Goal: Book appointment/travel/reservation

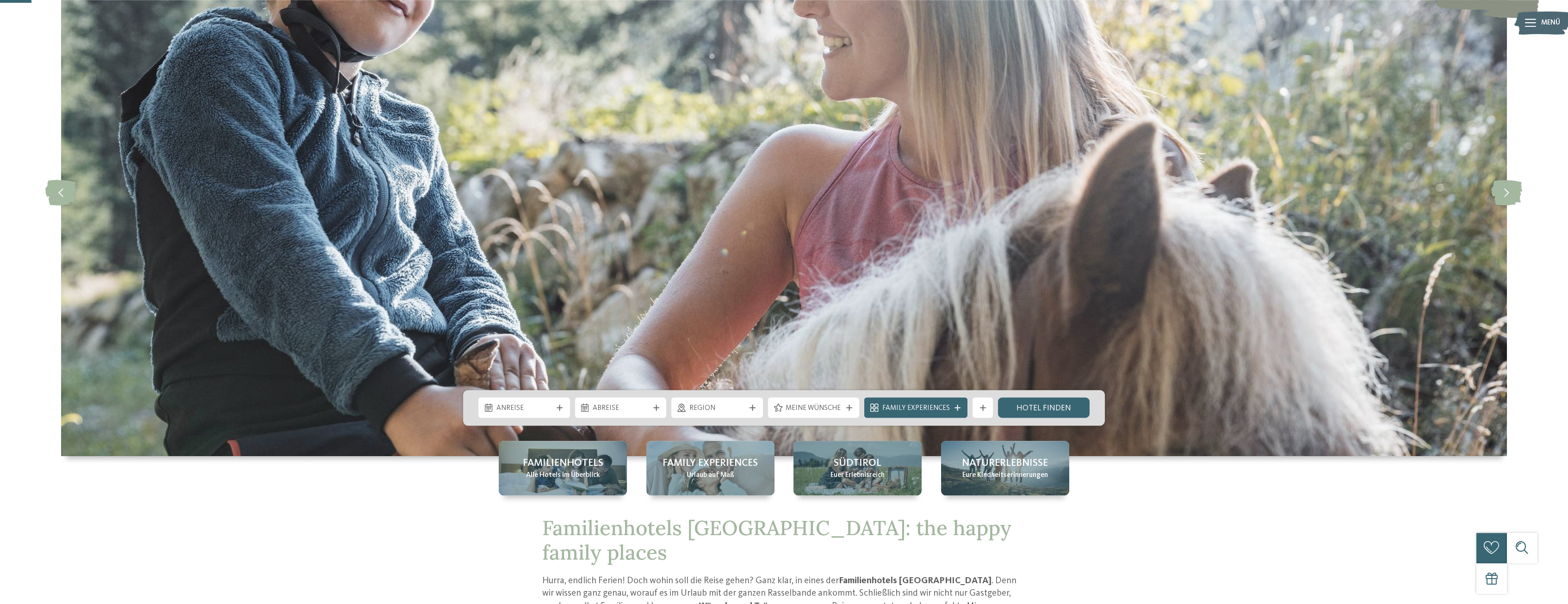
scroll to position [142, 0]
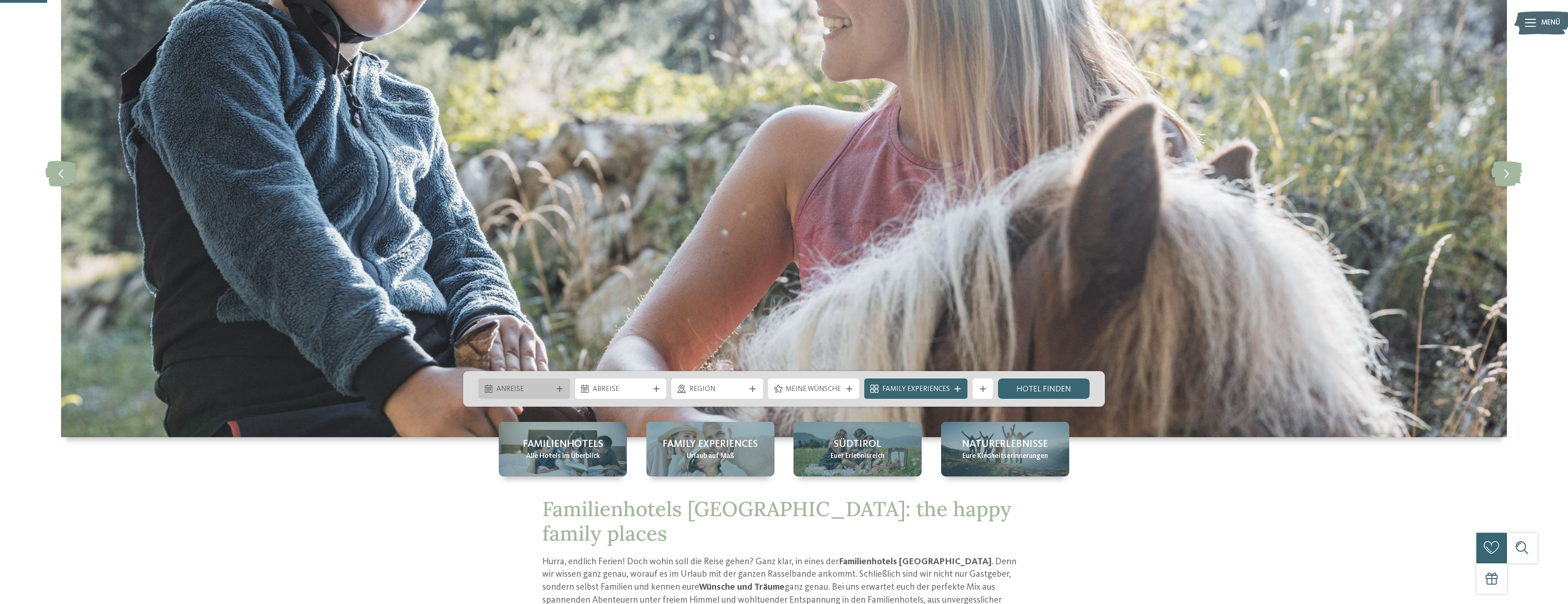
click at [513, 392] on span "Anreise" at bounding box center [525, 389] width 56 height 10
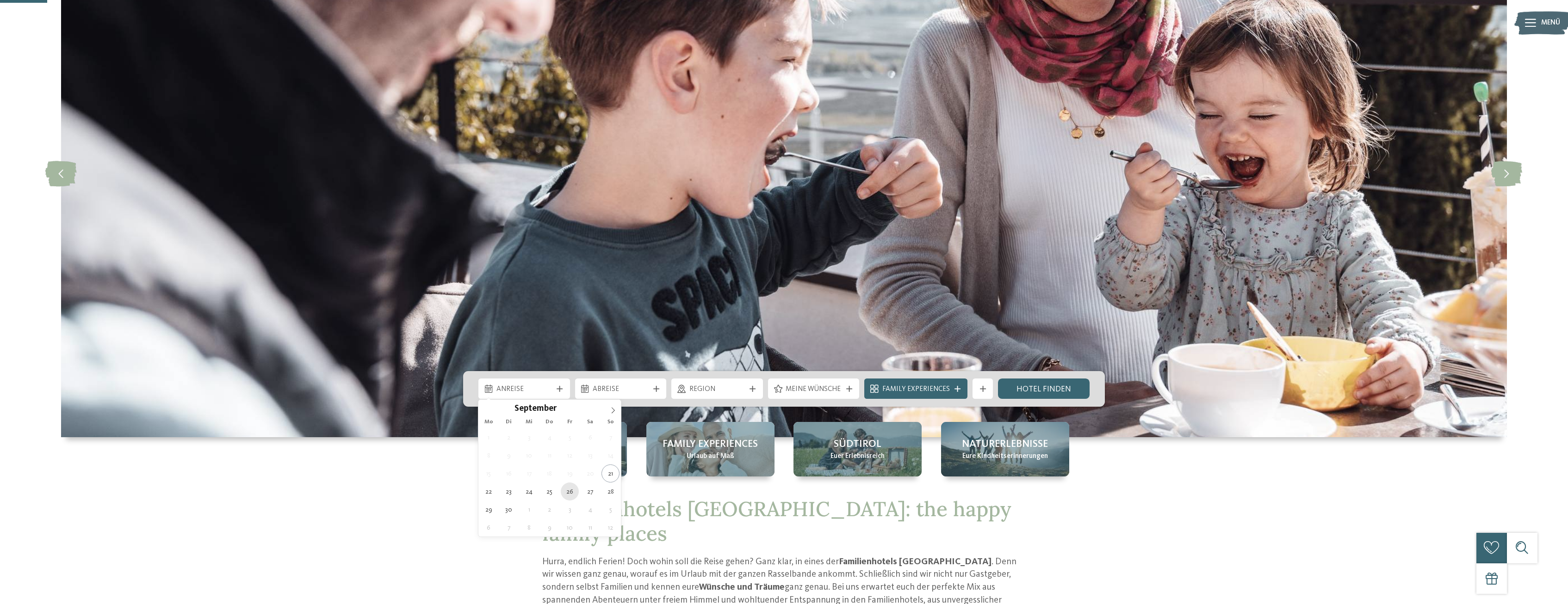
type div "26.09.2025"
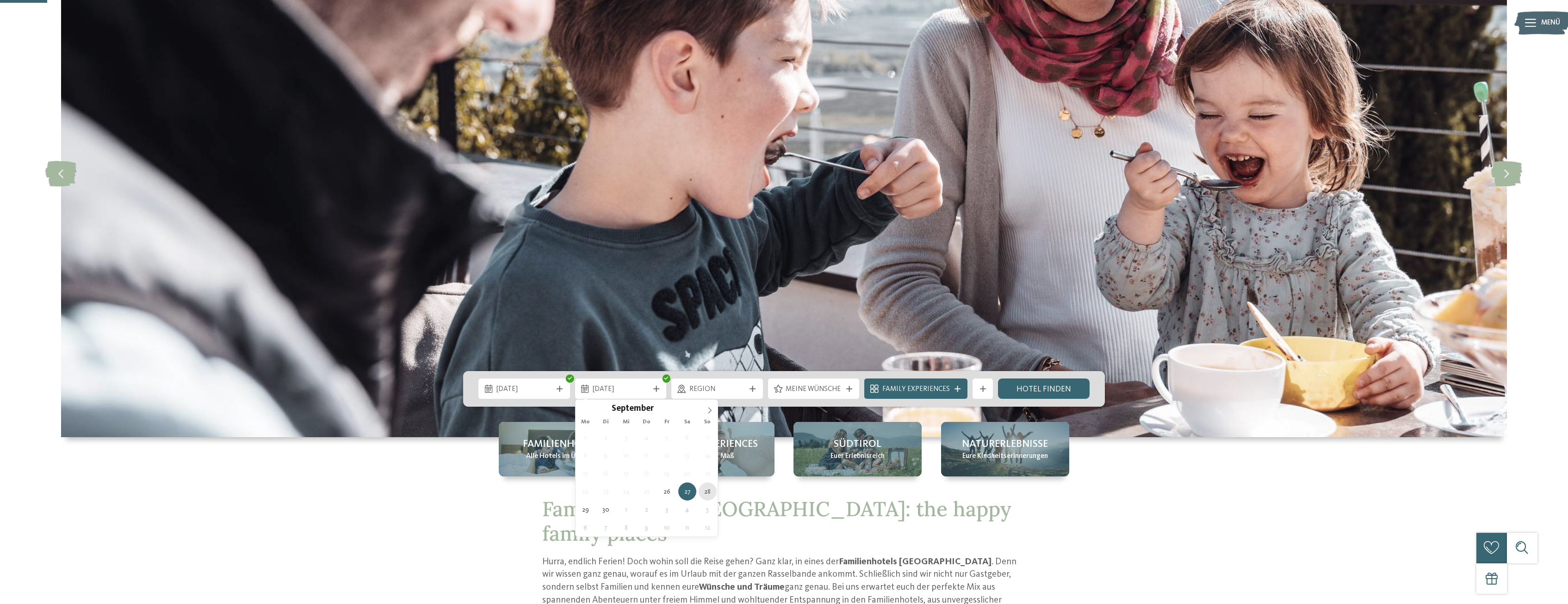
type div "28.09.2025"
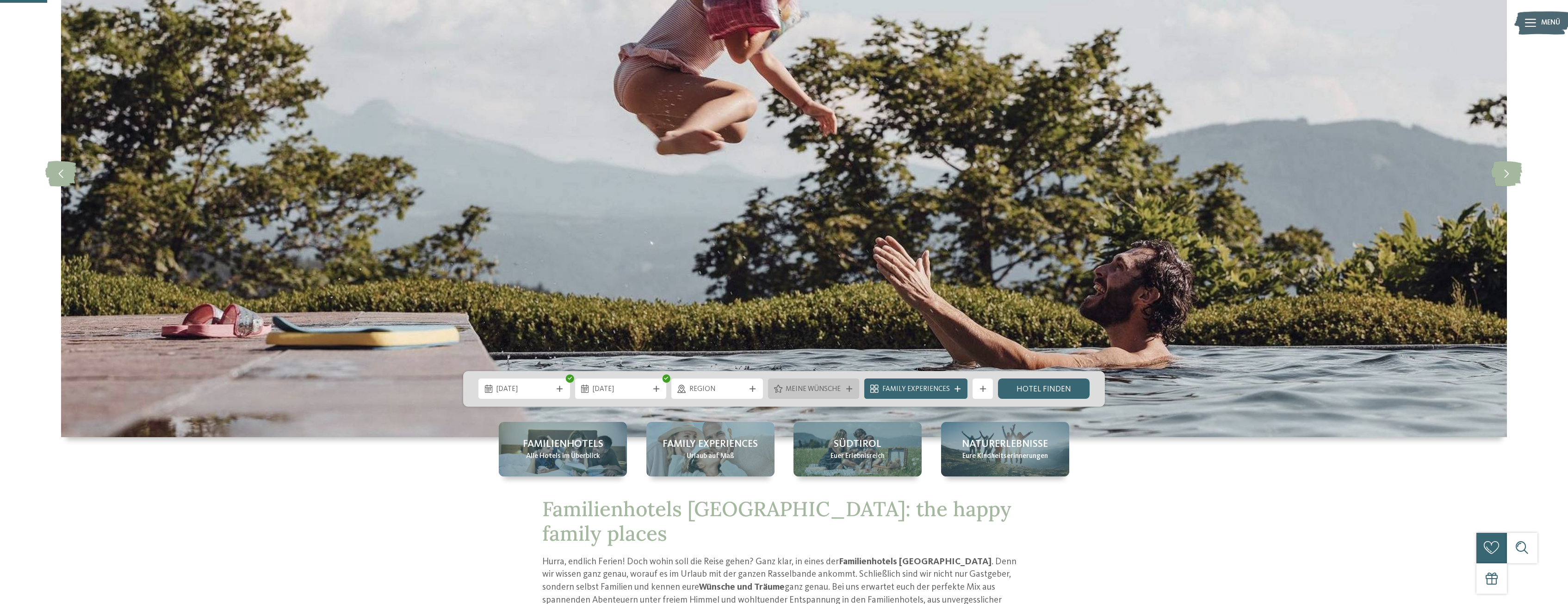
click at [793, 389] on span "Meine Wünsche" at bounding box center [814, 389] width 56 height 10
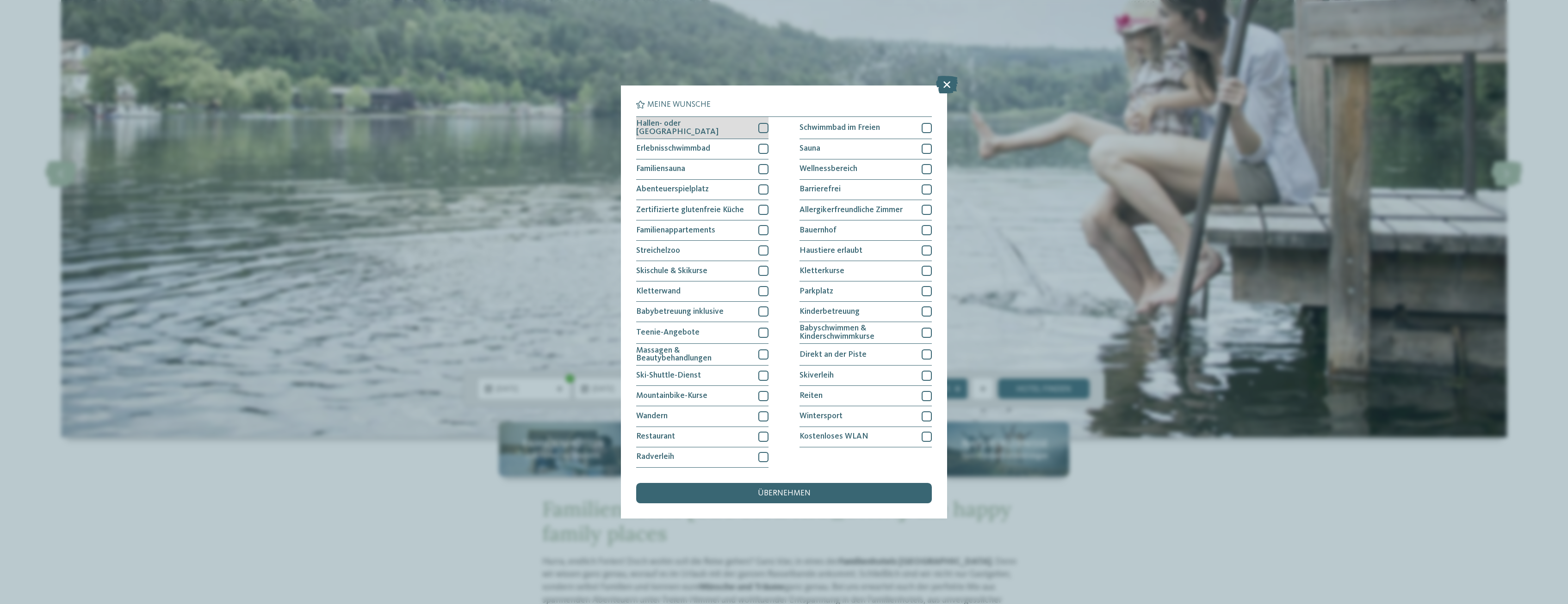
click at [761, 130] on div at bounding box center [763, 128] width 10 height 10
click at [761, 147] on div at bounding box center [763, 148] width 10 height 10
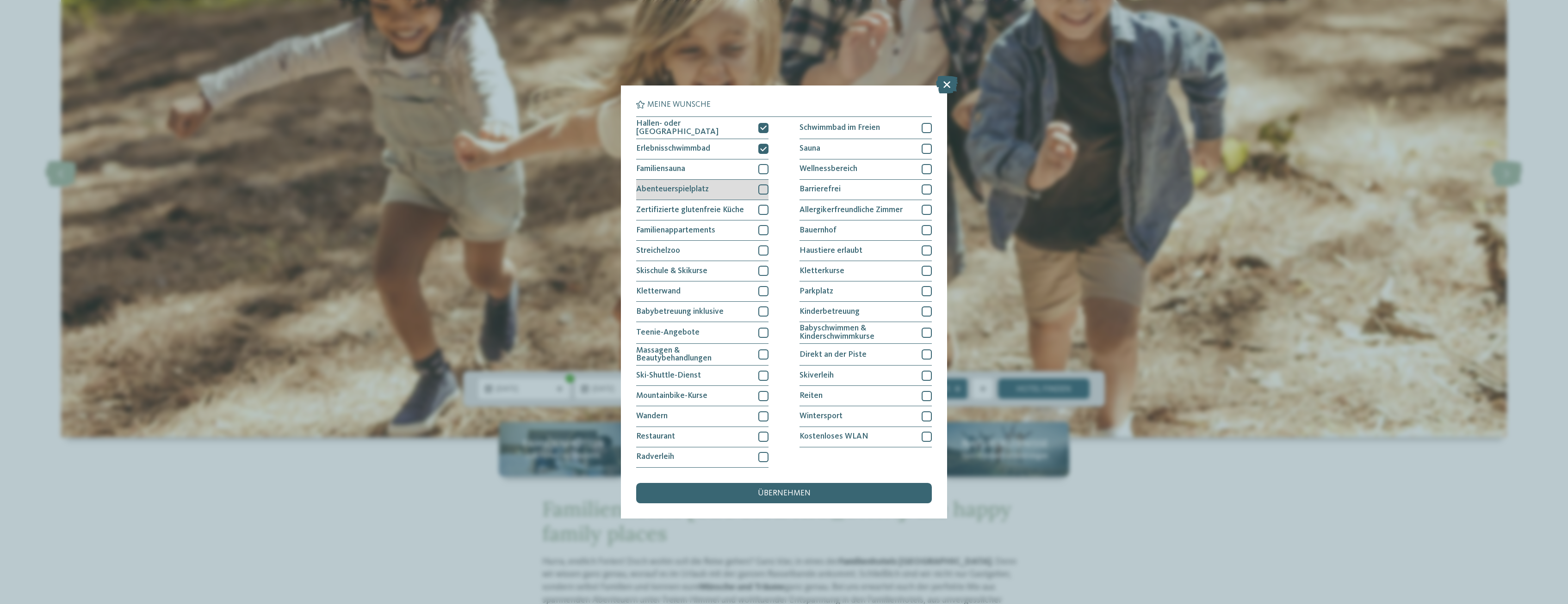
click at [762, 190] on div at bounding box center [763, 189] width 10 height 10
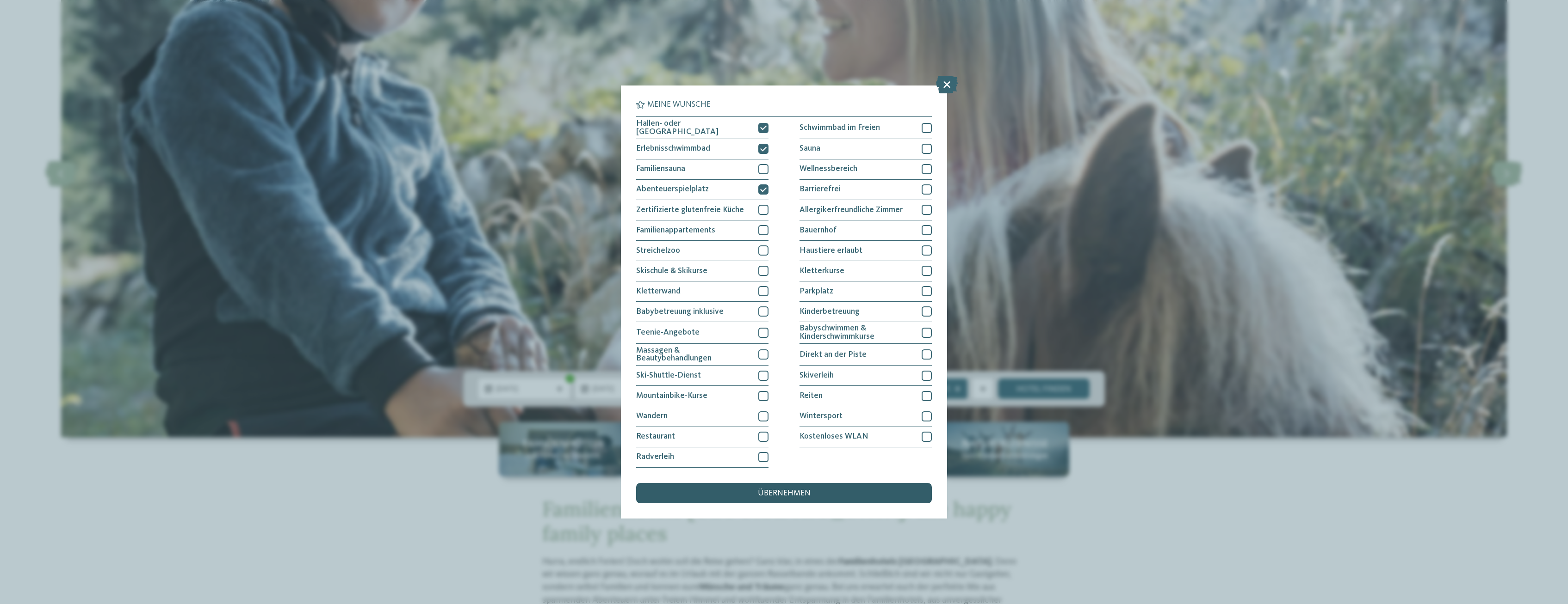
click at [796, 500] on div "übernehmen" at bounding box center [783, 493] width 295 height 20
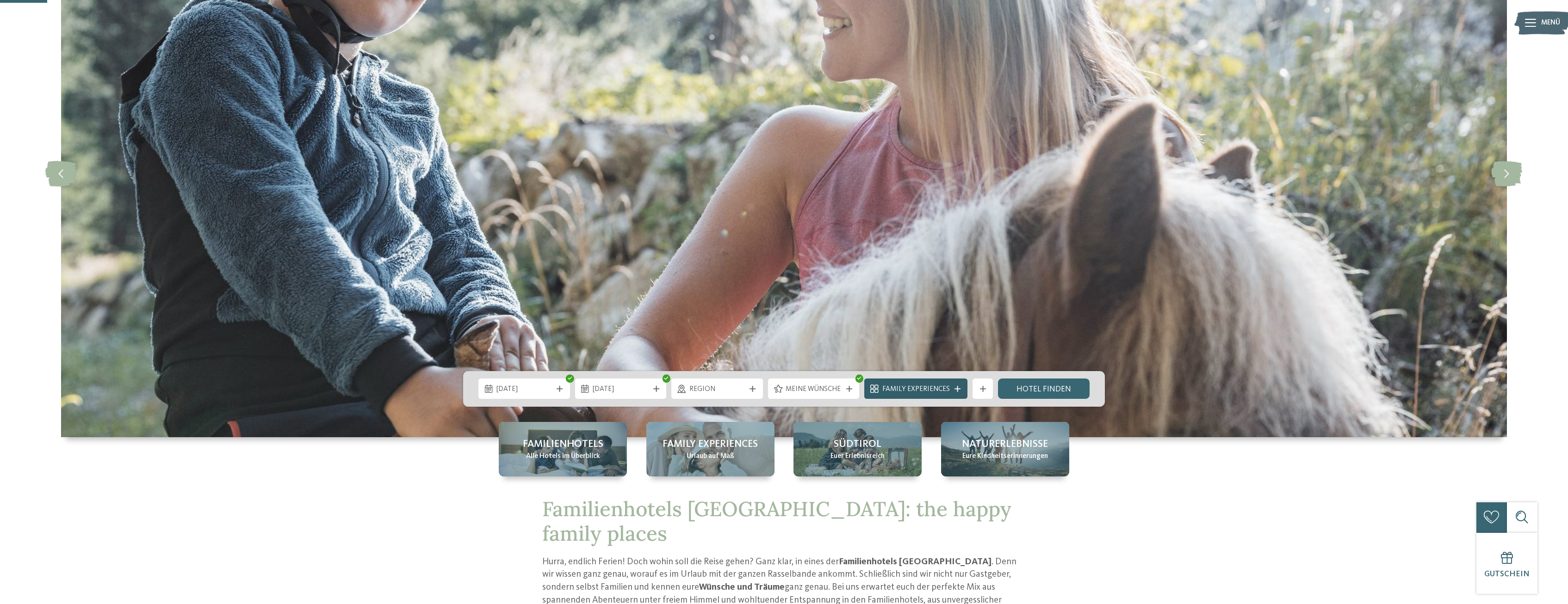
click at [889, 390] on span "Family Experiences" at bounding box center [916, 389] width 68 height 10
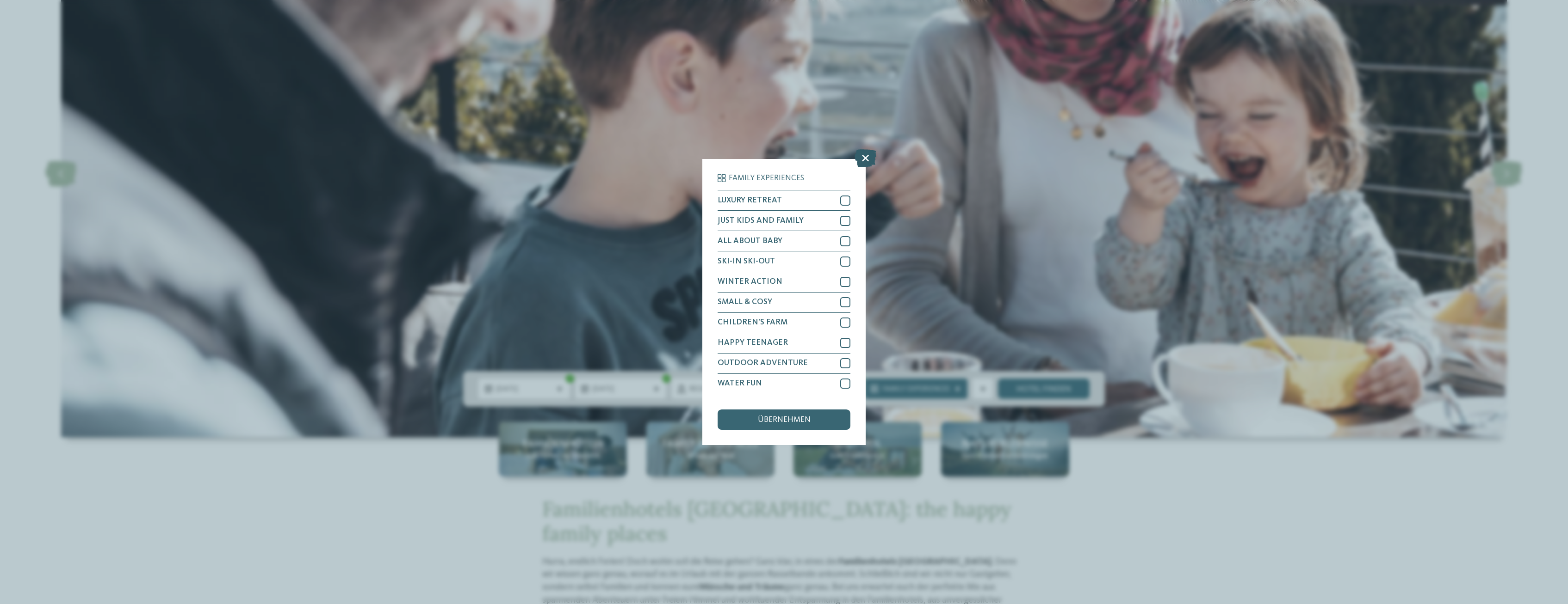
click at [863, 156] on icon at bounding box center [866, 158] width 22 height 18
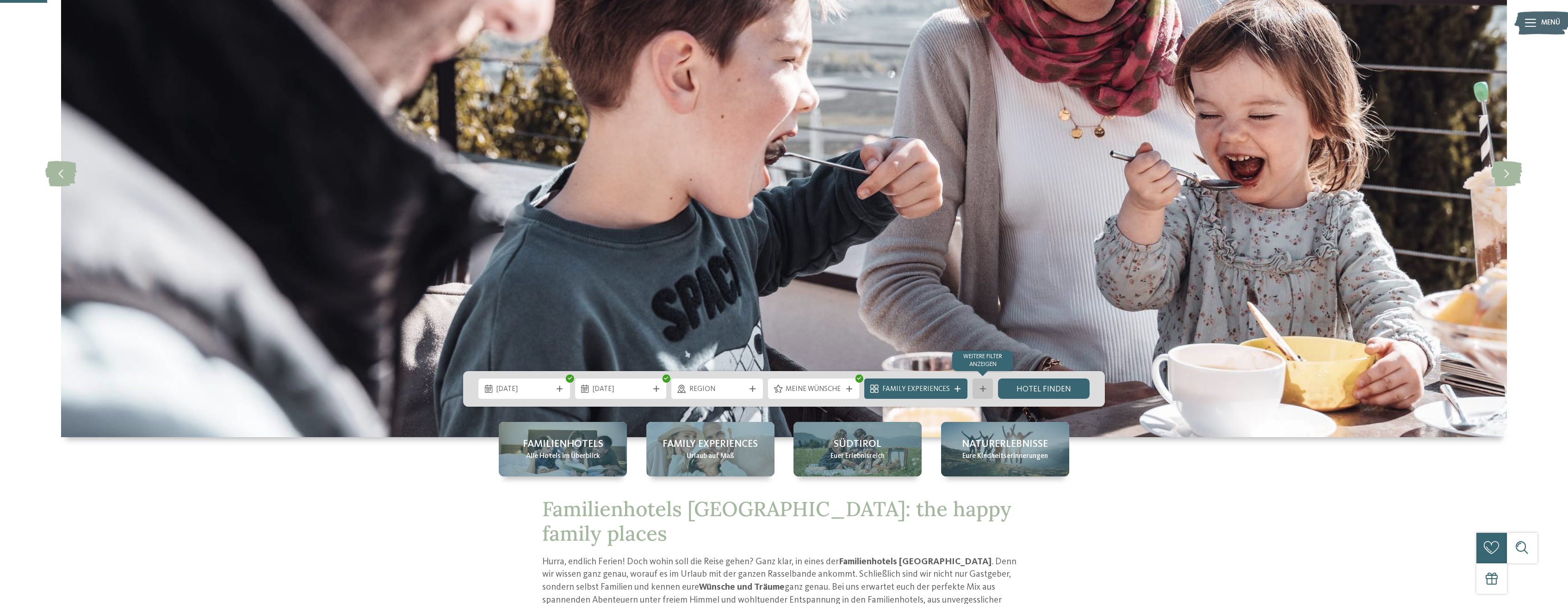
click at [980, 391] on icon at bounding box center [983, 389] width 6 height 6
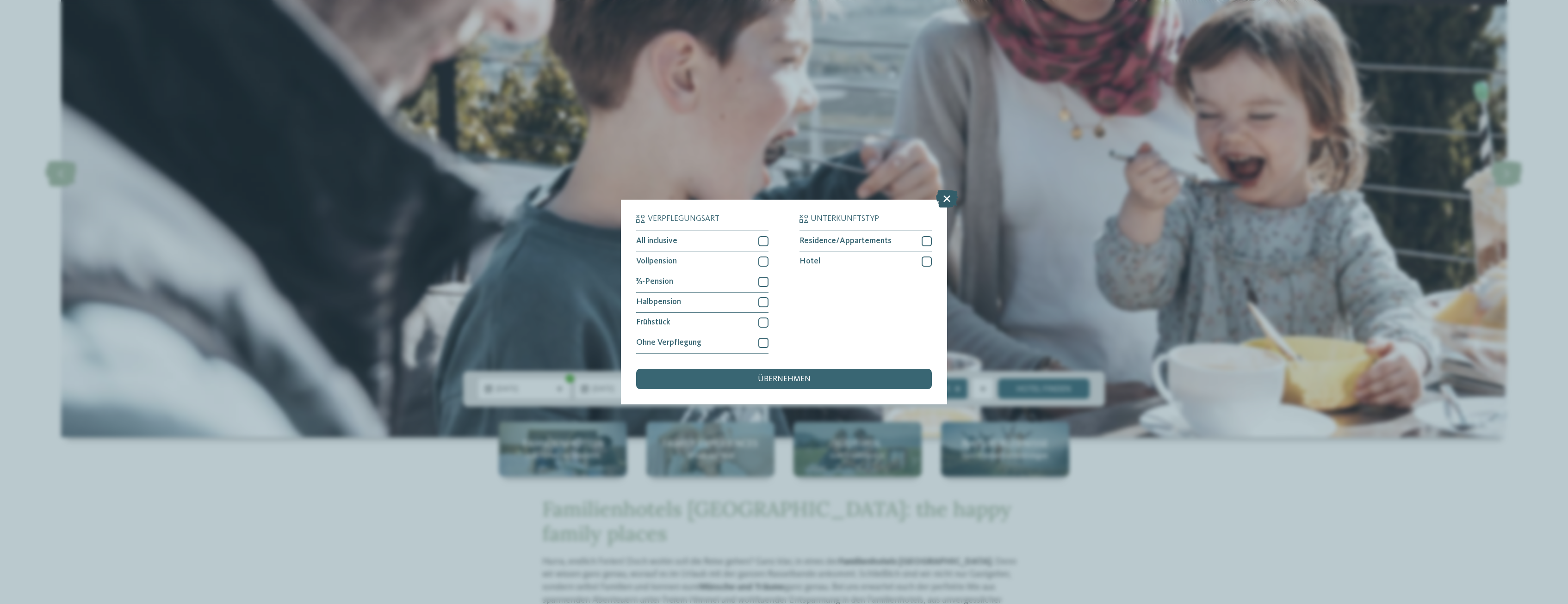
click at [947, 197] on icon at bounding box center [947, 199] width 22 height 18
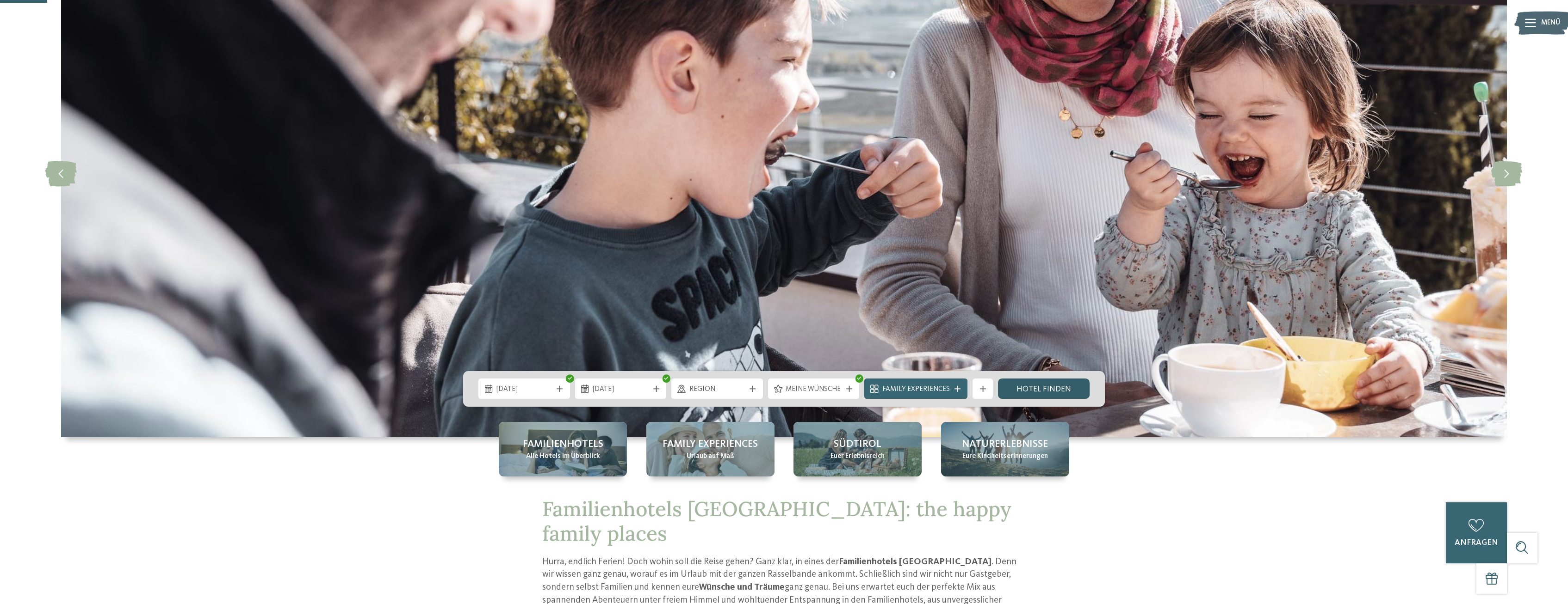
click at [1044, 395] on link "Hotel finden" at bounding box center [1044, 389] width 92 height 20
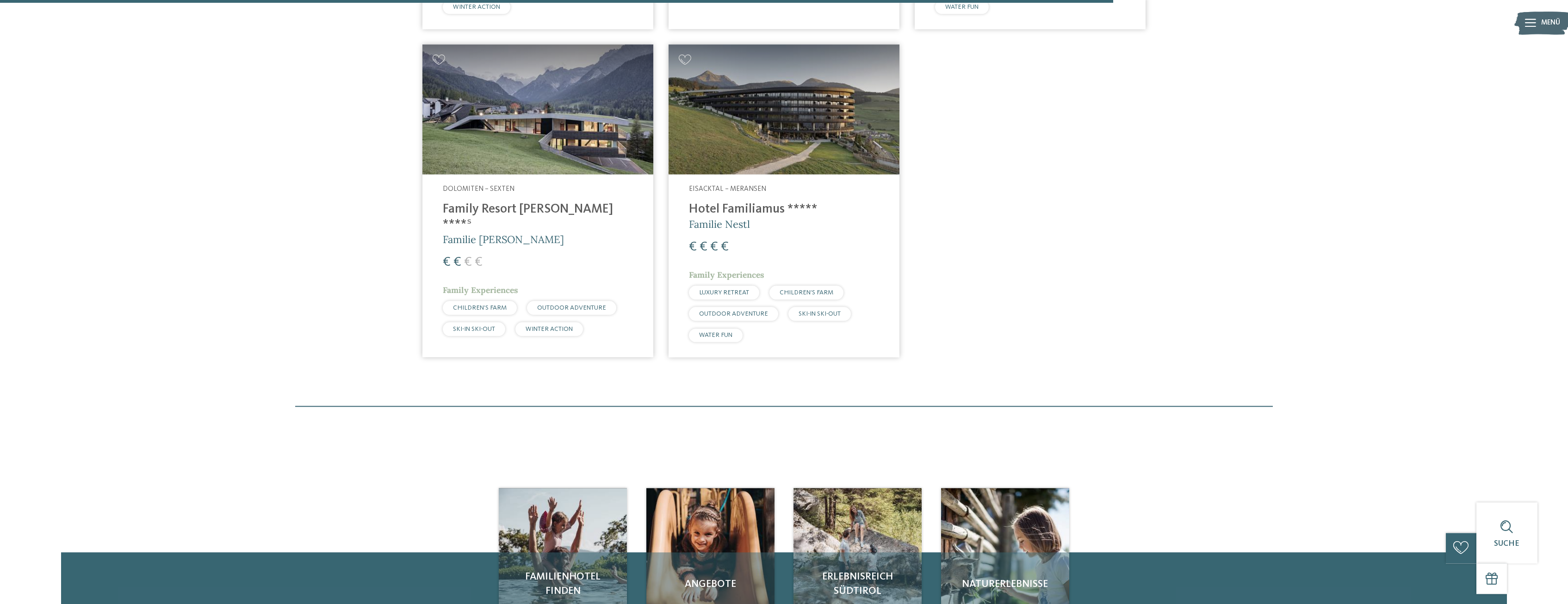
scroll to position [952, 0]
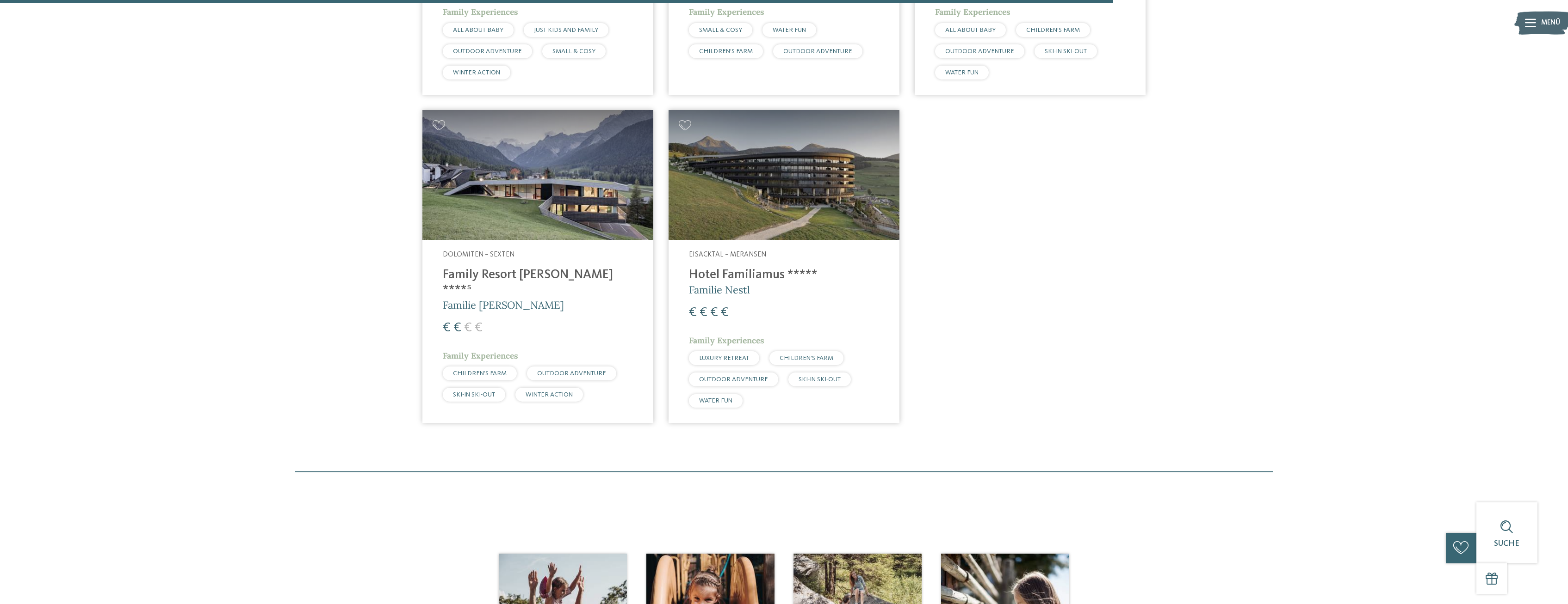
click at [712, 271] on h4 "Hotel Familiamus *****" at bounding box center [784, 275] width 190 height 15
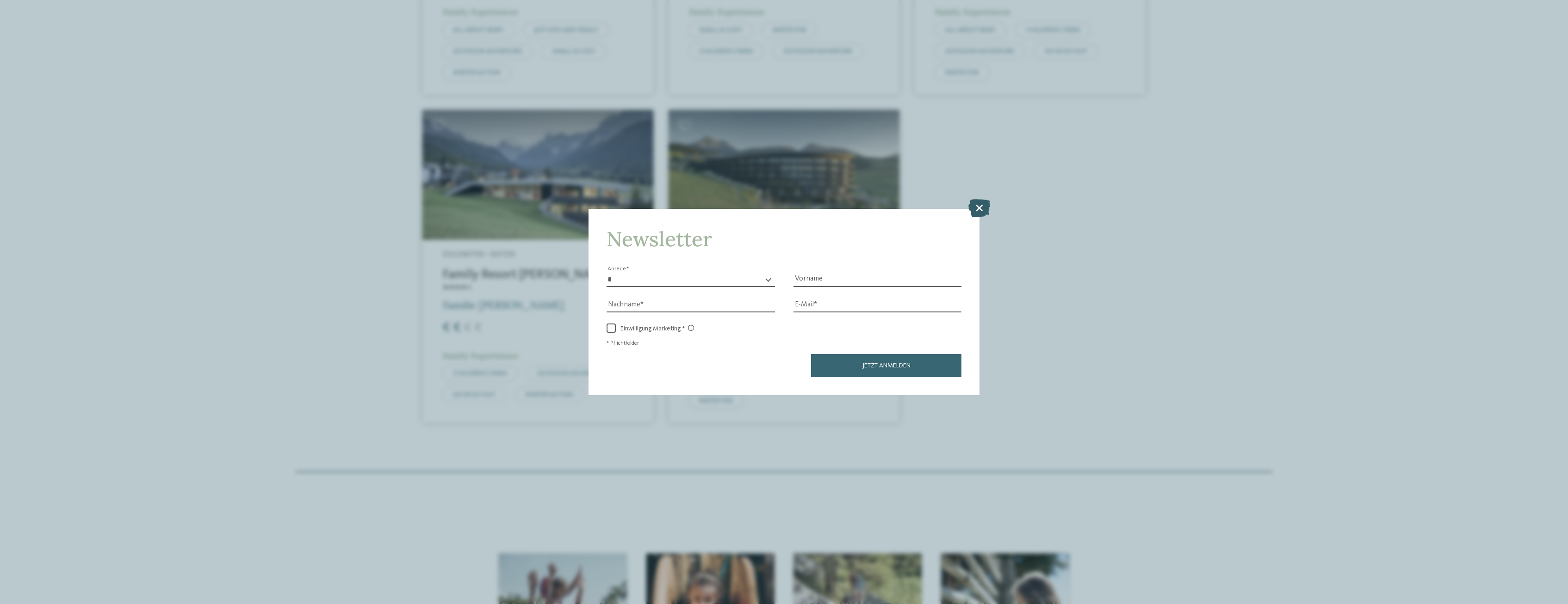
click at [987, 211] on icon at bounding box center [979, 208] width 22 height 18
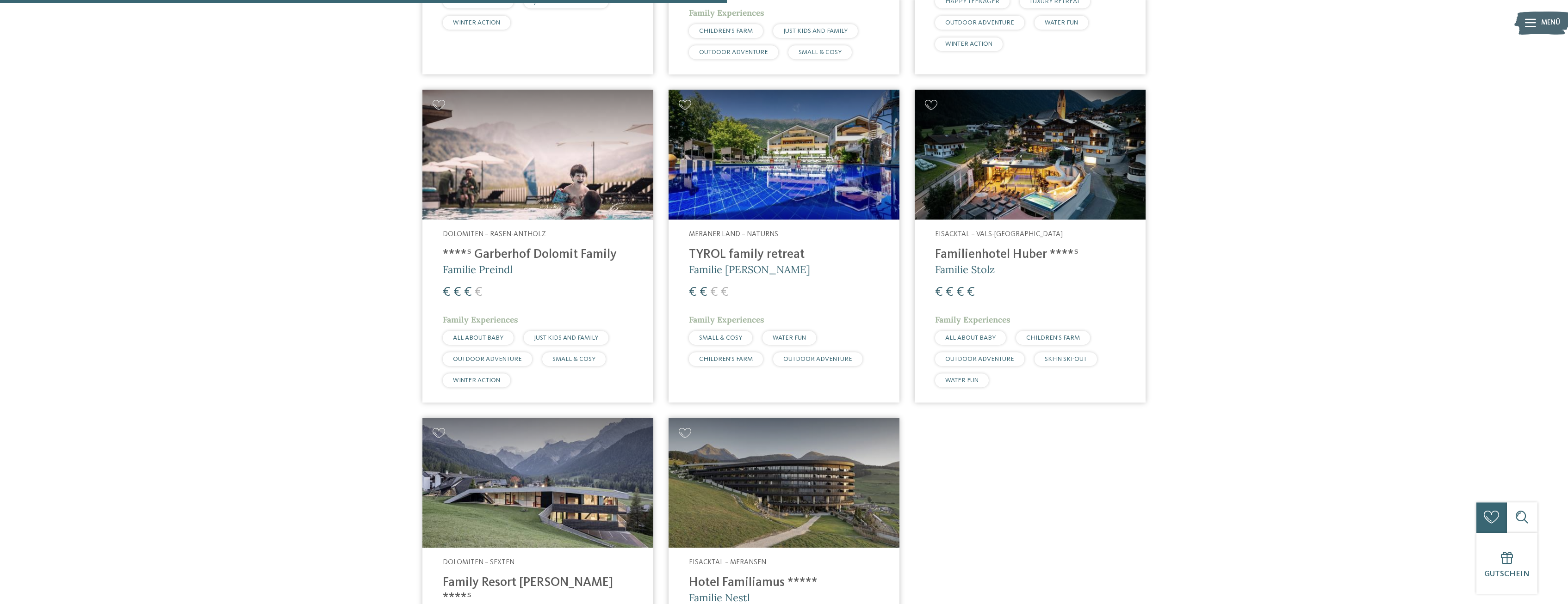
scroll to position [622, 0]
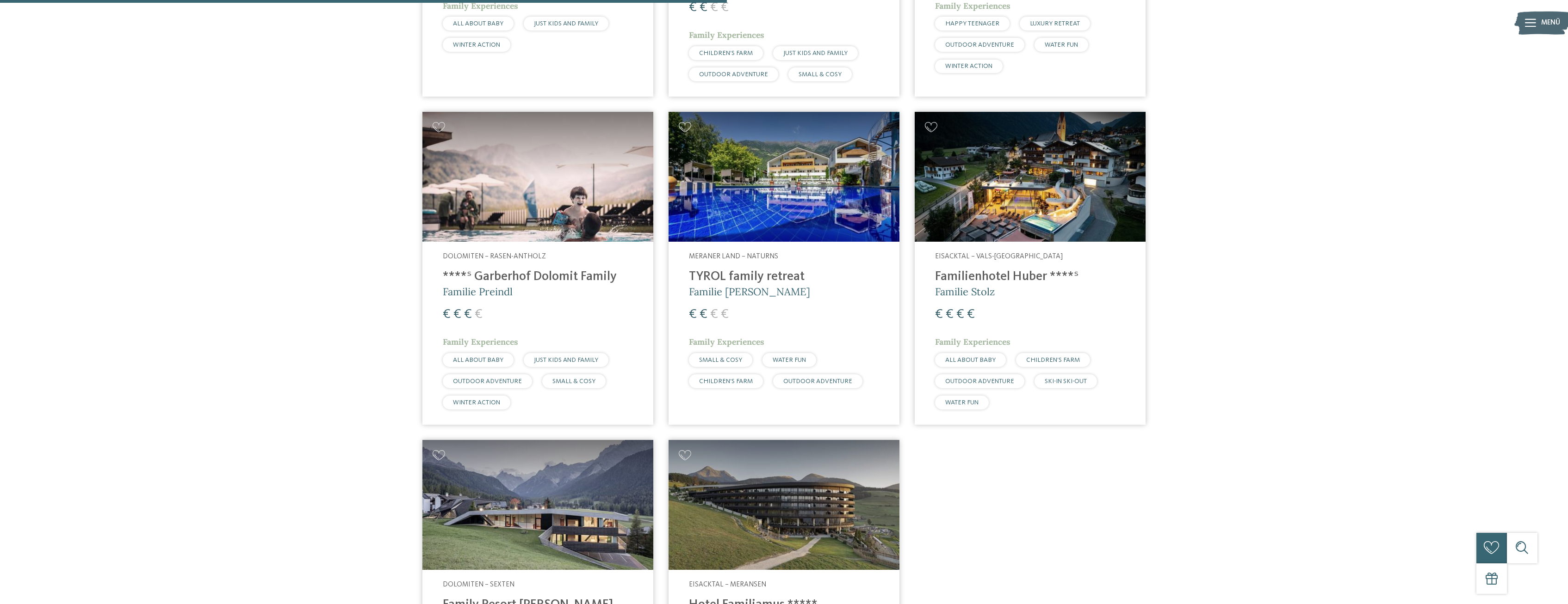
click at [528, 190] on img at bounding box center [537, 177] width 231 height 130
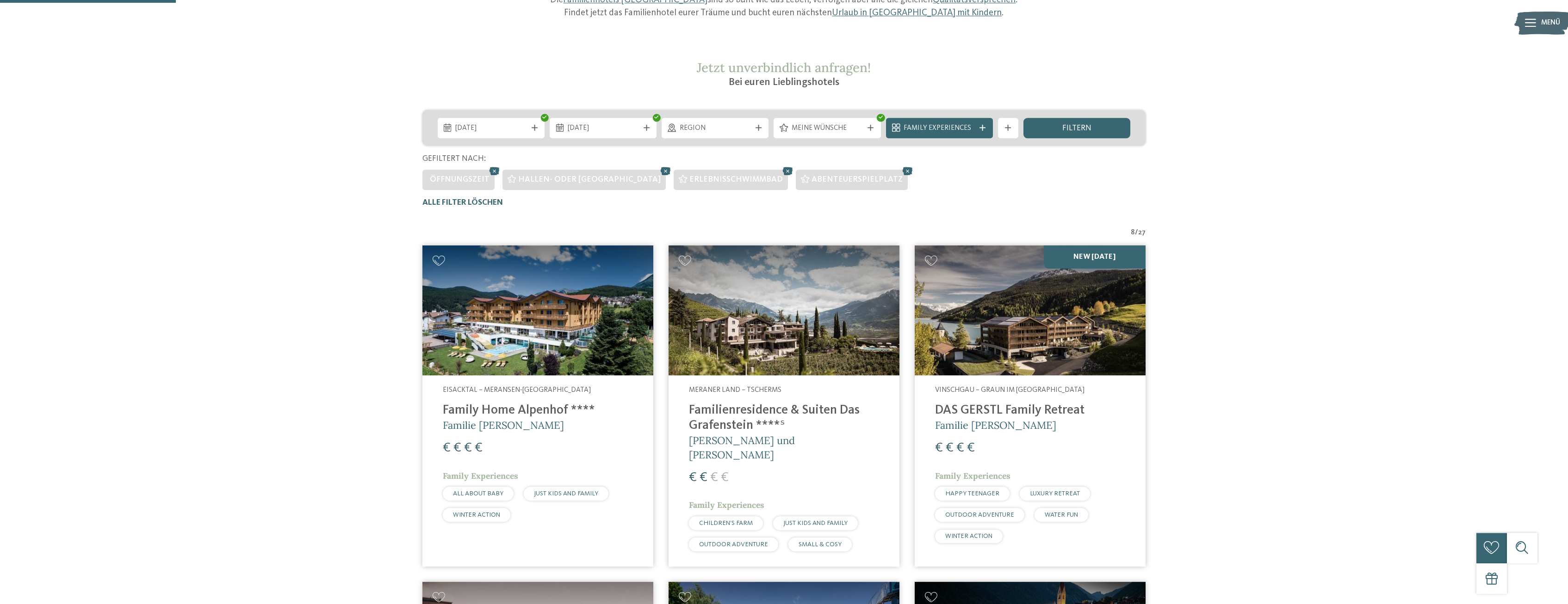
scroll to position [150, 0]
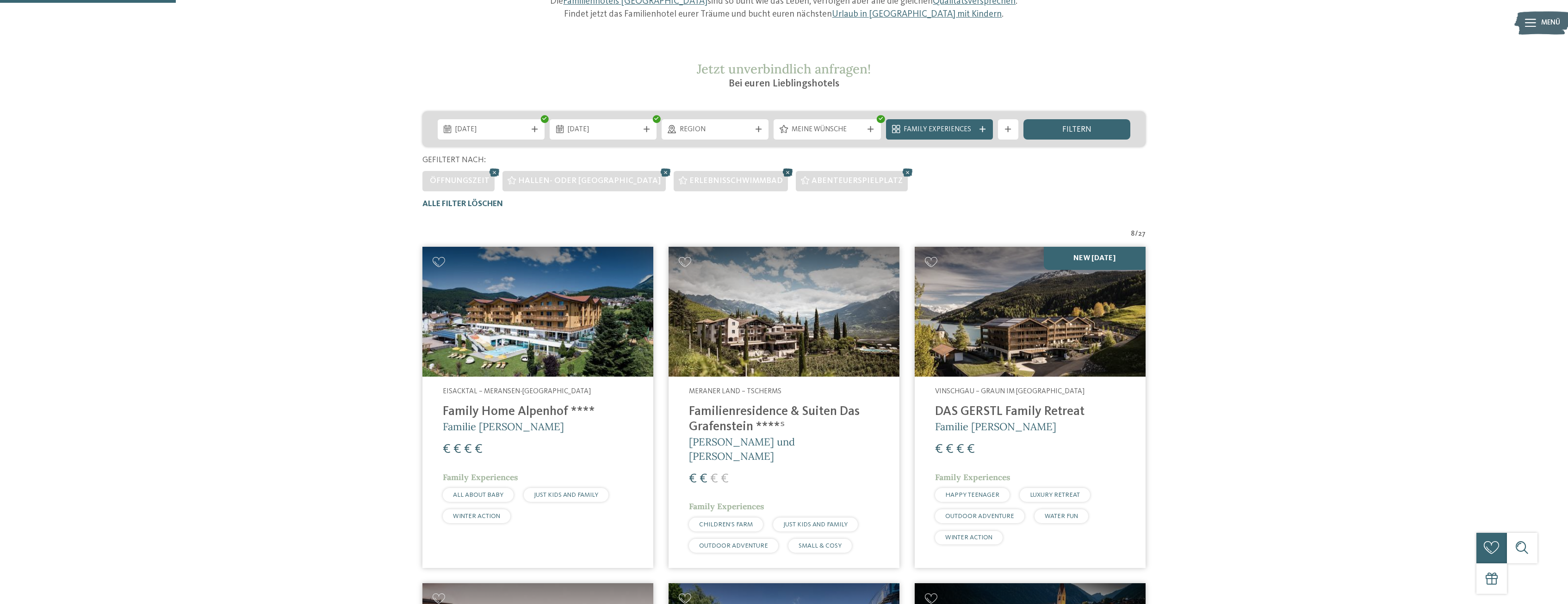
click at [780, 173] on icon at bounding box center [788, 173] width 15 height 13
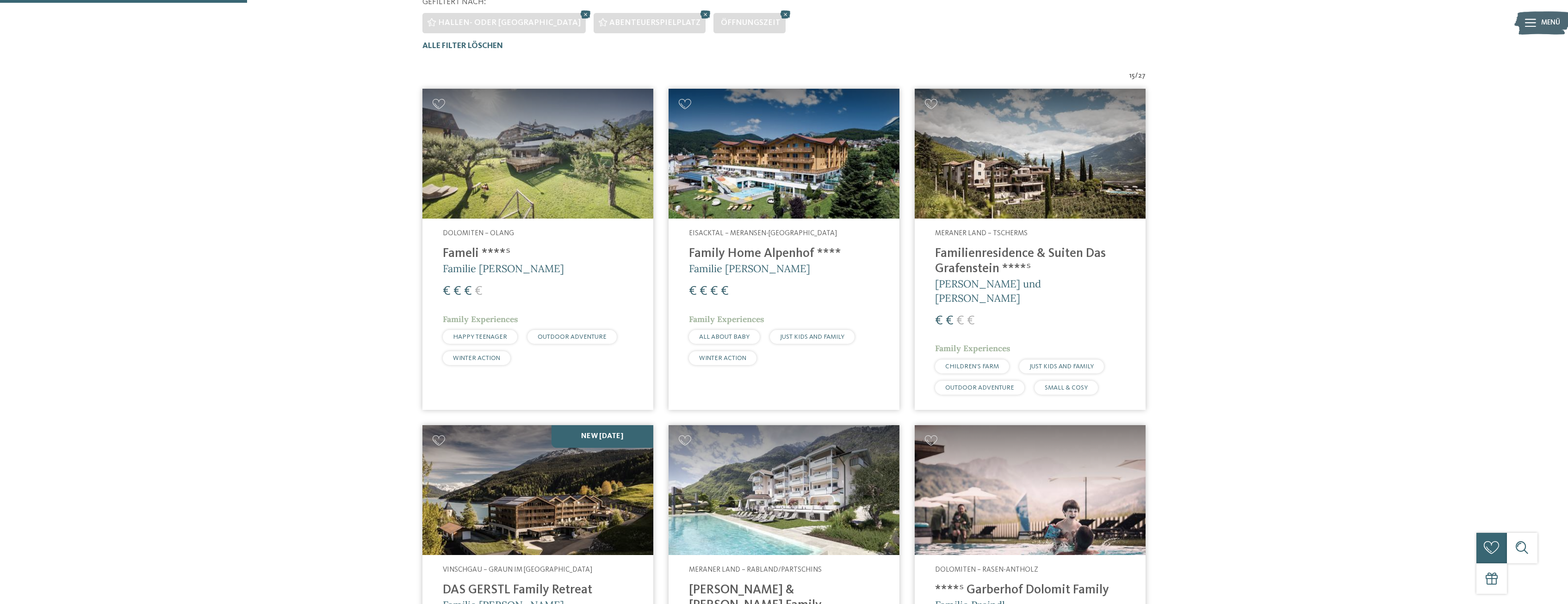
scroll to position [339, 0]
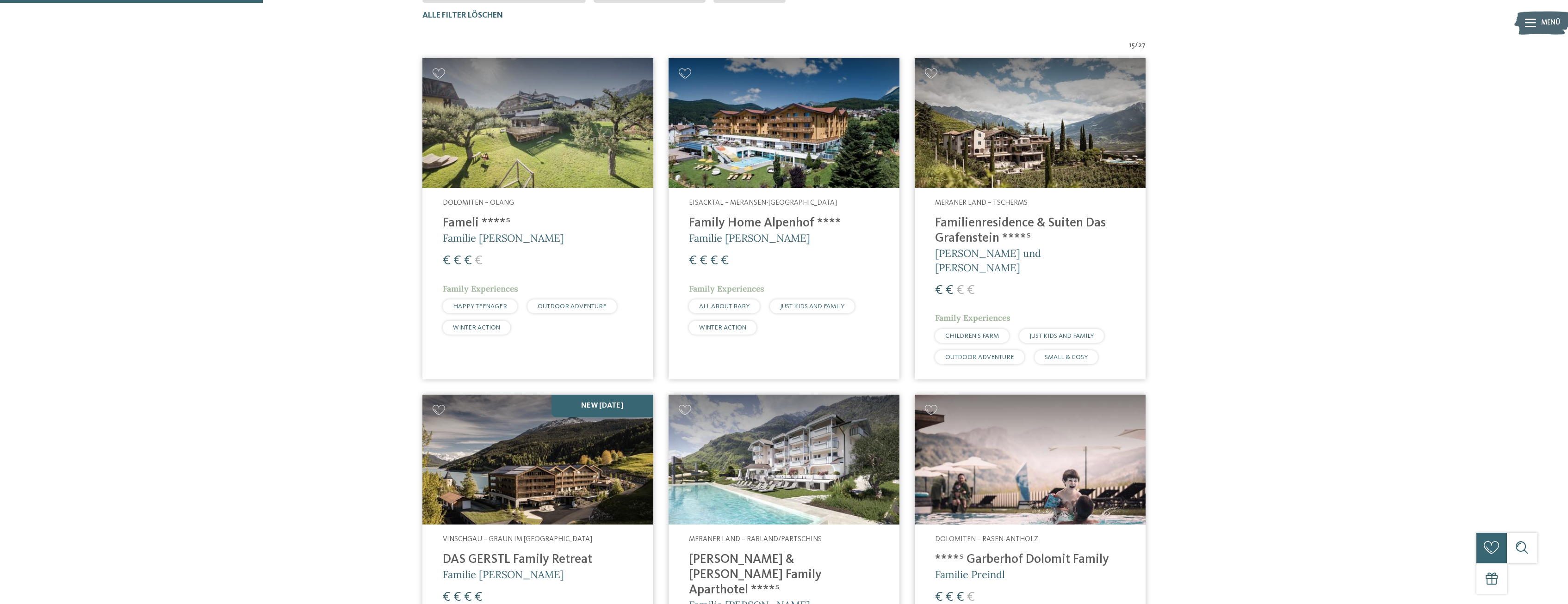
click at [534, 114] on img at bounding box center [537, 123] width 231 height 130
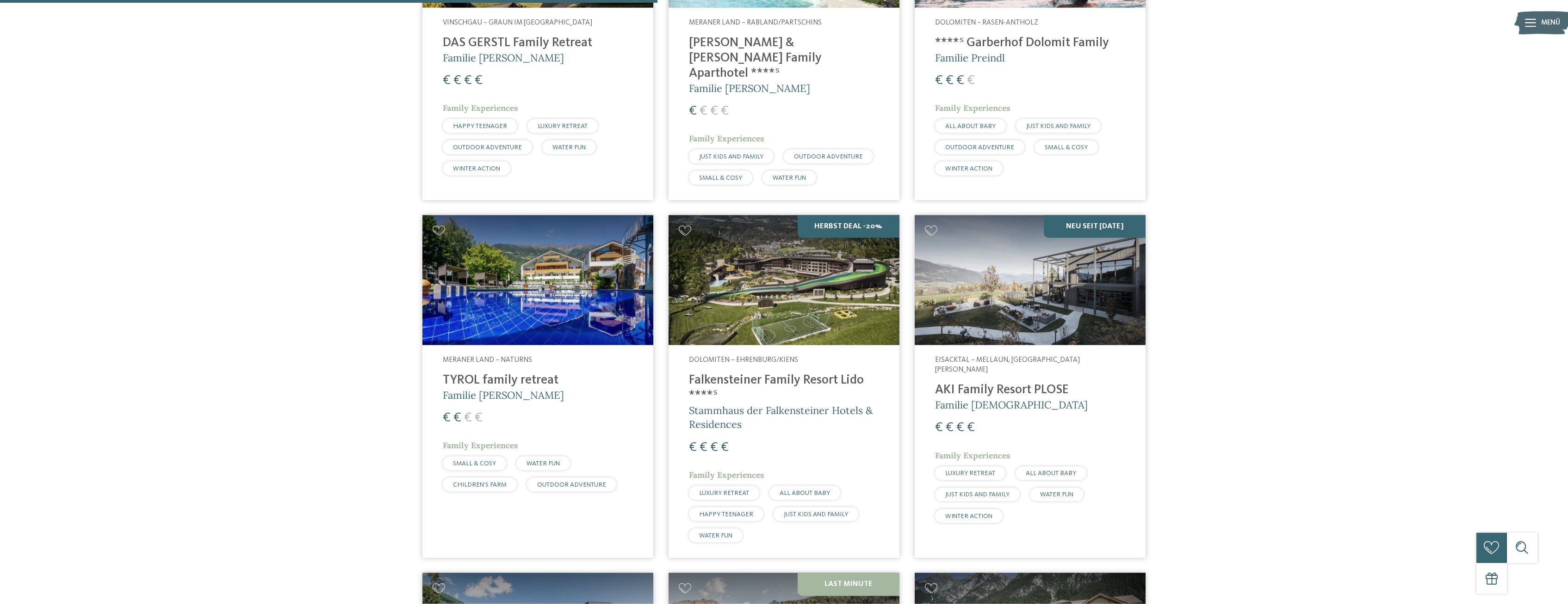
scroll to position [858, 0]
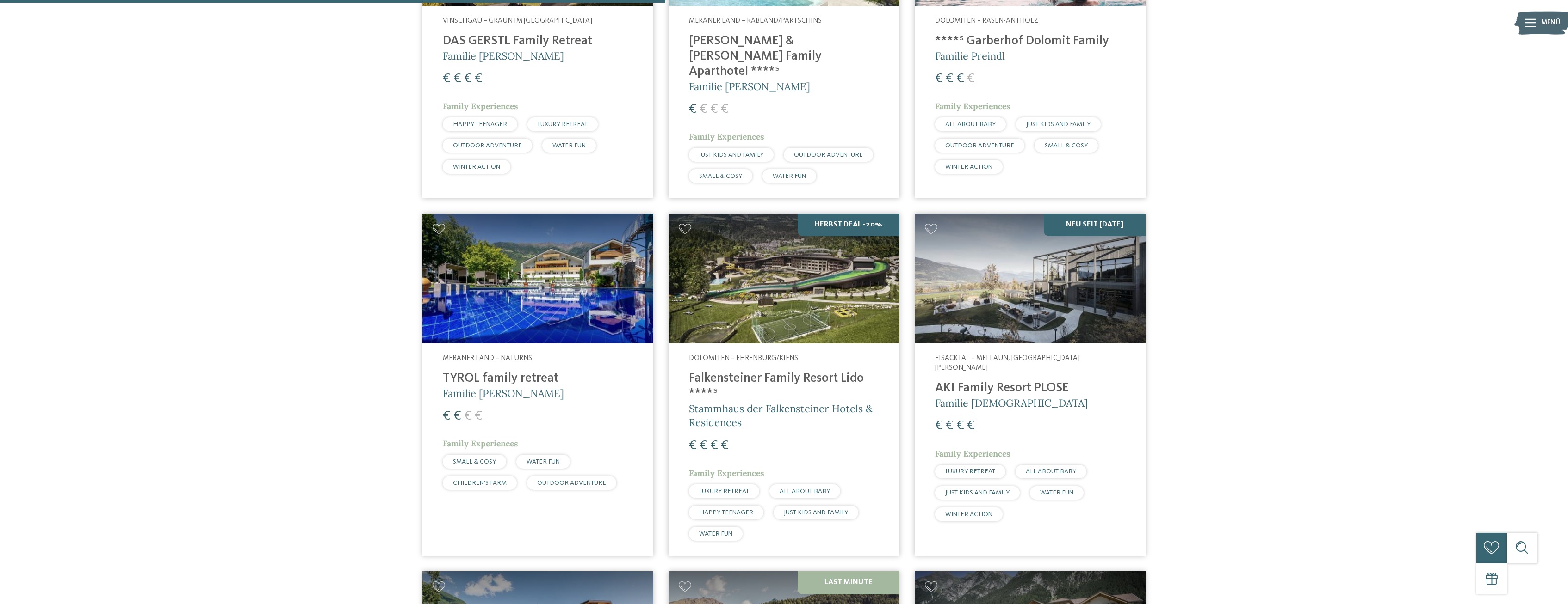
click at [764, 283] on img at bounding box center [783, 279] width 231 height 130
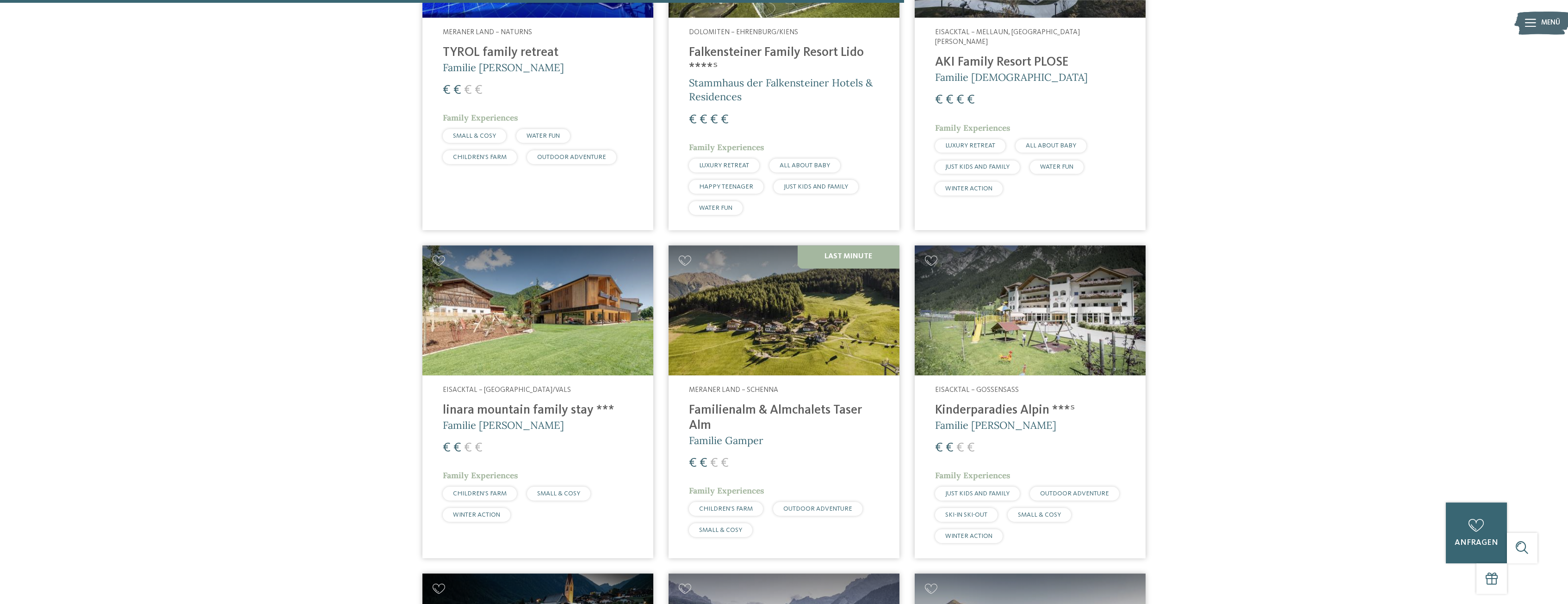
scroll to position [1188, 0]
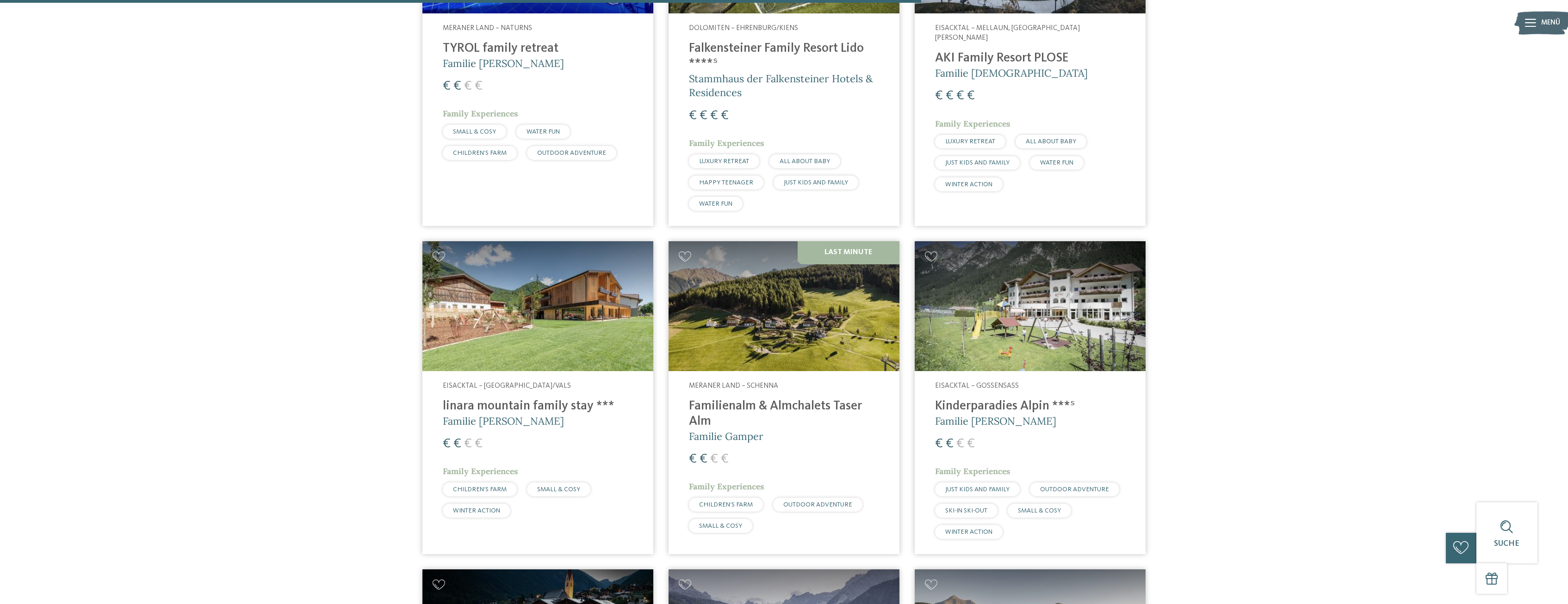
click at [481, 399] on h4 "linara mountain family stay ***" at bounding box center [537, 406] width 190 height 15
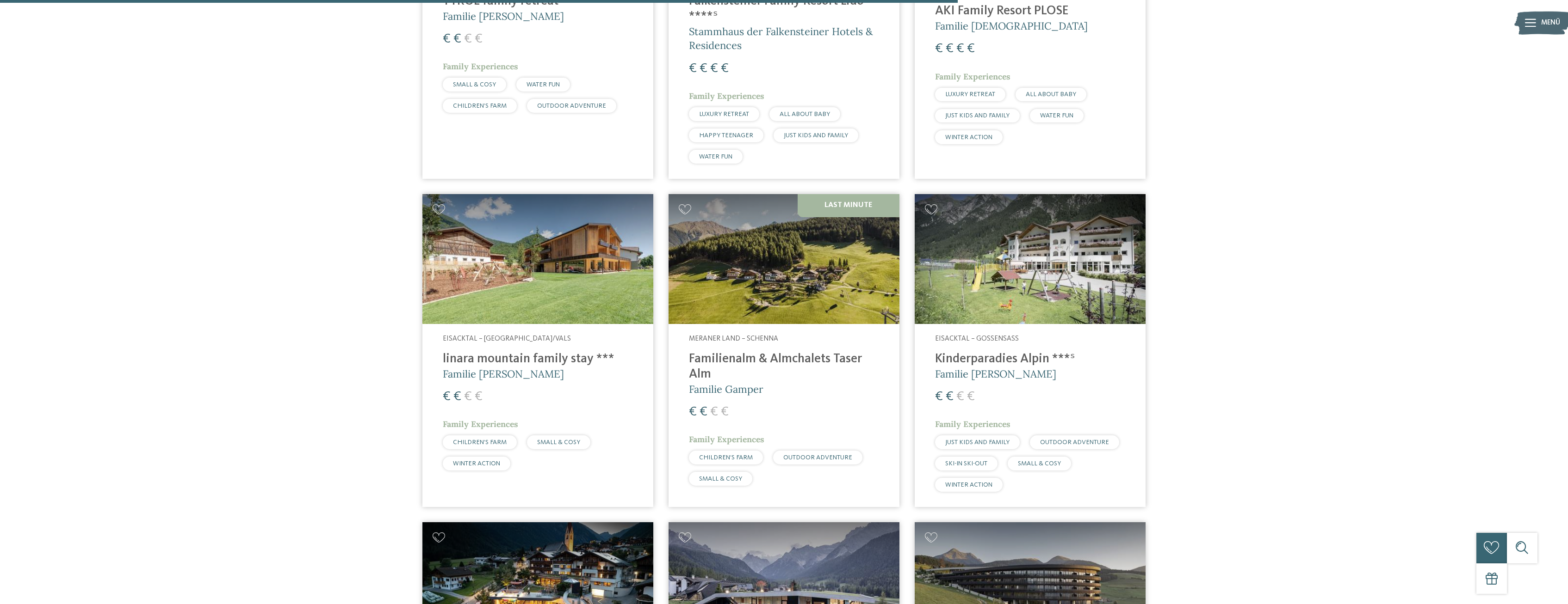
click at [967, 352] on h4 "Kinderparadies Alpin ***ˢ" at bounding box center [1030, 359] width 190 height 15
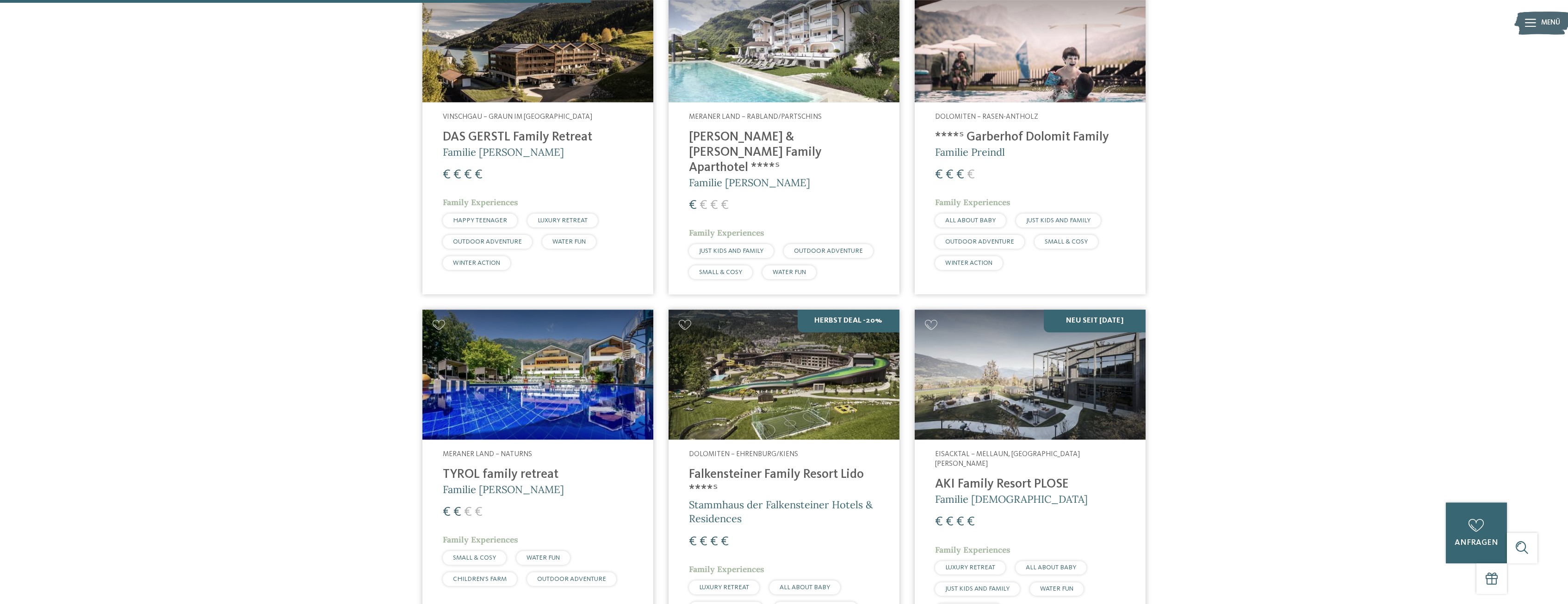
scroll to position [763, 0]
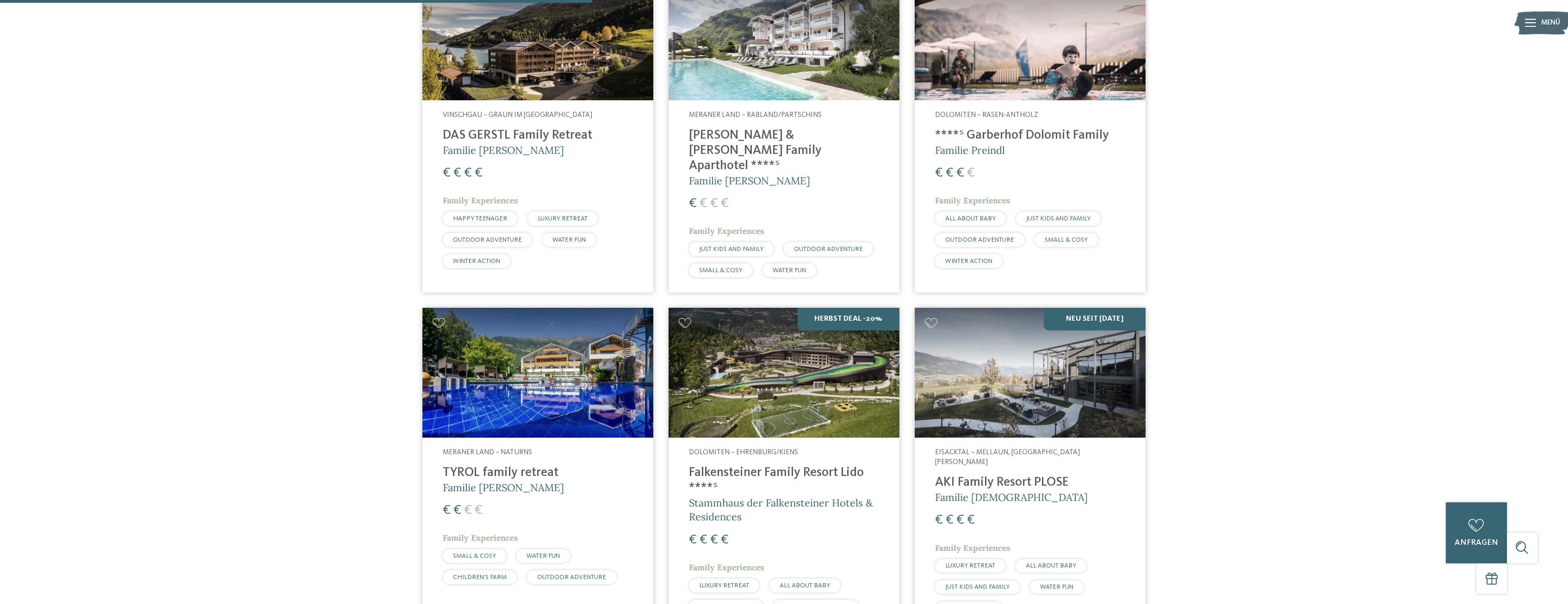
click at [551, 368] on img at bounding box center [537, 373] width 231 height 130
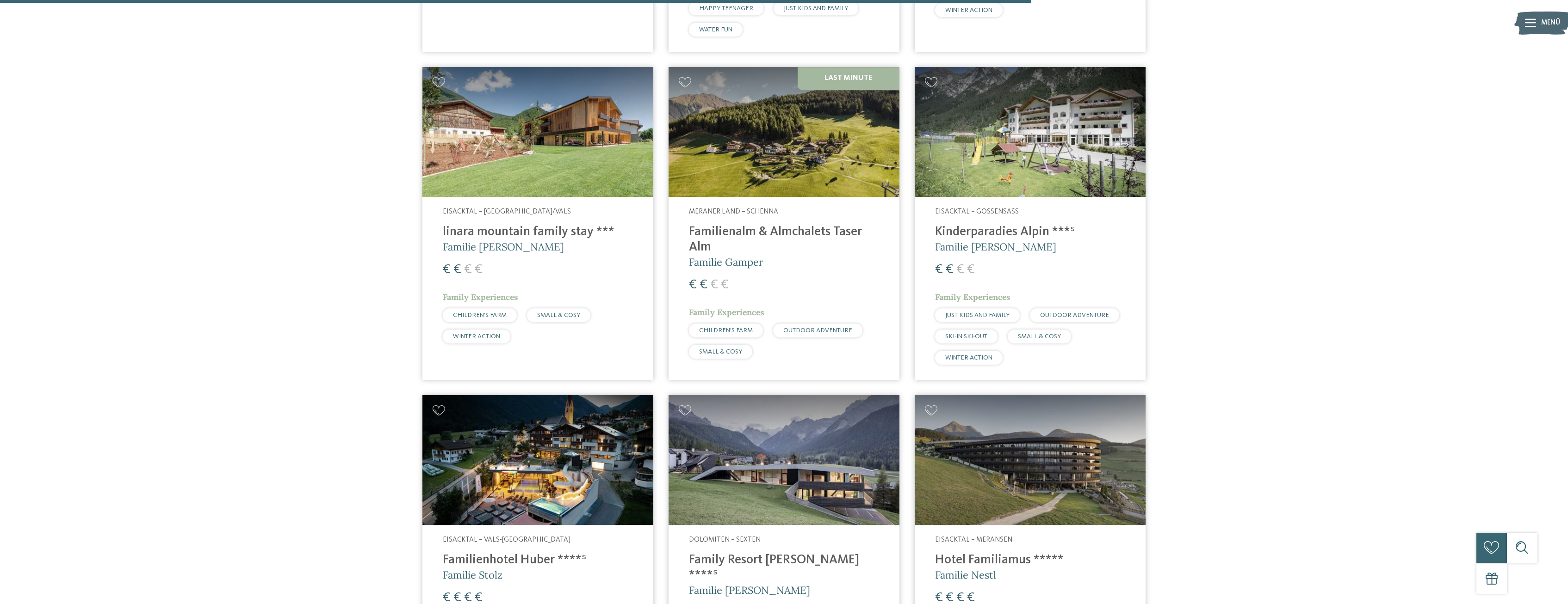
scroll to position [1329, 0]
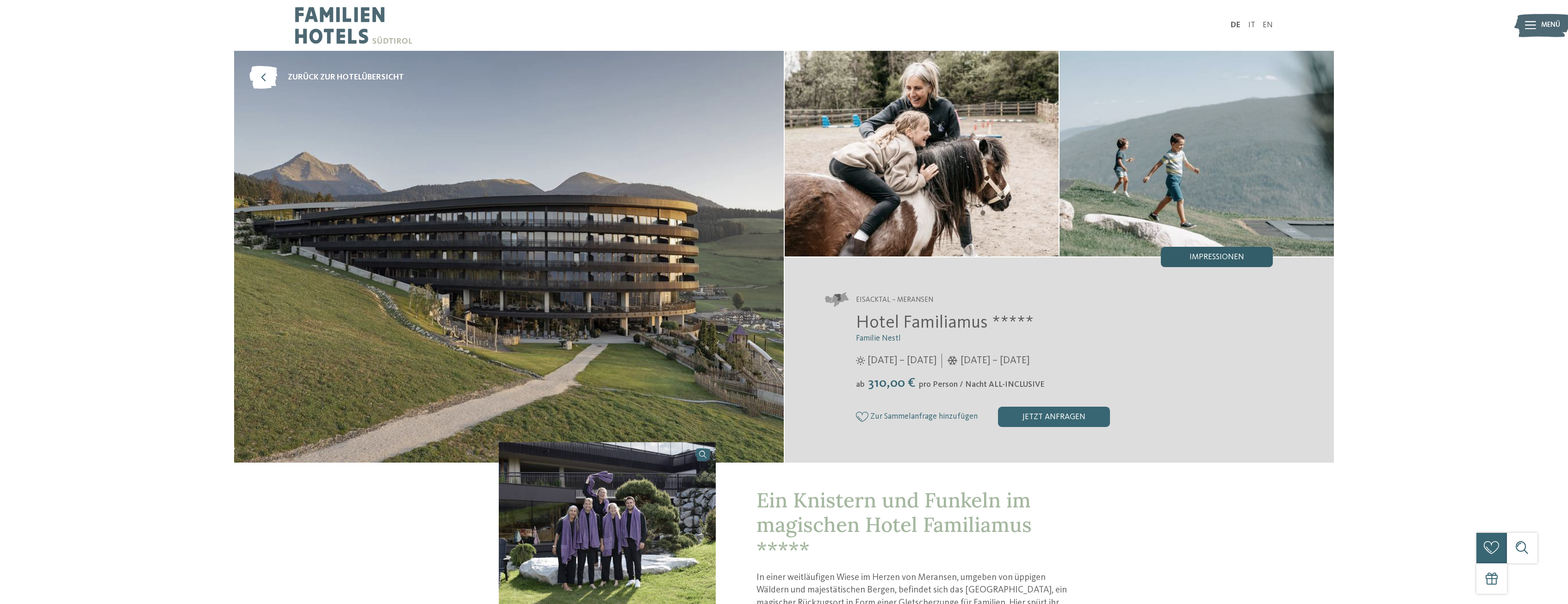
click at [1225, 258] on span "Impressionen" at bounding box center [1217, 258] width 55 height 9
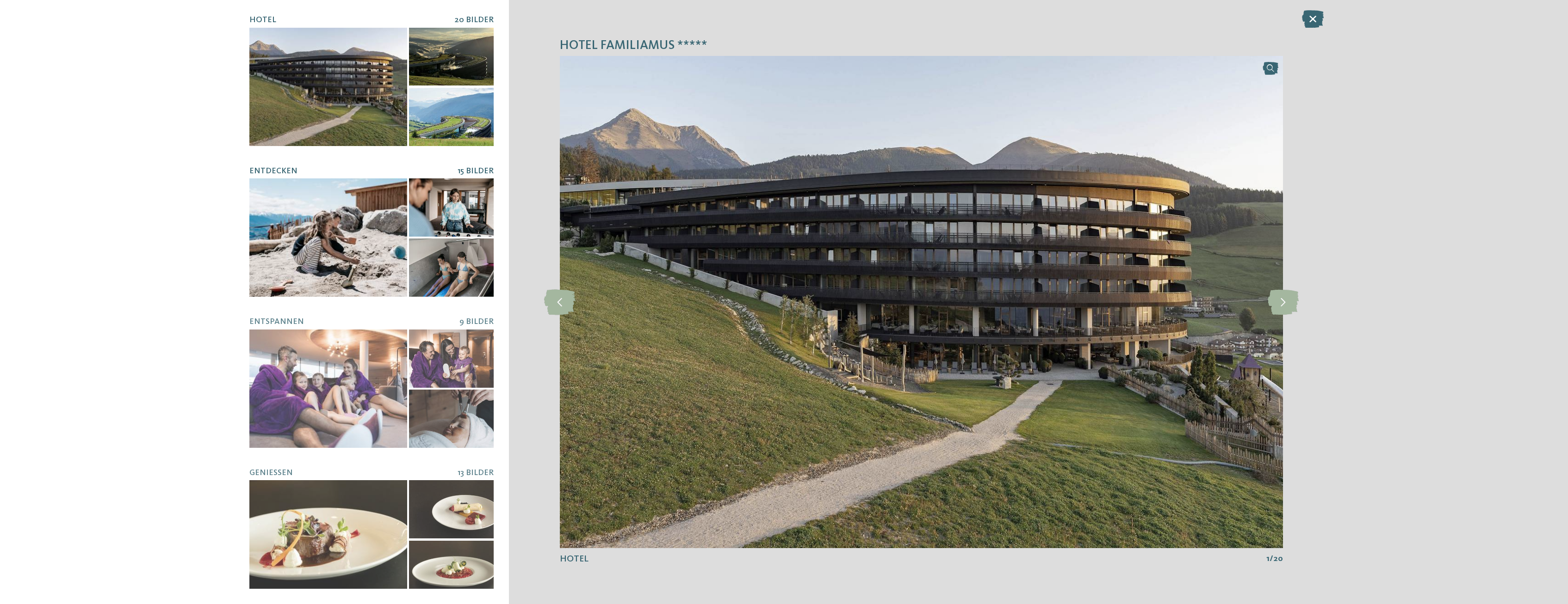
click at [345, 210] on div at bounding box center [328, 237] width 158 height 119
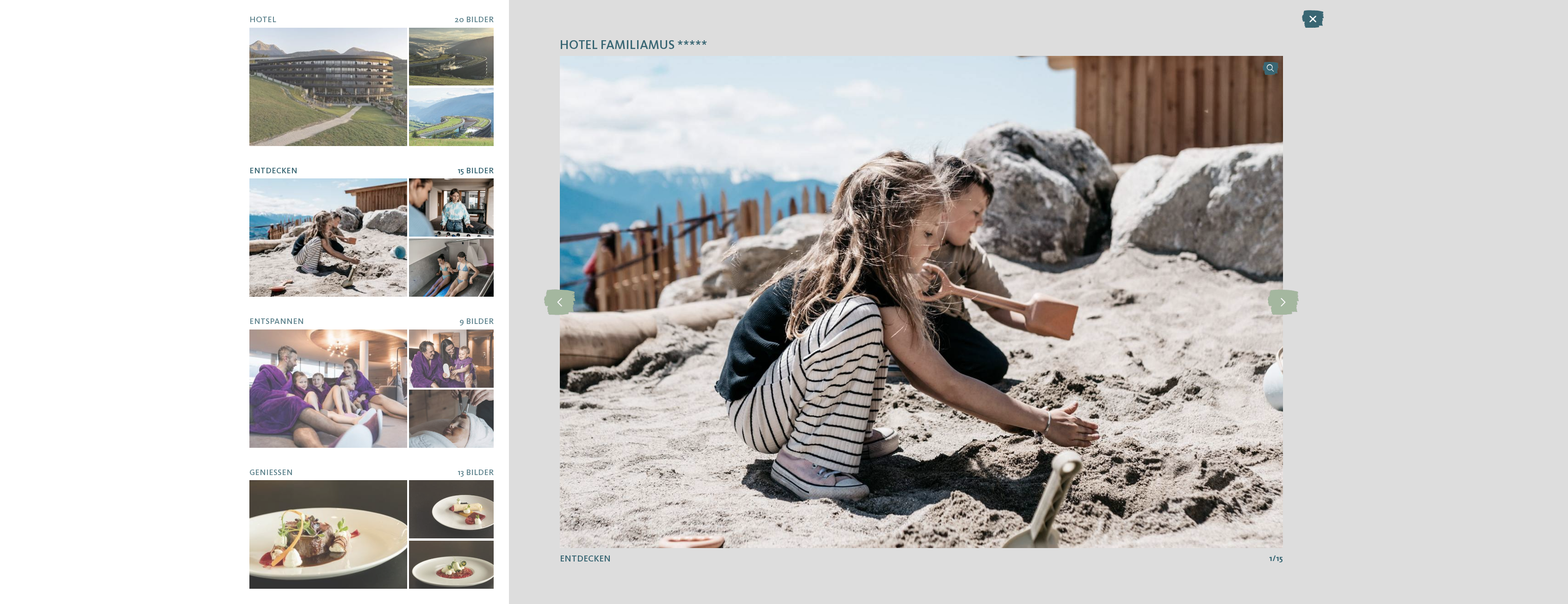
click at [463, 205] on div at bounding box center [451, 207] width 85 height 58
click at [443, 268] on div at bounding box center [451, 268] width 85 height 58
click at [1266, 311] on img at bounding box center [922, 302] width 723 height 493
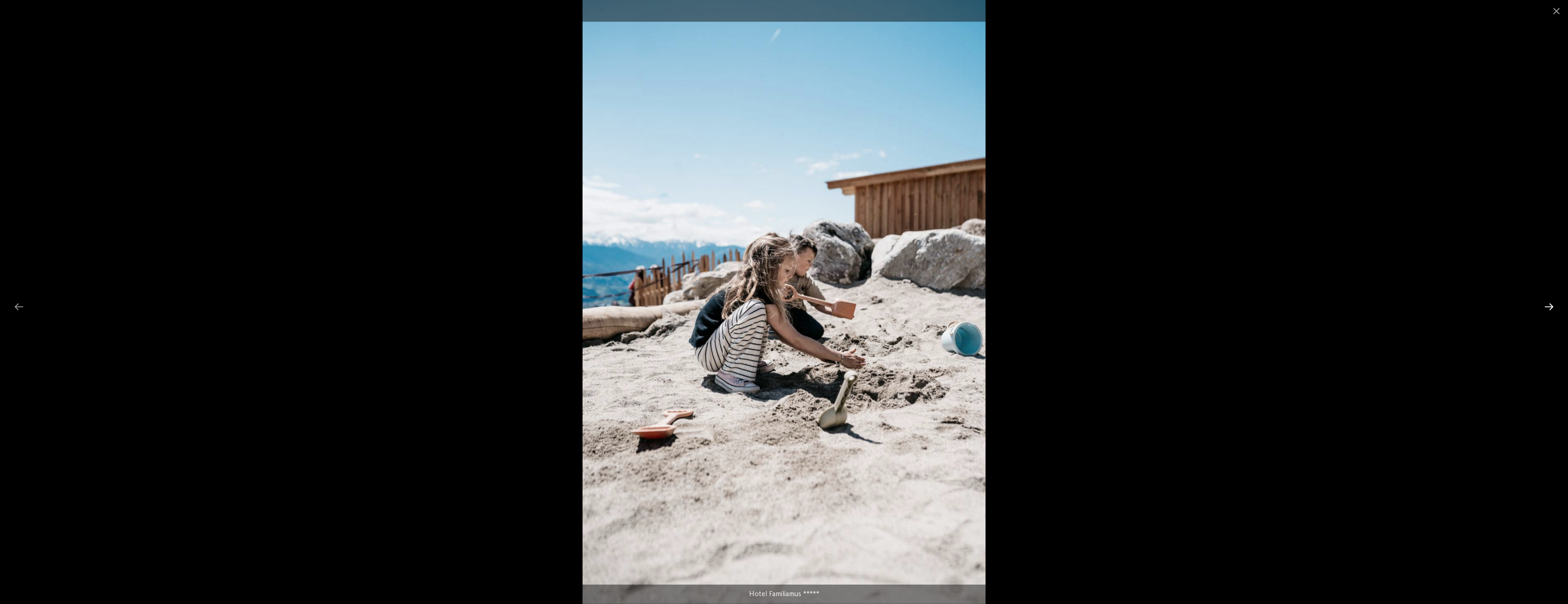
click at [1548, 307] on div at bounding box center [1549, 307] width 19 height 18
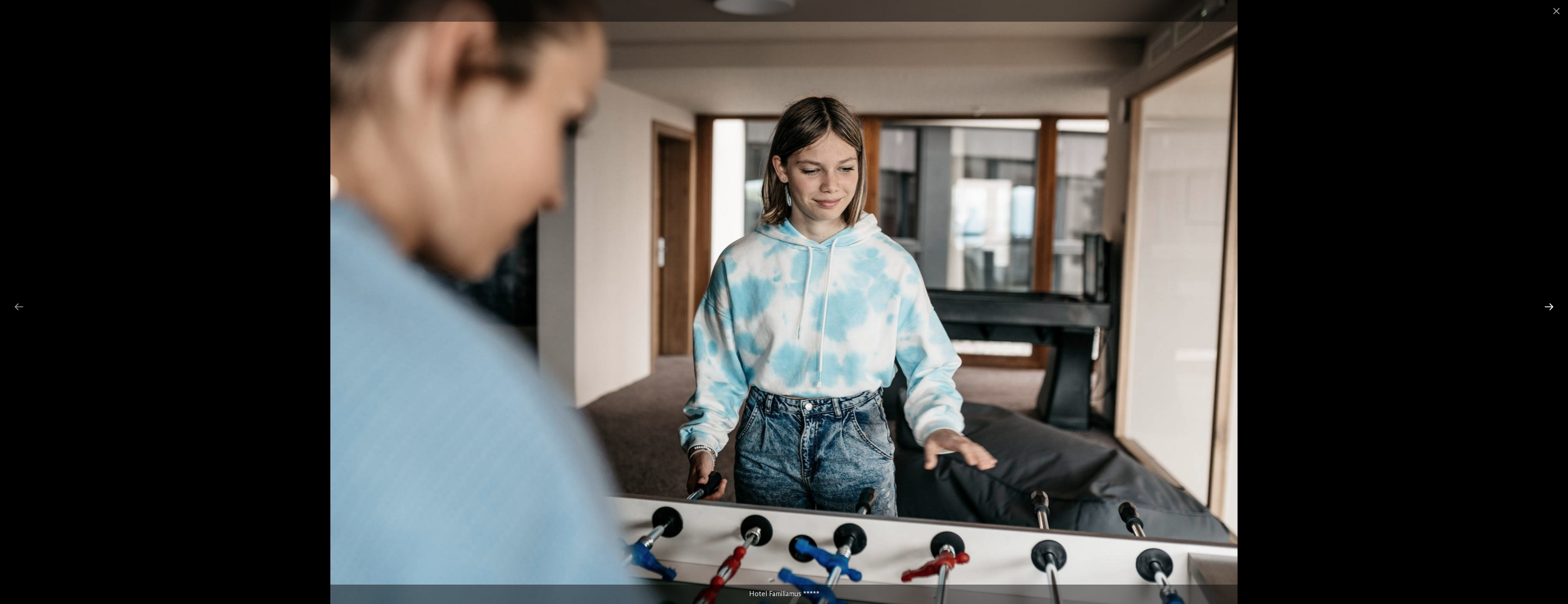
click at [1548, 307] on div at bounding box center [1549, 307] width 19 height 18
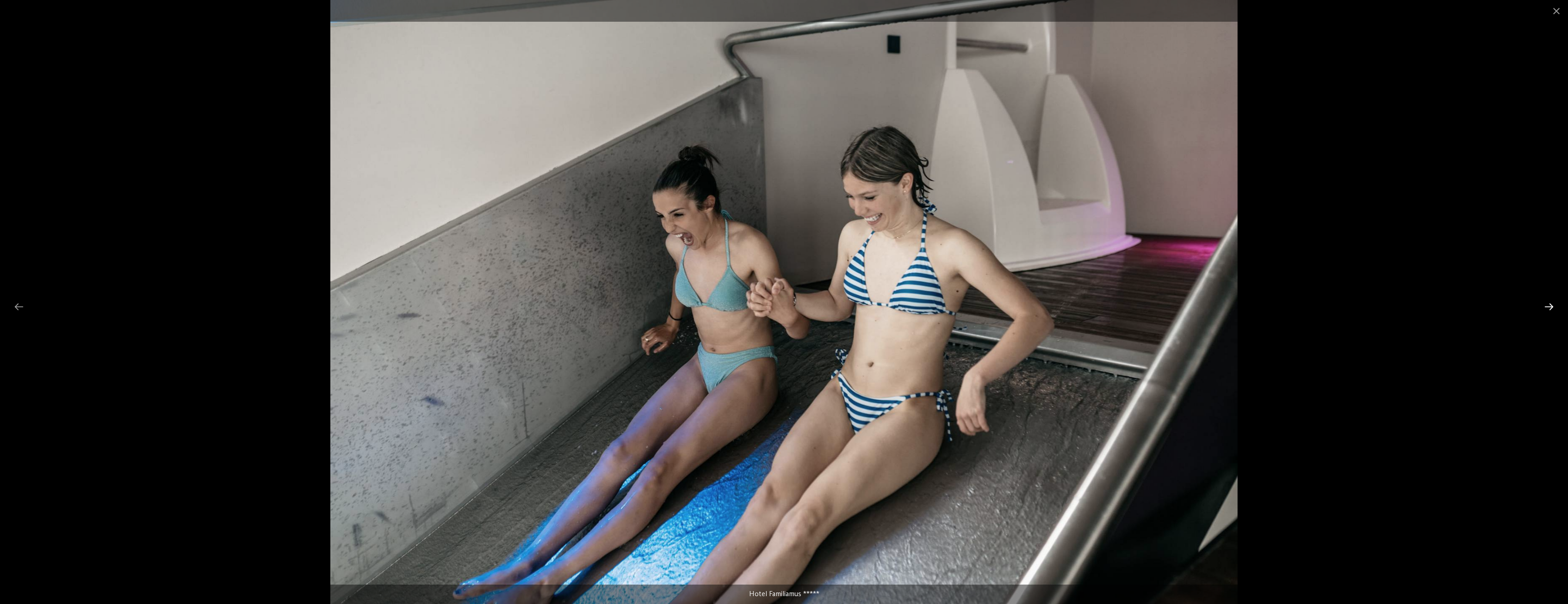
click at [1548, 307] on div at bounding box center [1549, 307] width 19 height 18
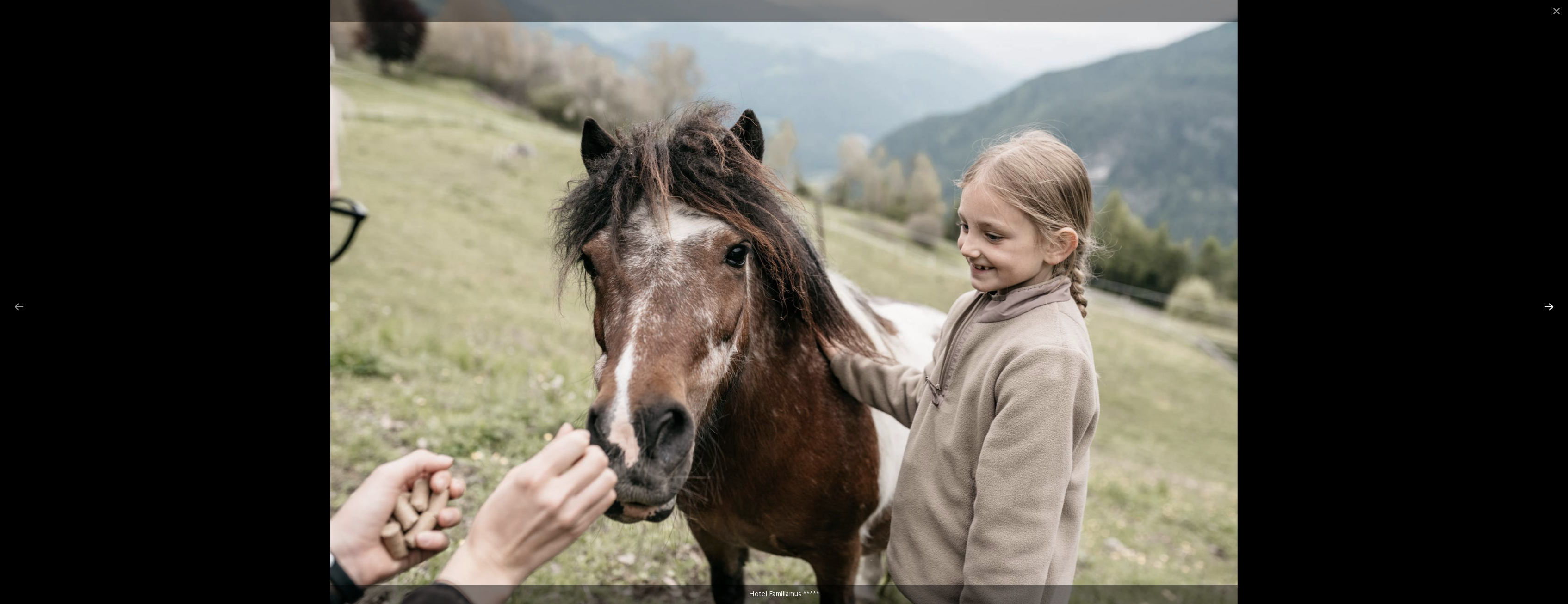
click at [1548, 307] on div at bounding box center [1549, 307] width 19 height 18
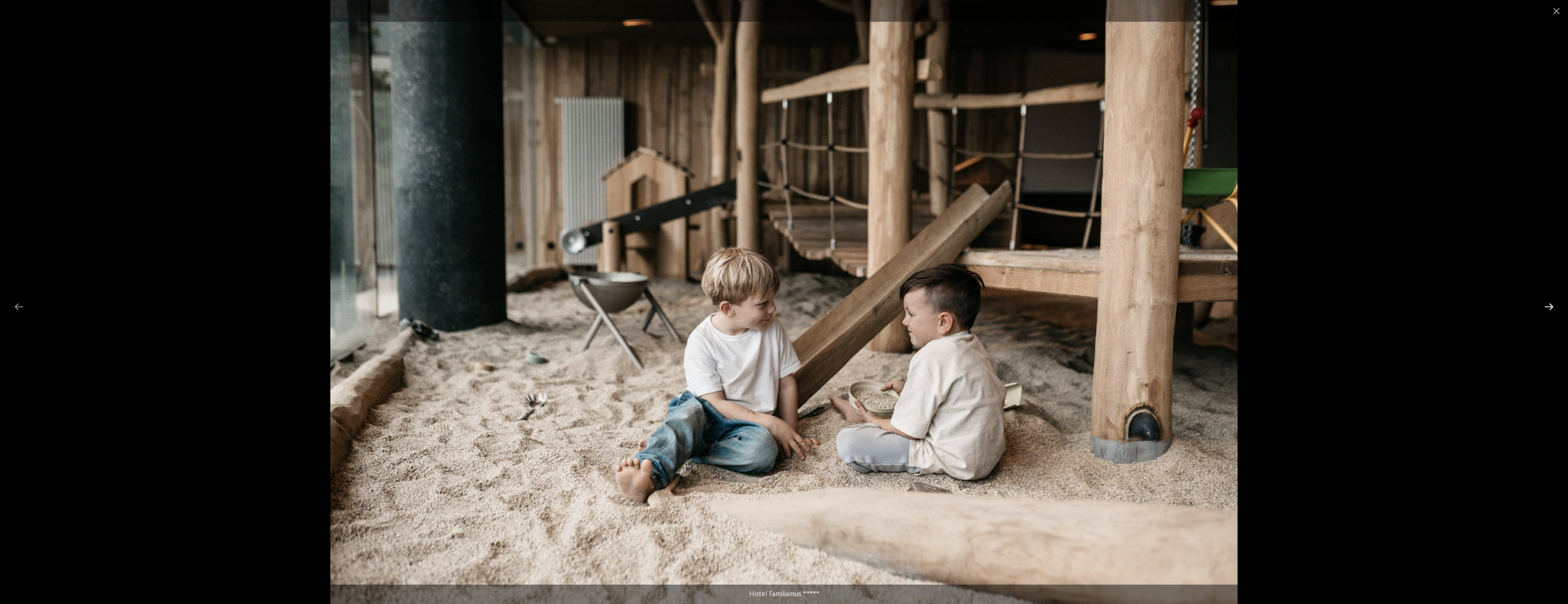
click at [1548, 307] on div at bounding box center [1549, 307] width 19 height 18
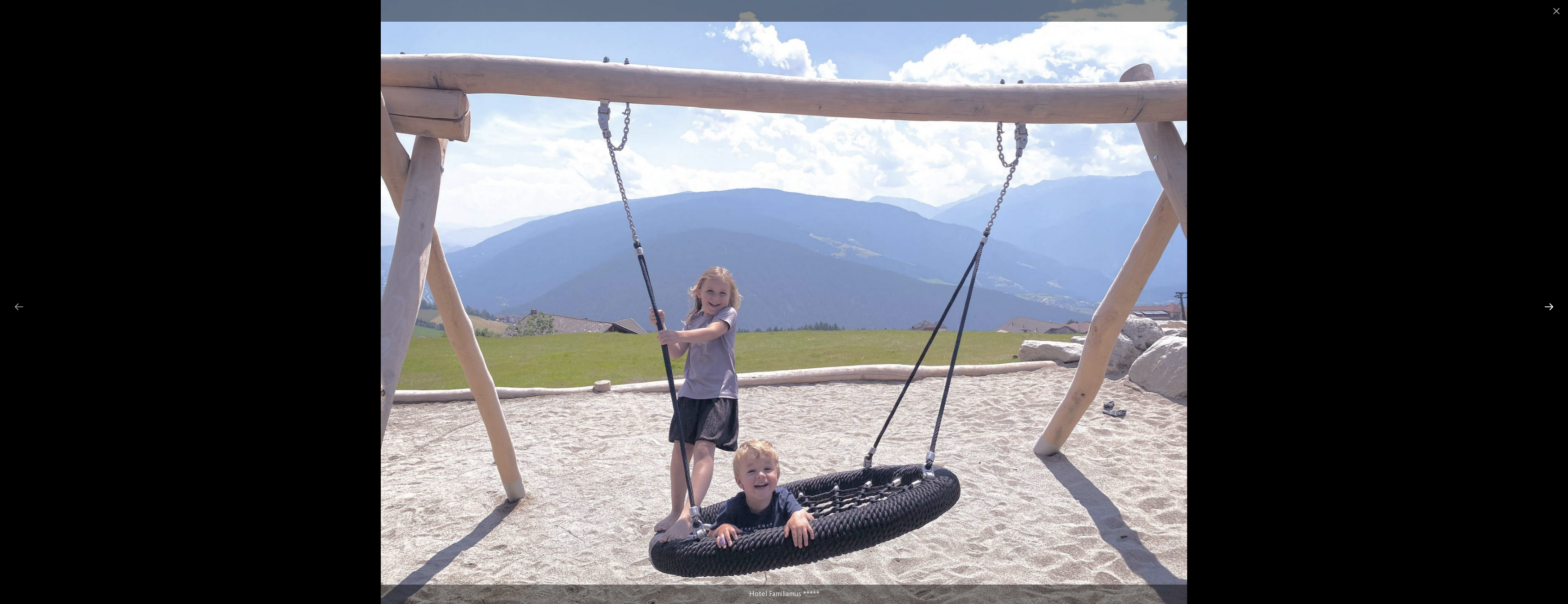
click at [1548, 307] on div at bounding box center [1549, 307] width 19 height 18
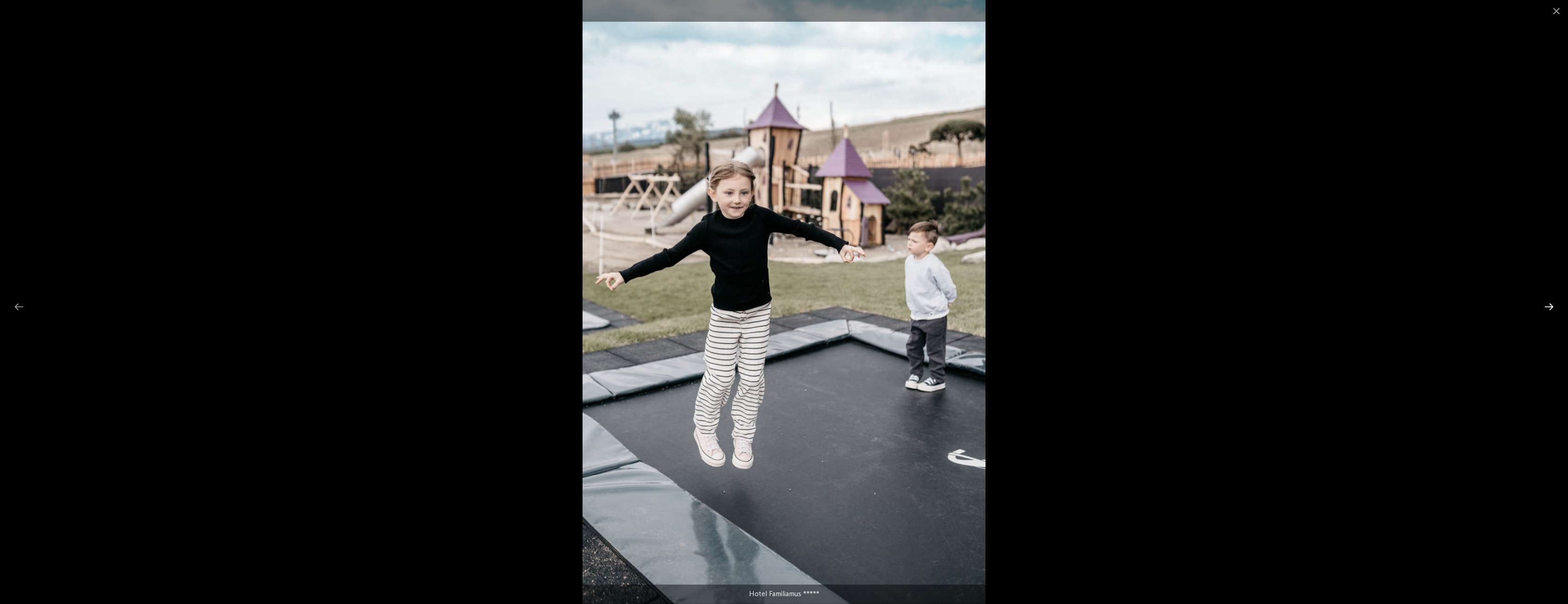
click at [1548, 307] on div at bounding box center [1549, 307] width 19 height 18
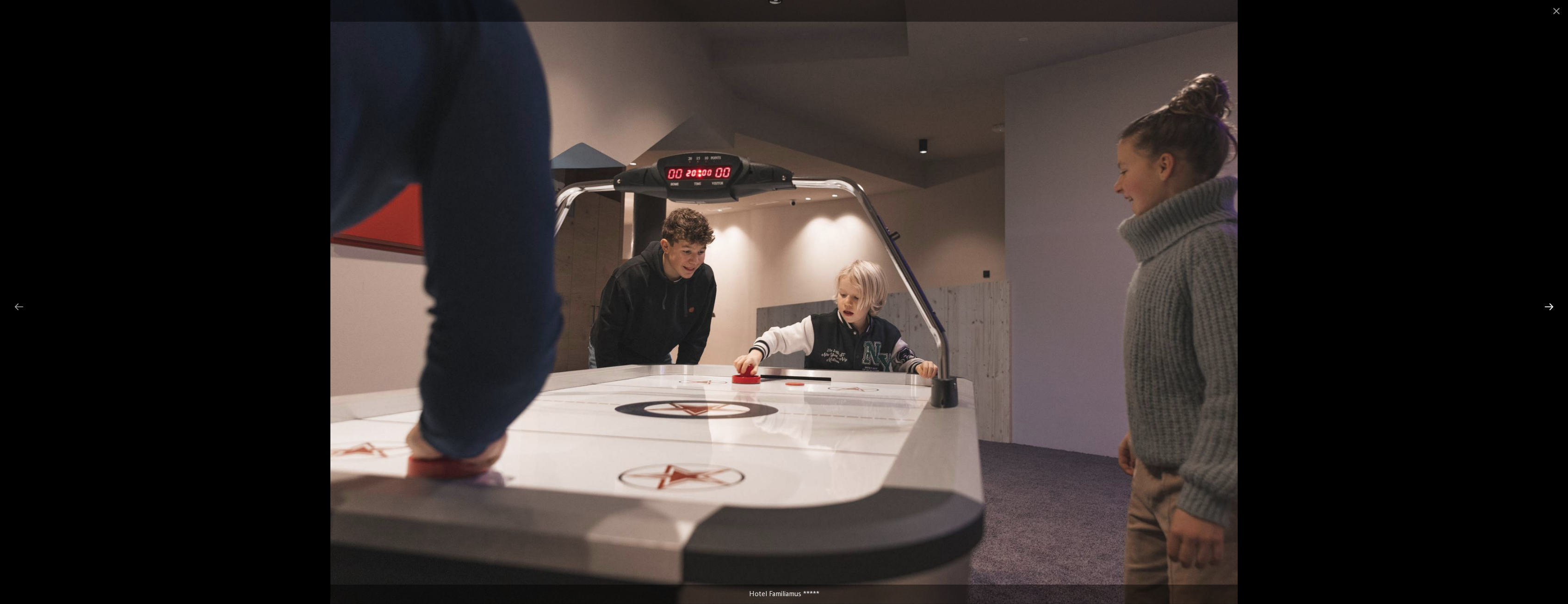
click at [1548, 307] on div at bounding box center [1549, 307] width 19 height 18
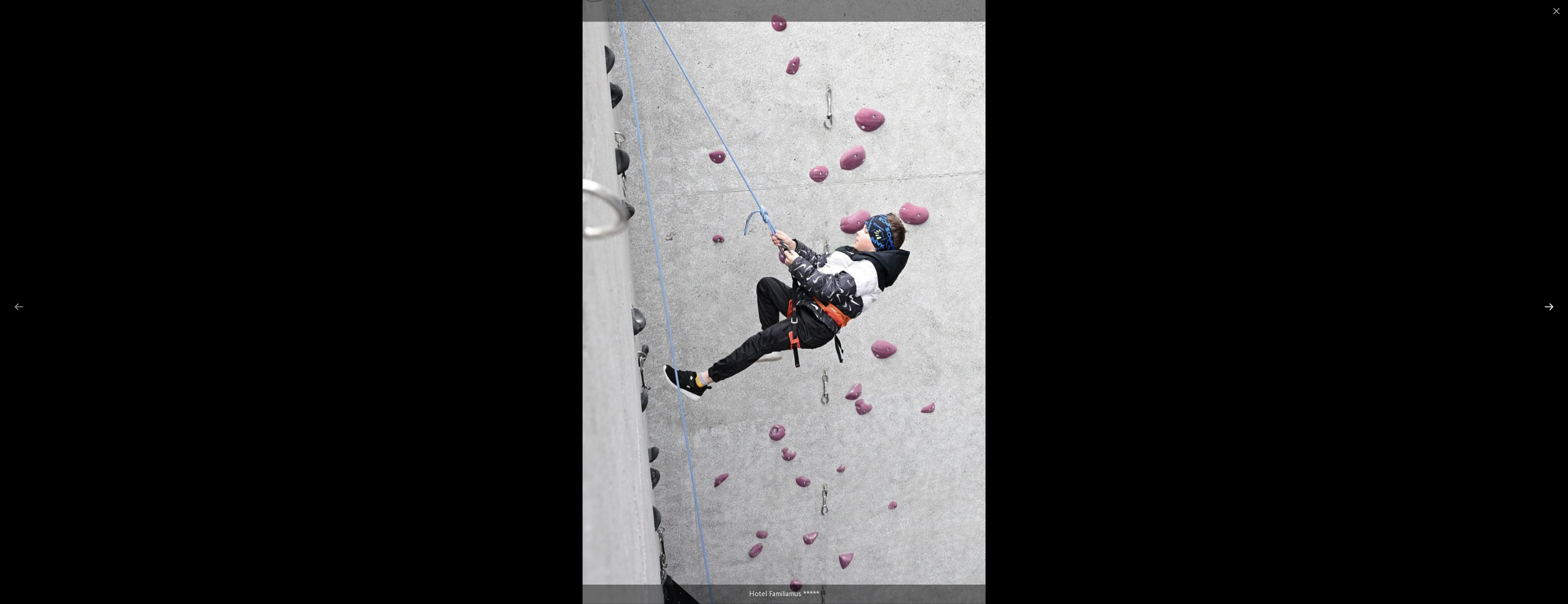
click at [1548, 307] on div at bounding box center [1549, 307] width 19 height 18
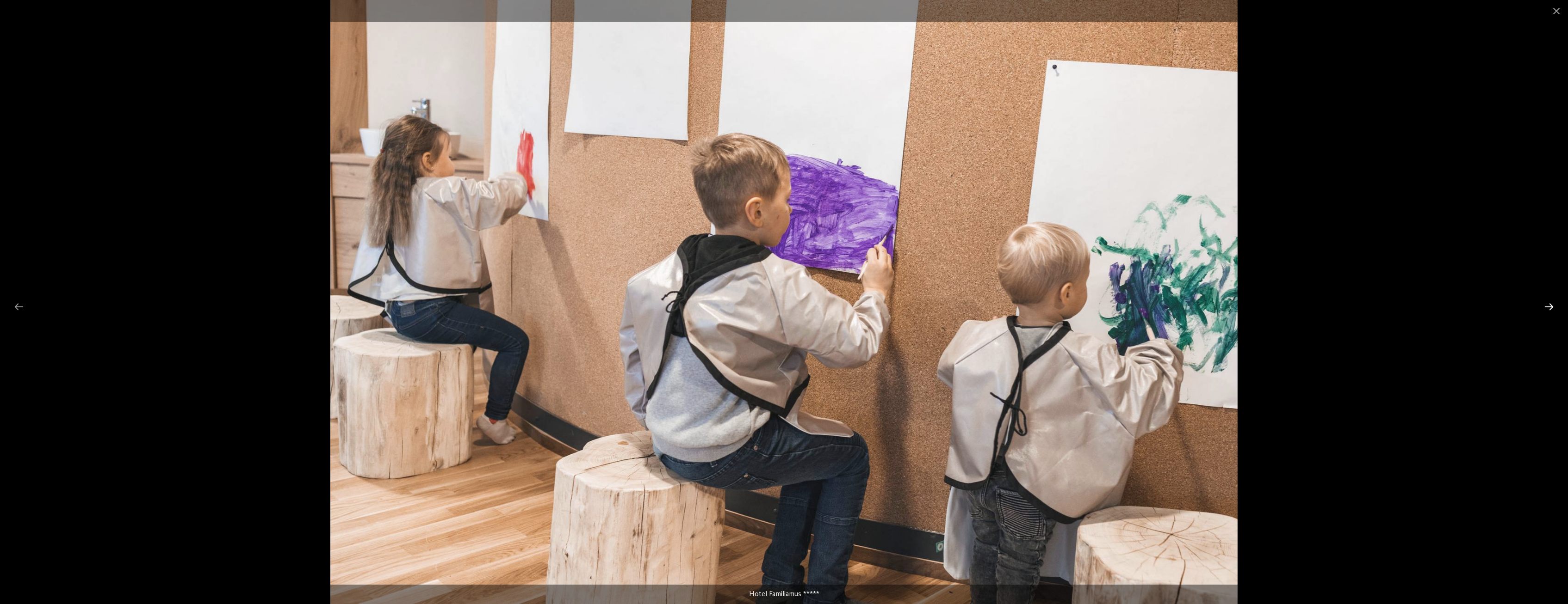
click at [1548, 307] on div at bounding box center [1549, 307] width 19 height 18
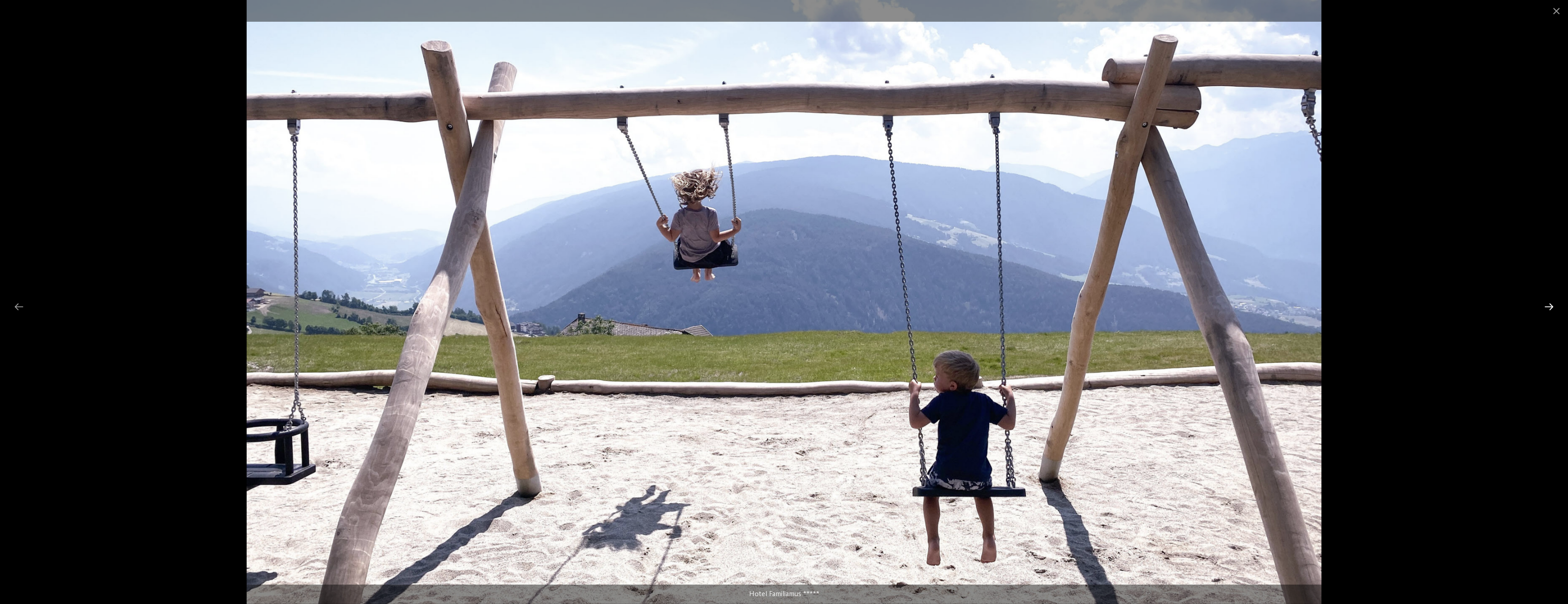
click at [1548, 307] on div at bounding box center [1549, 307] width 19 height 18
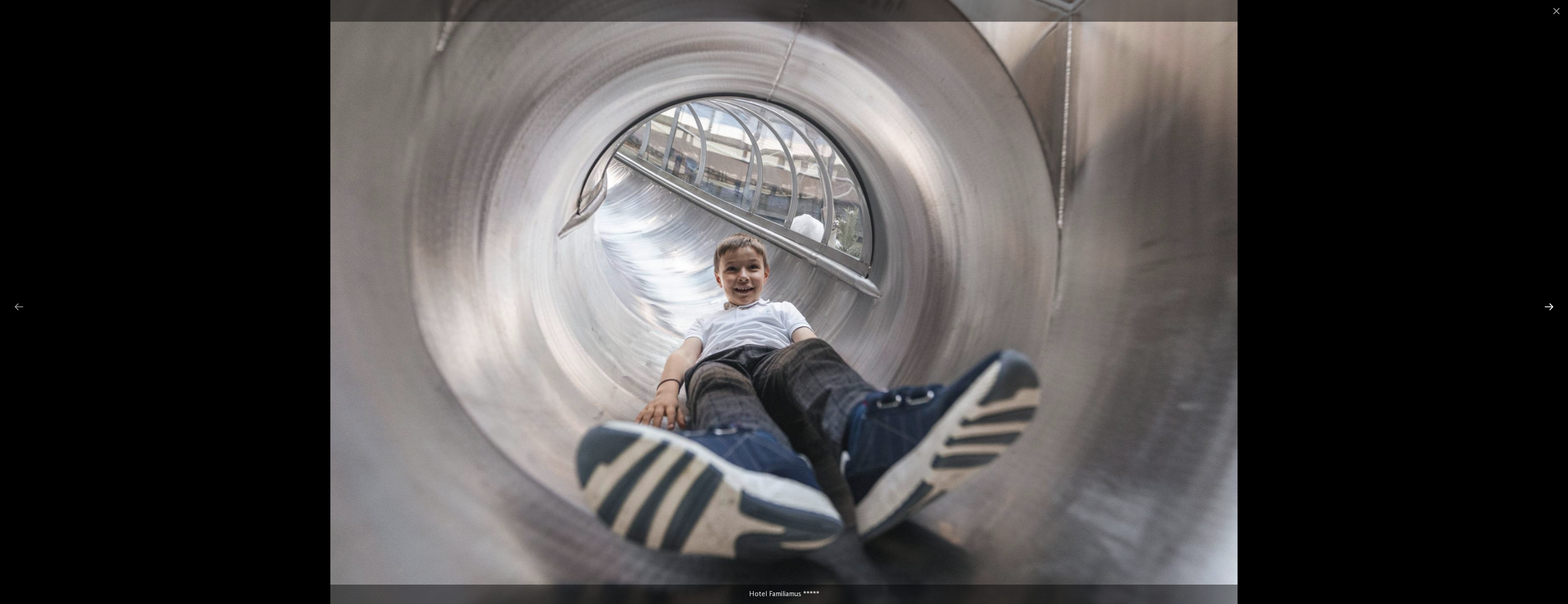
click at [1548, 307] on div at bounding box center [1549, 307] width 19 height 18
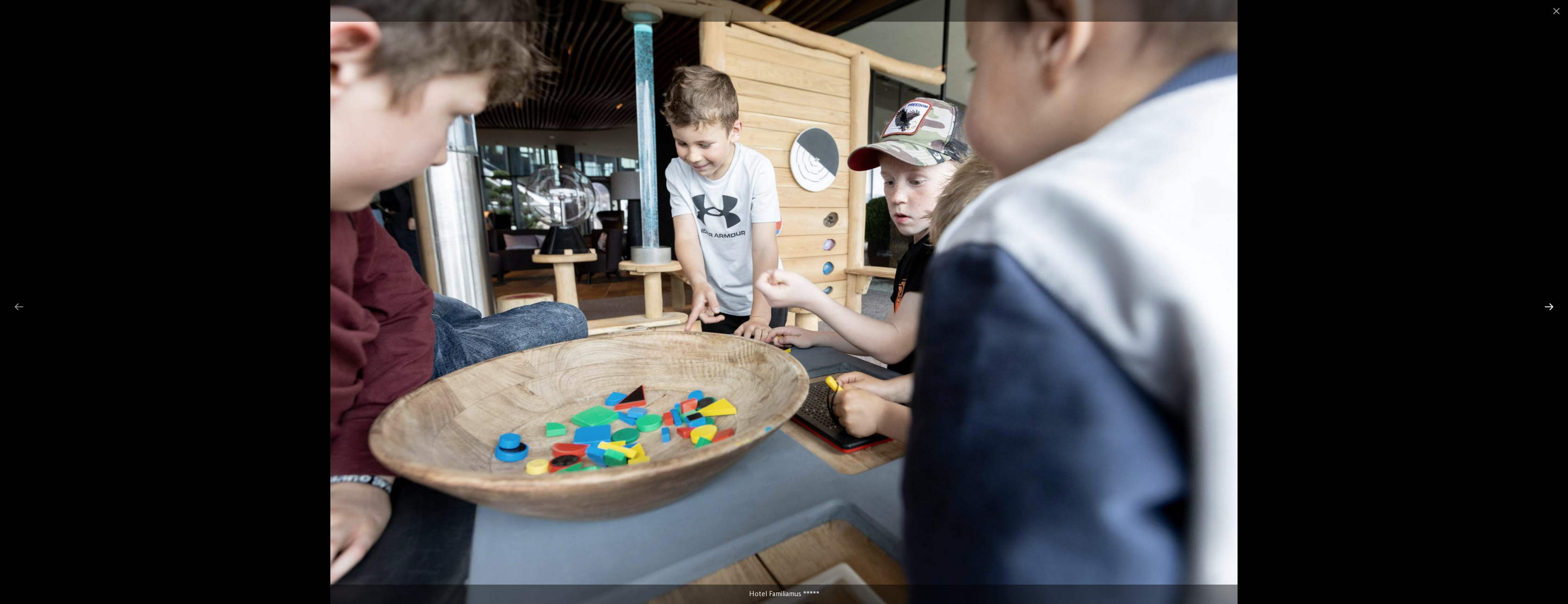
click at [1548, 307] on div at bounding box center [1549, 307] width 19 height 18
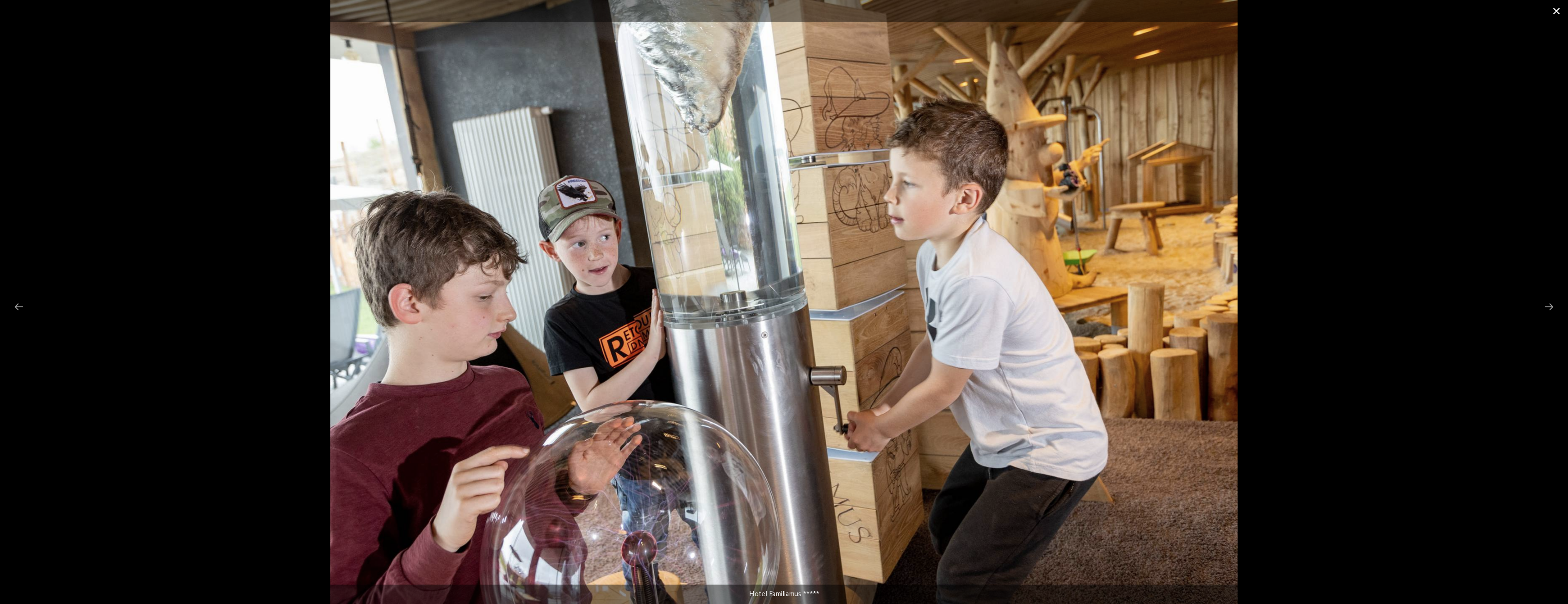
click at [1554, 9] on span at bounding box center [1556, 11] width 23 height 22
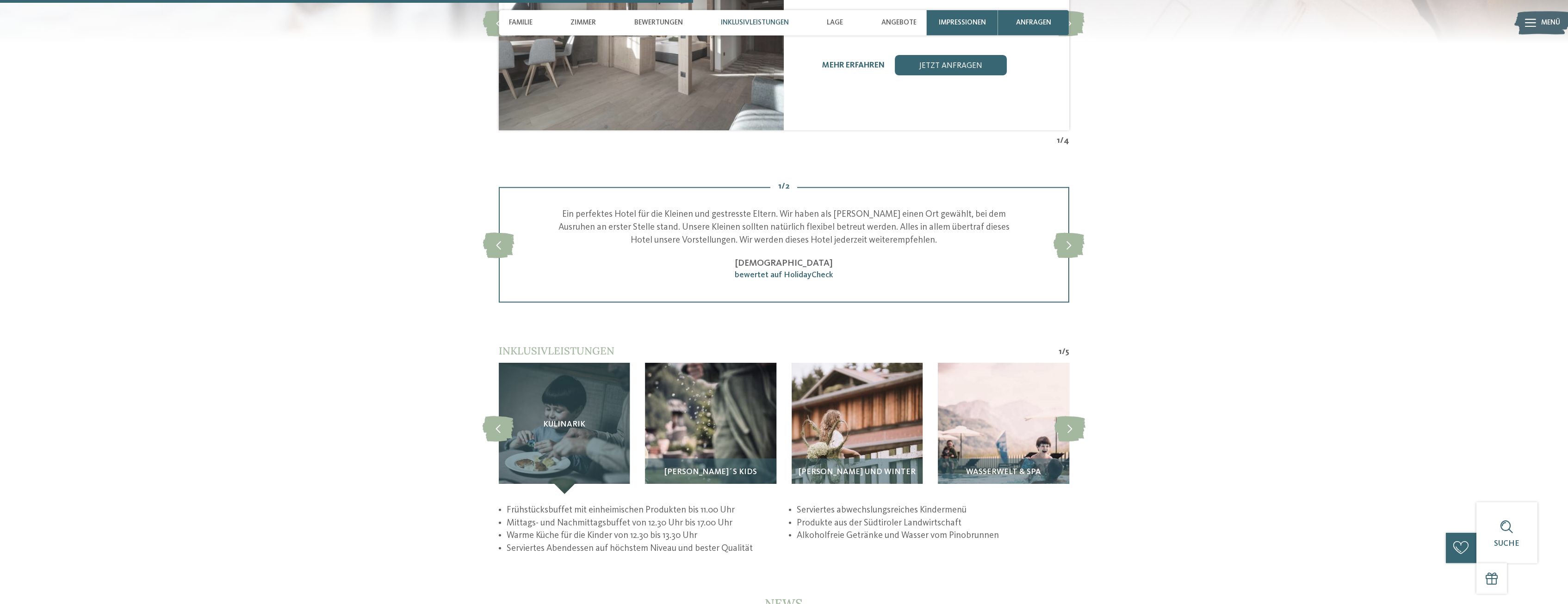
scroll to position [1792, 0]
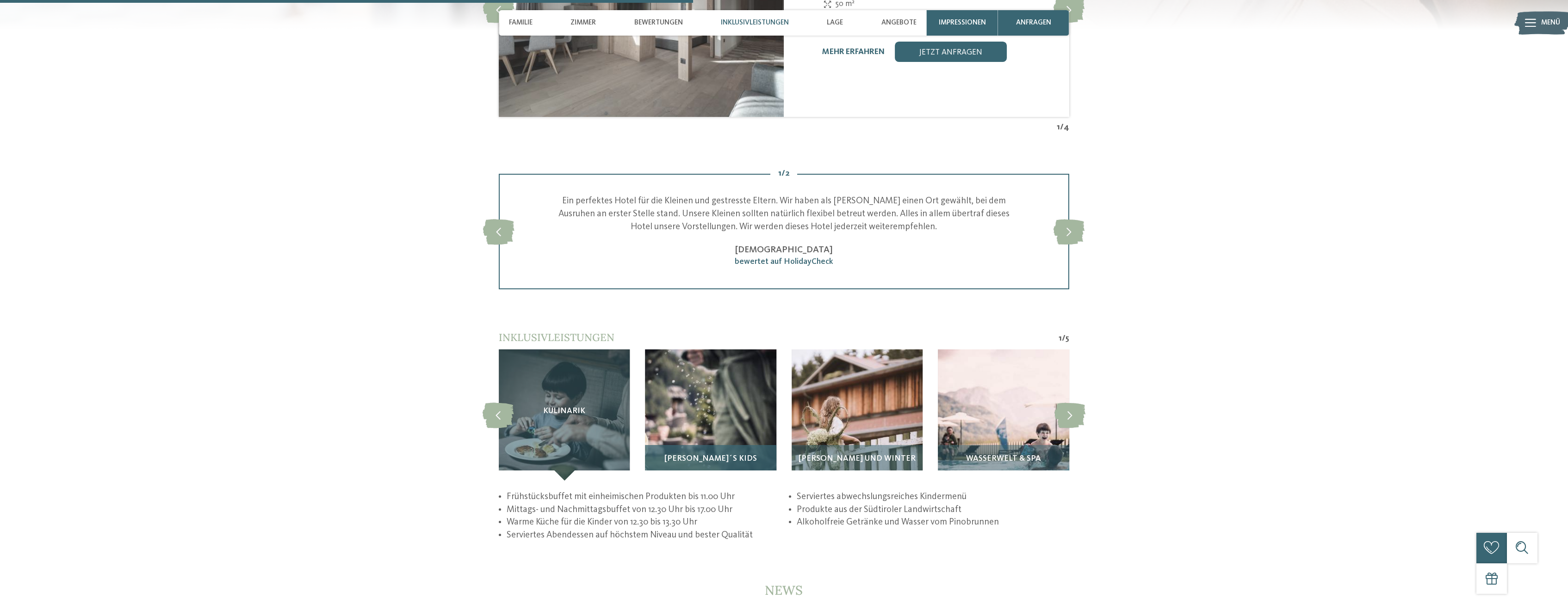
click at [724, 405] on img at bounding box center [710, 415] width 131 height 131
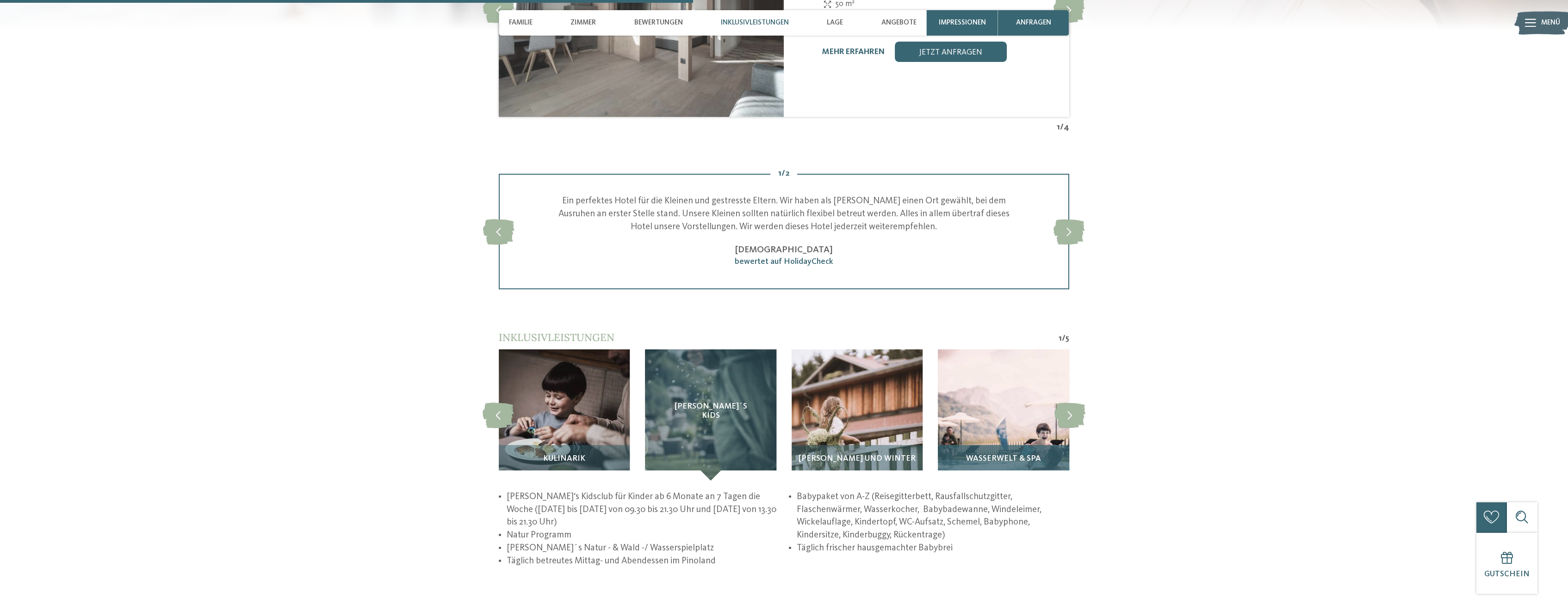
click at [965, 441] on img at bounding box center [1003, 415] width 131 height 131
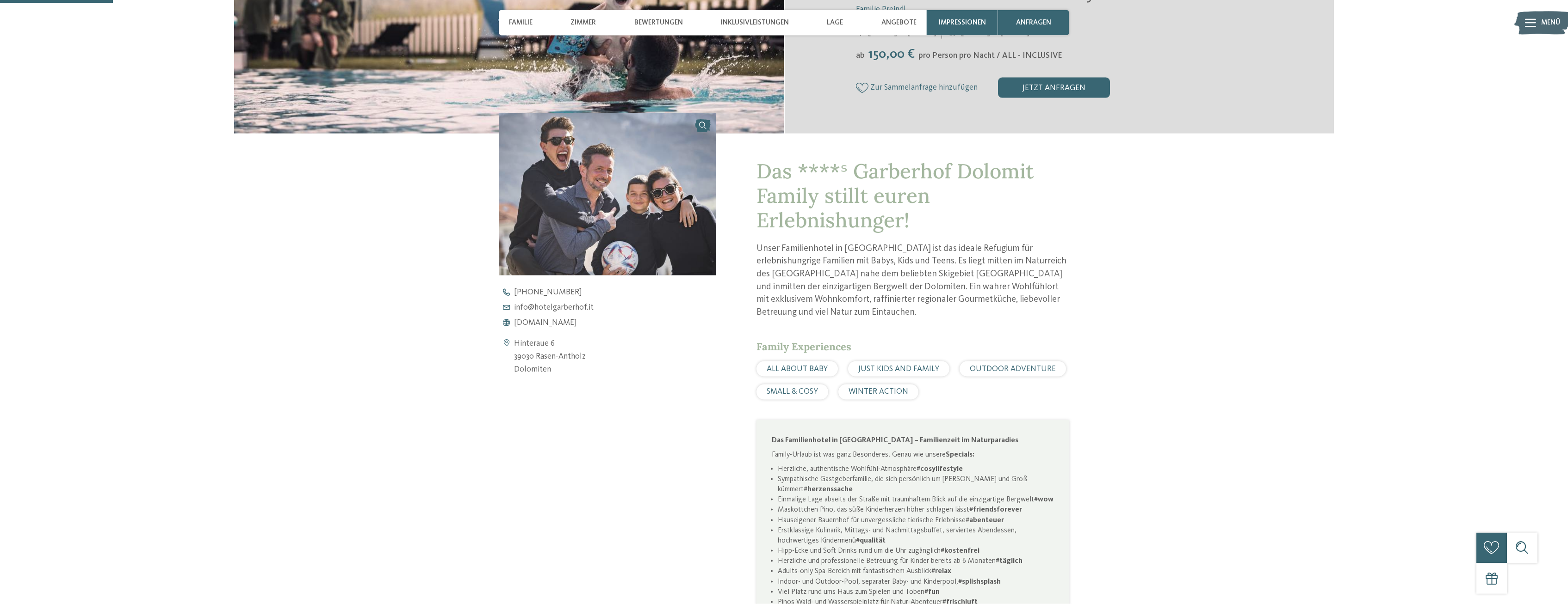
scroll to position [283, 0]
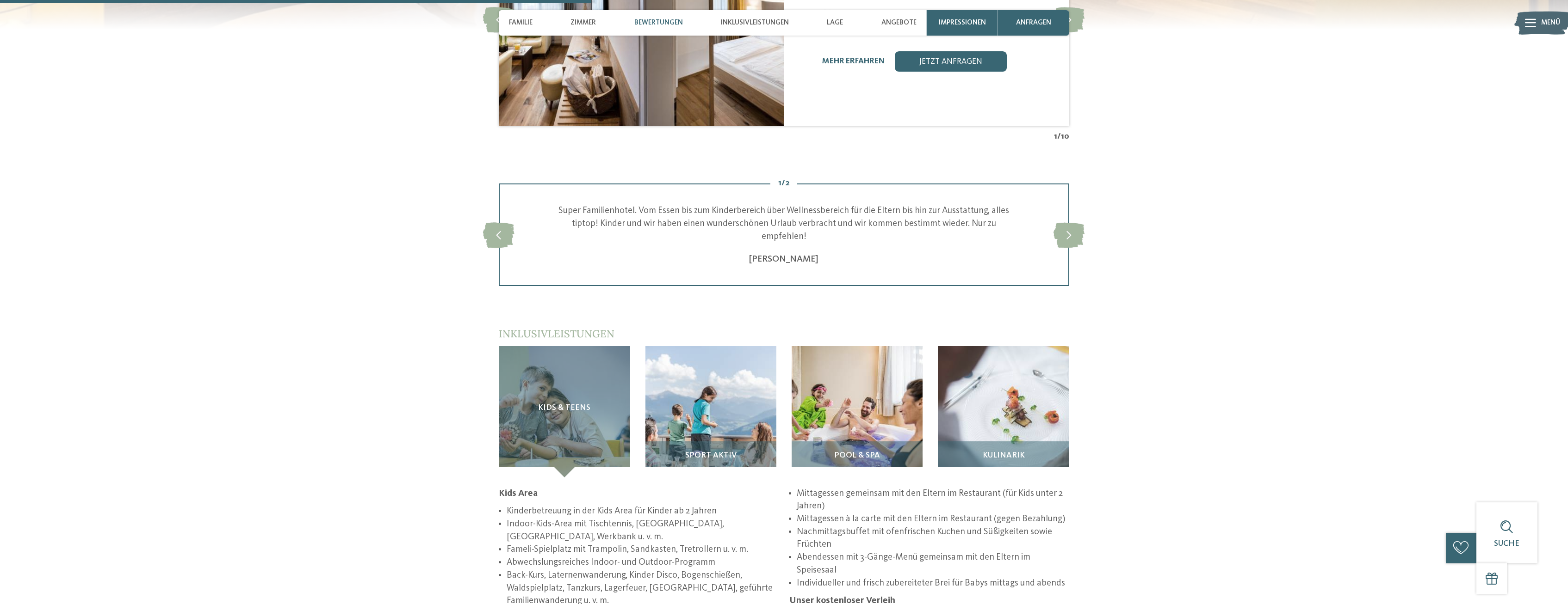
scroll to position [1321, 0]
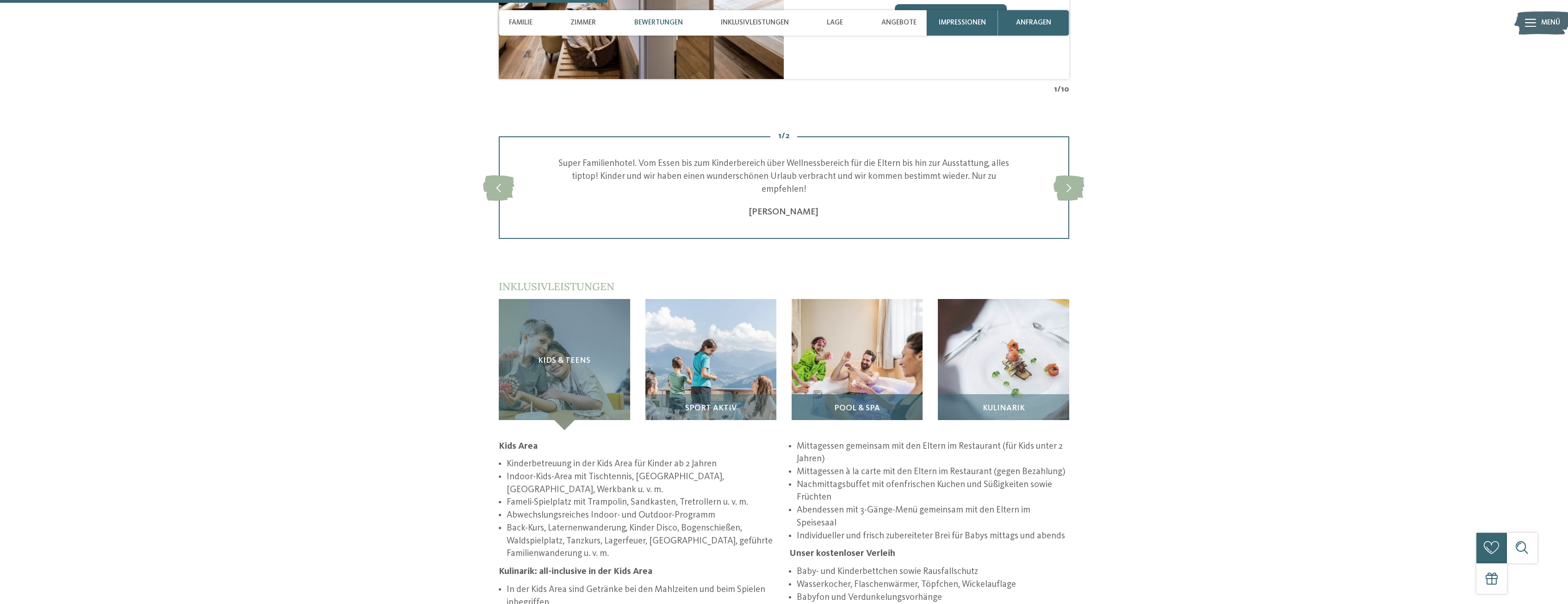
click at [867, 380] on img at bounding box center [857, 364] width 131 height 131
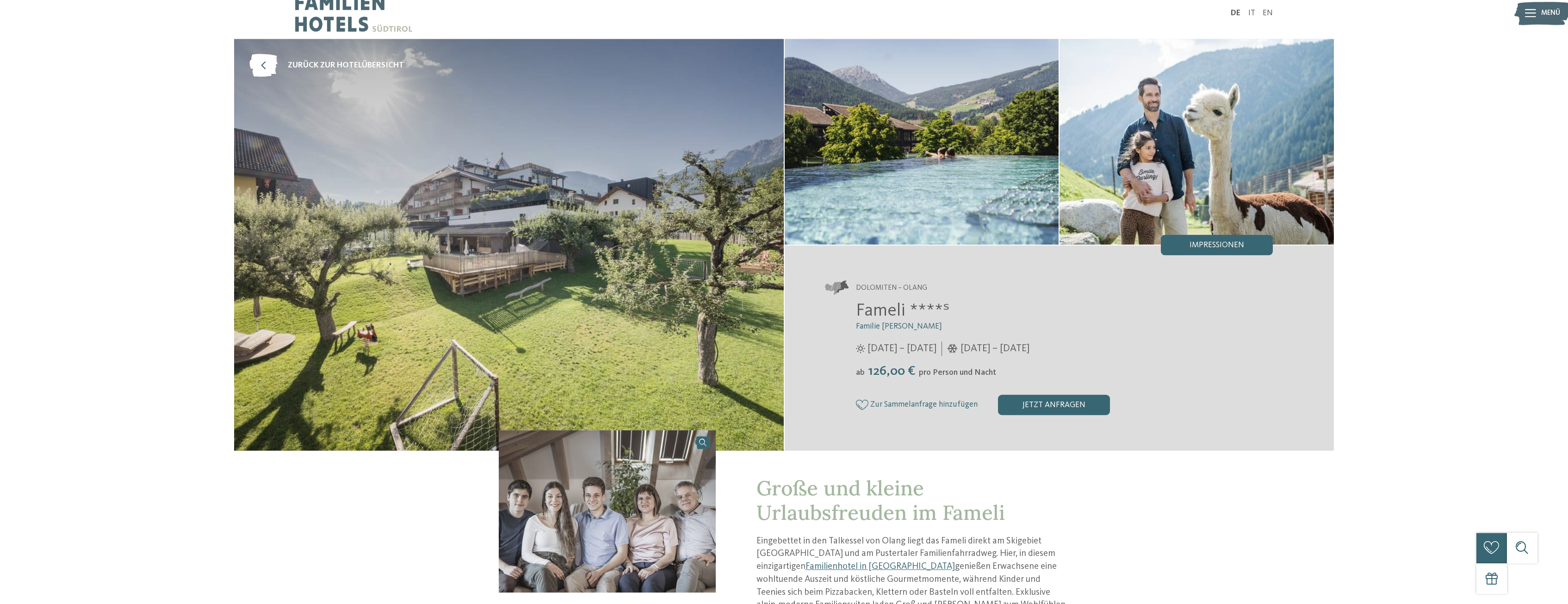
scroll to position [0, 0]
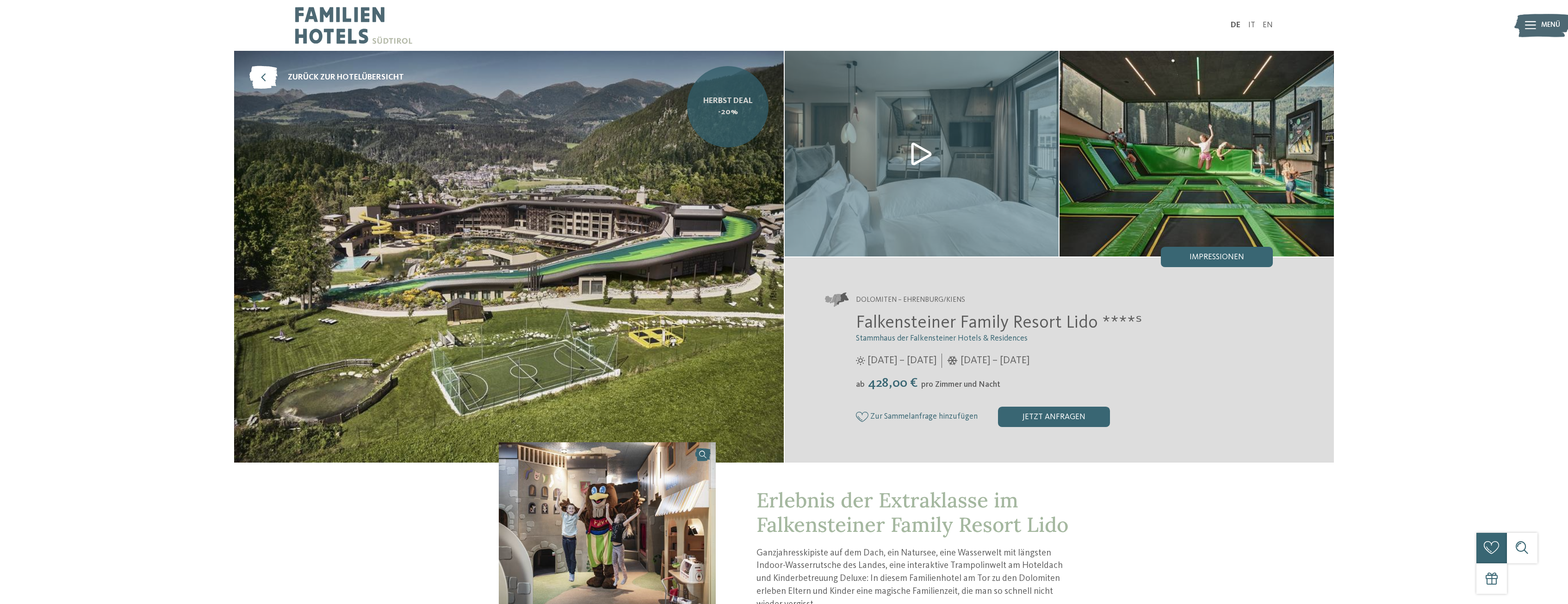
click at [711, 102] on span "Herbst Deal -20%" at bounding box center [728, 106] width 66 height 23
click at [139, 159] on div "zurück zur Hotelübersicht [PERSON_NAME] Deal -20%" at bounding box center [784, 566] width 1568 height 1029
click at [713, 102] on span "Herbst Deal -20%" at bounding box center [728, 106] width 66 height 23
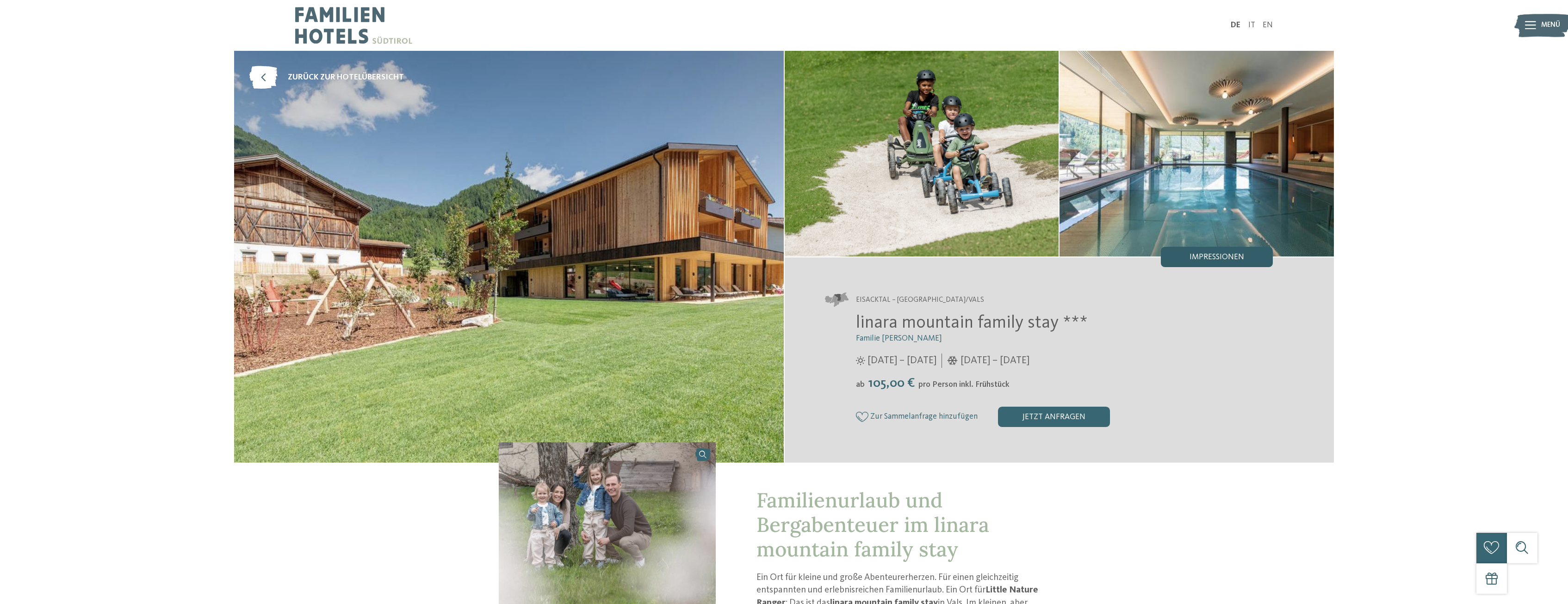
click at [1208, 254] on span "Impressionen" at bounding box center [1217, 258] width 55 height 9
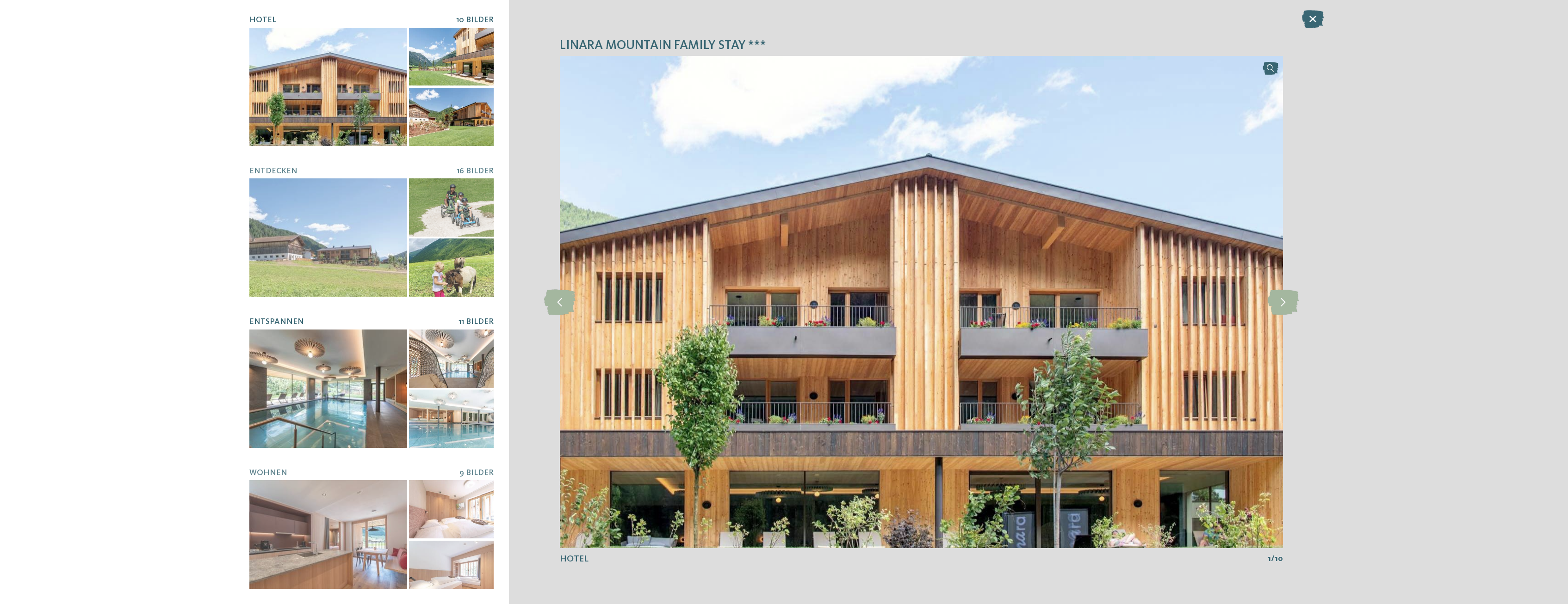
click at [346, 377] on div at bounding box center [328, 389] width 158 height 119
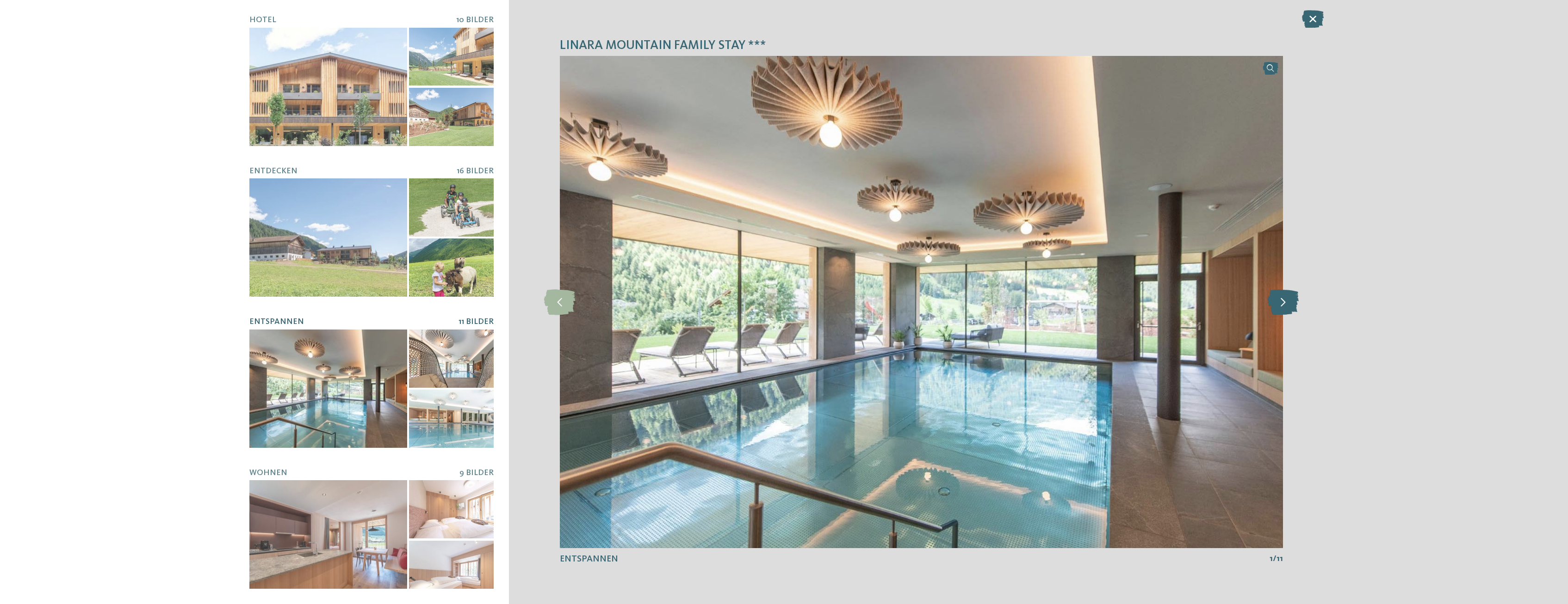
click at [1282, 298] on icon at bounding box center [1283, 302] width 31 height 26
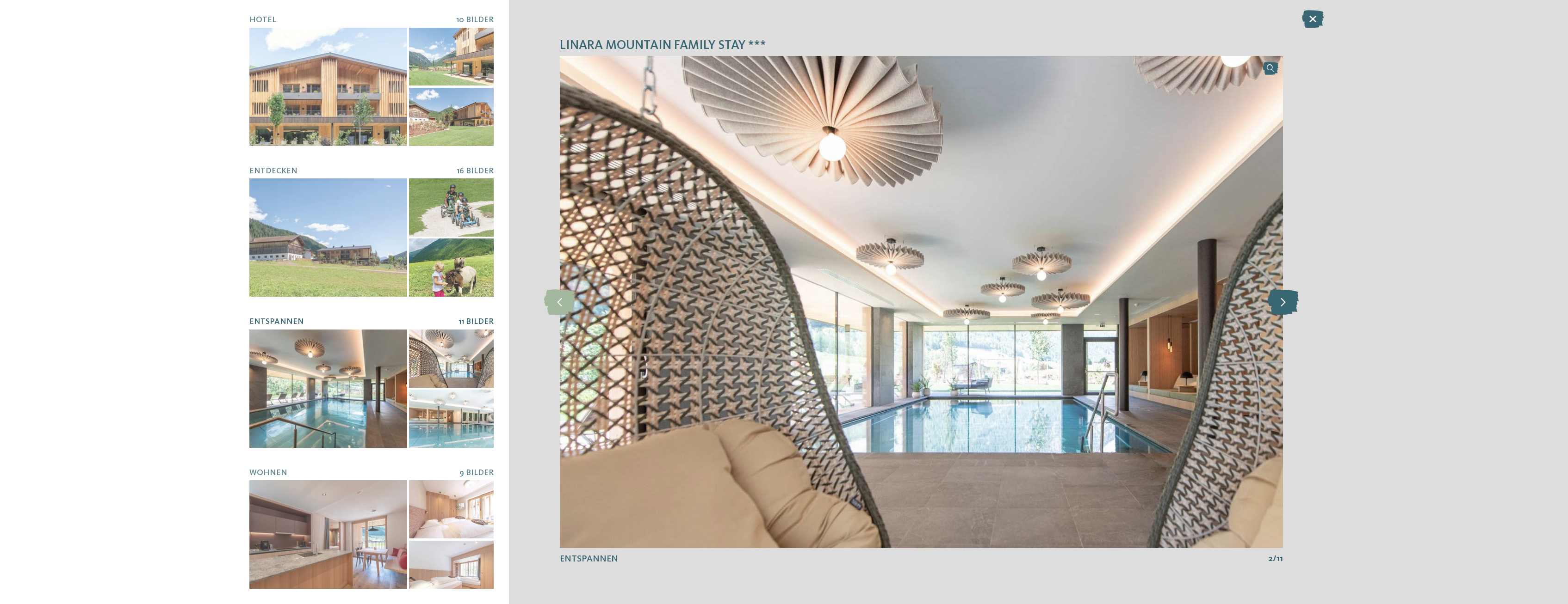
click at [1282, 298] on icon at bounding box center [1283, 302] width 31 height 26
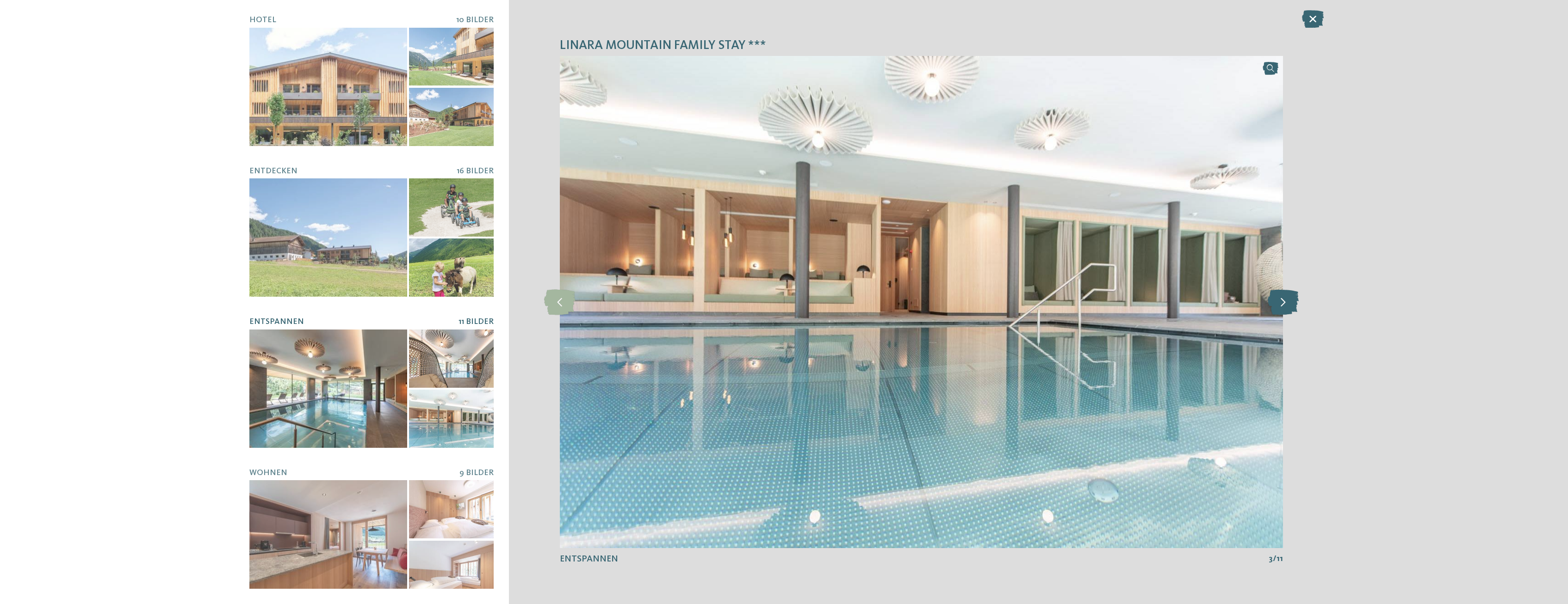
click at [1282, 298] on icon at bounding box center [1283, 302] width 31 height 26
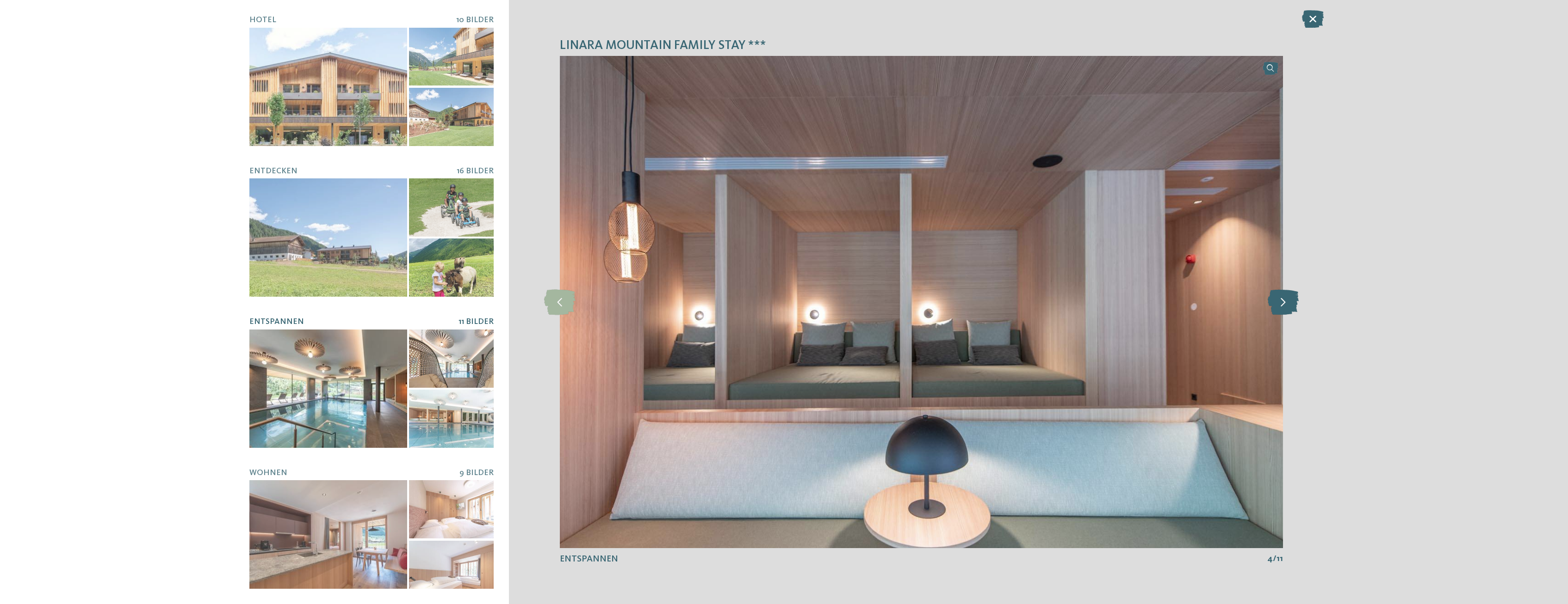
click at [1282, 298] on icon at bounding box center [1283, 302] width 31 height 26
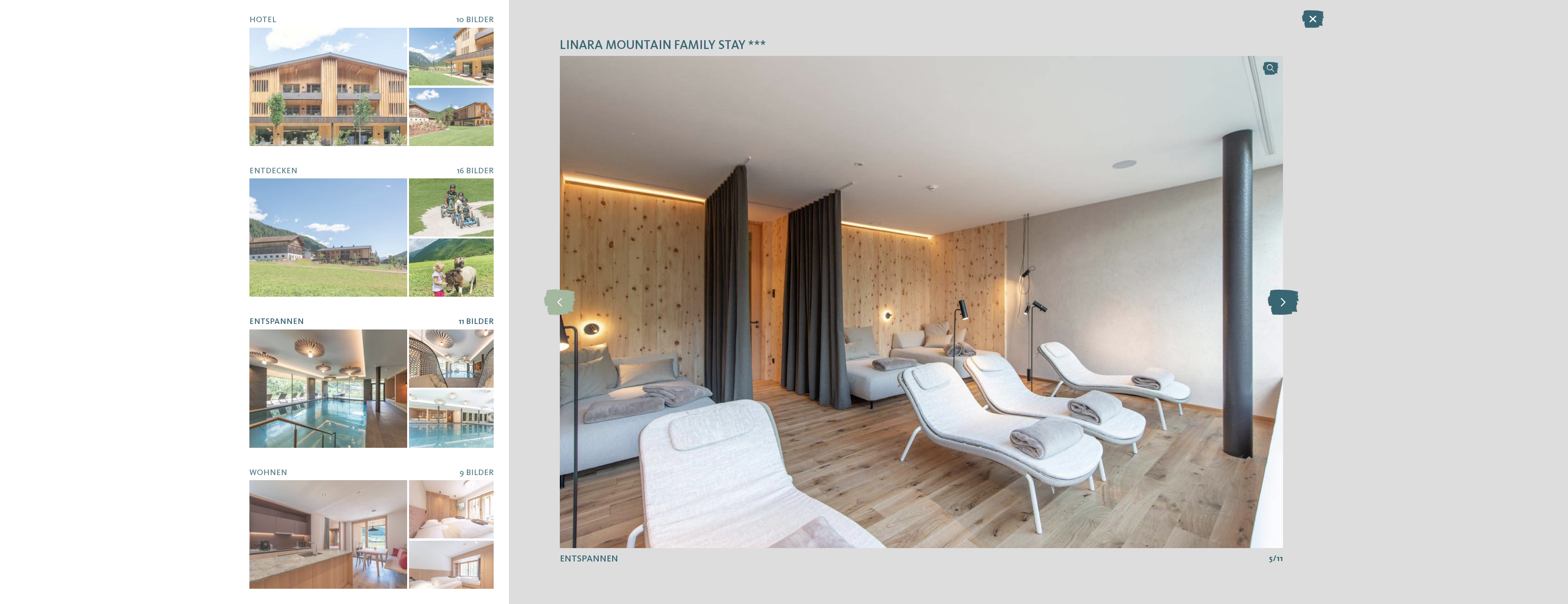
click at [1282, 298] on icon at bounding box center [1283, 302] width 31 height 26
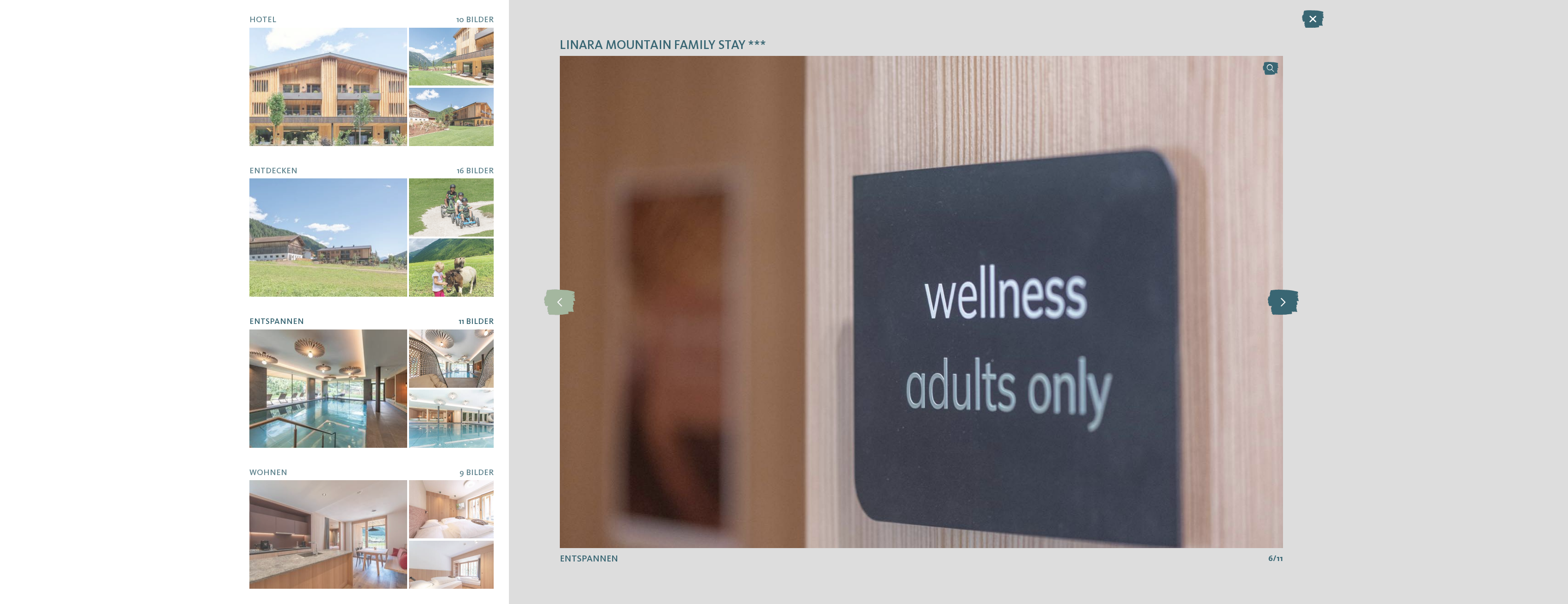
click at [1282, 298] on icon at bounding box center [1283, 302] width 31 height 26
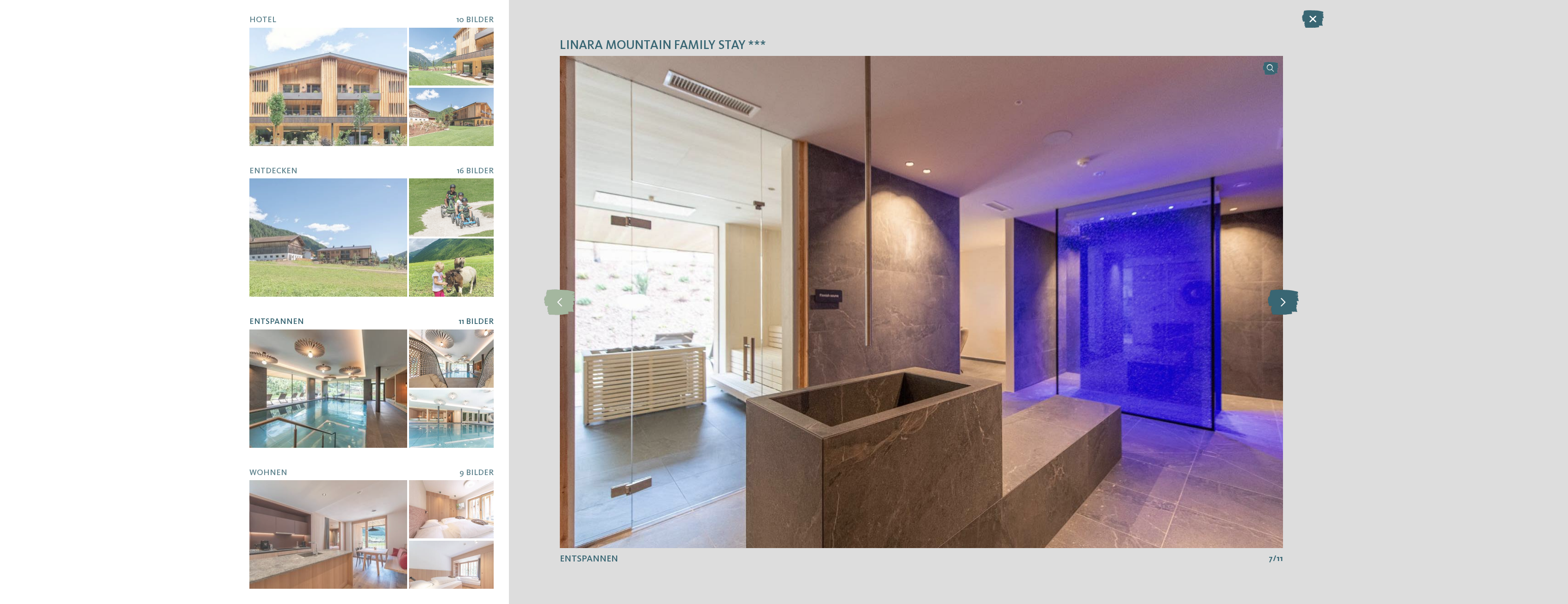
click at [1282, 298] on icon at bounding box center [1283, 302] width 31 height 26
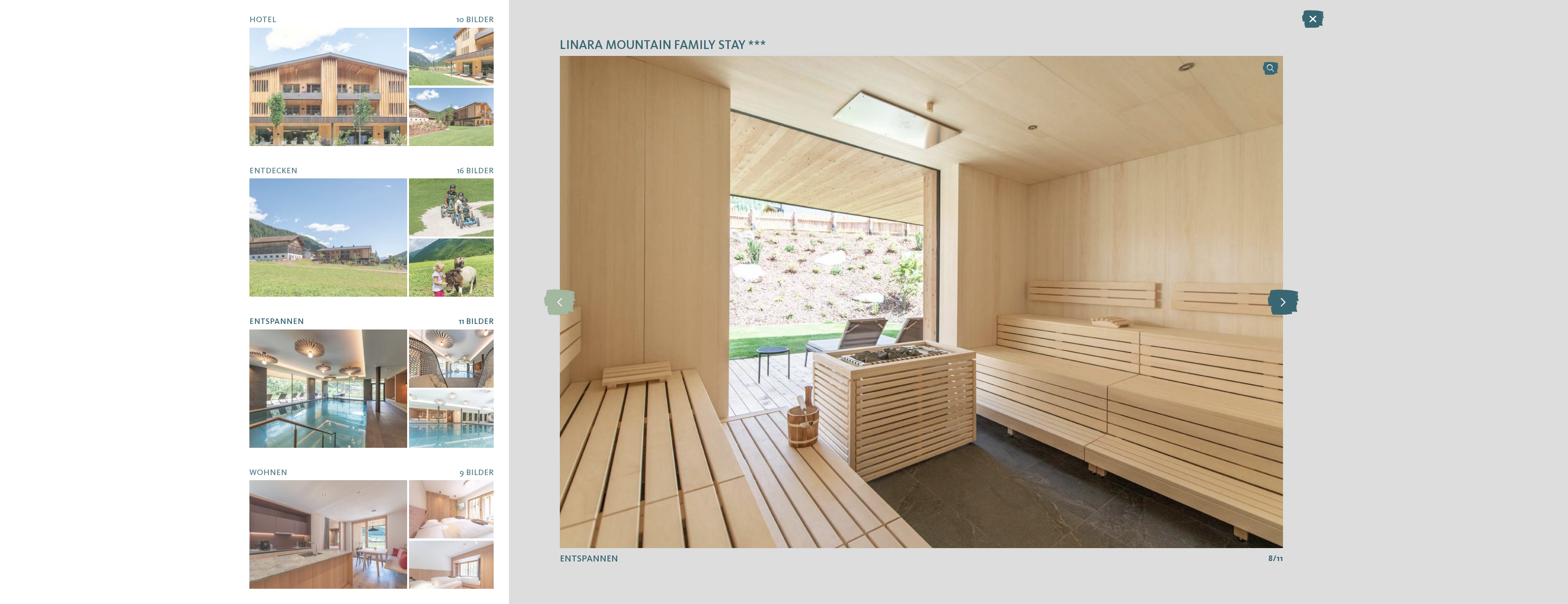
click at [1282, 298] on icon at bounding box center [1283, 302] width 31 height 26
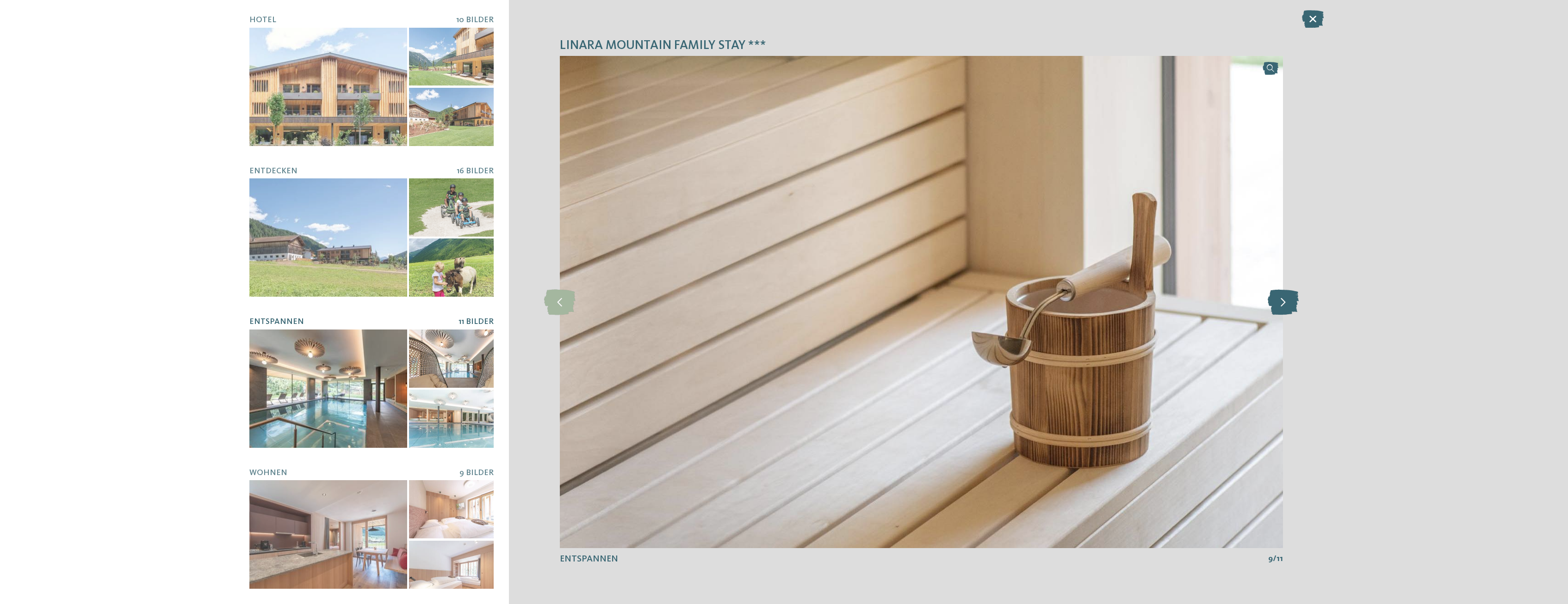
click at [1282, 298] on icon at bounding box center [1283, 302] width 31 height 26
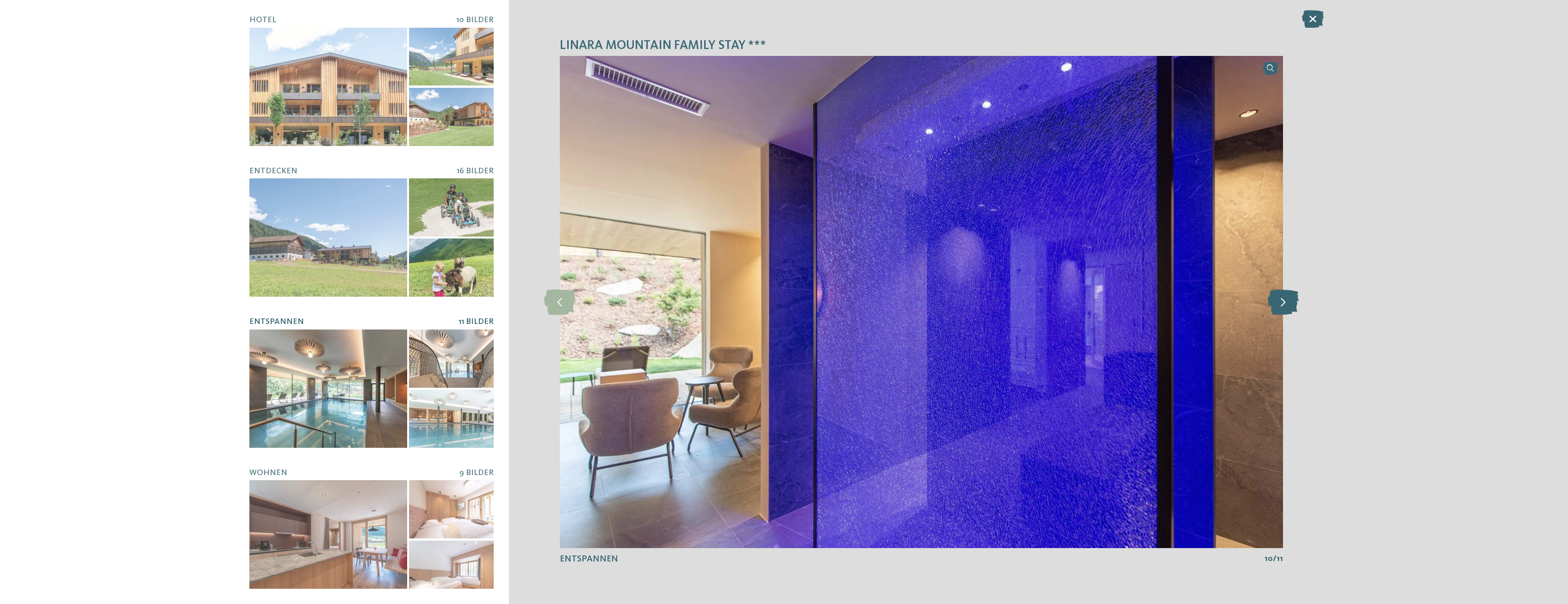
click at [1282, 298] on icon at bounding box center [1283, 302] width 31 height 26
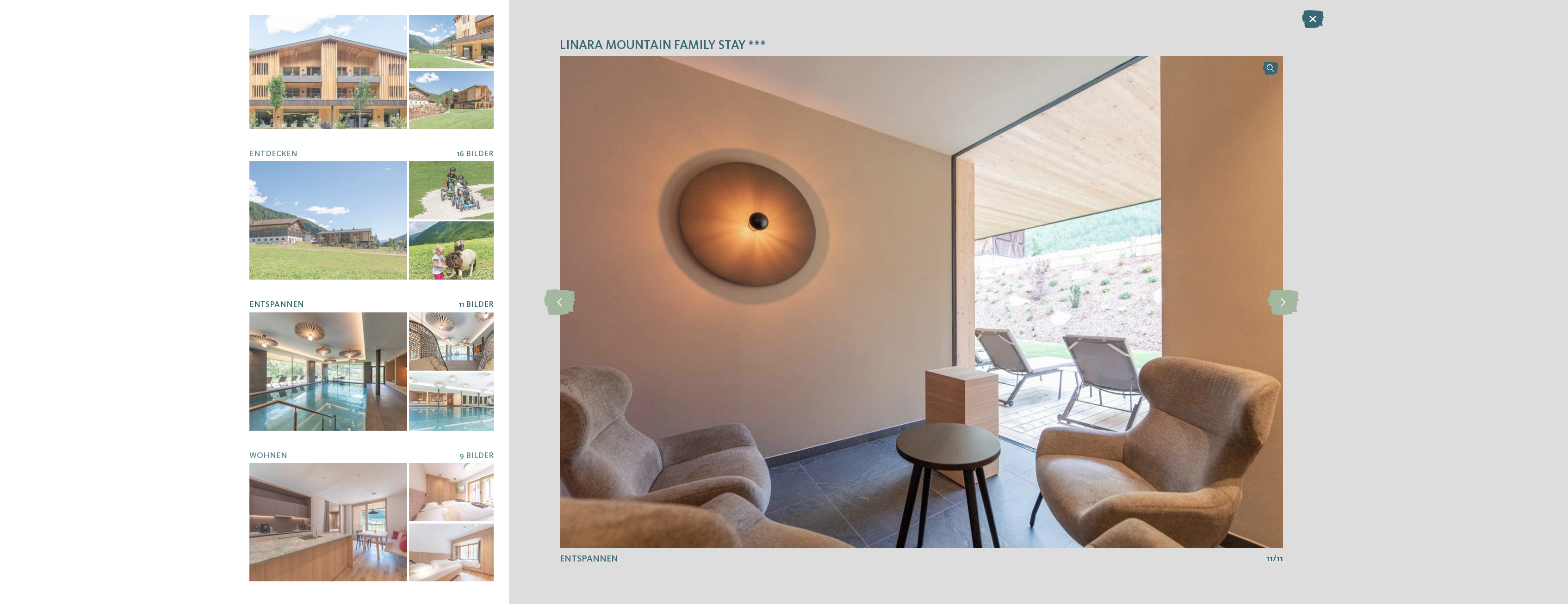
scroll to position [30, 0]
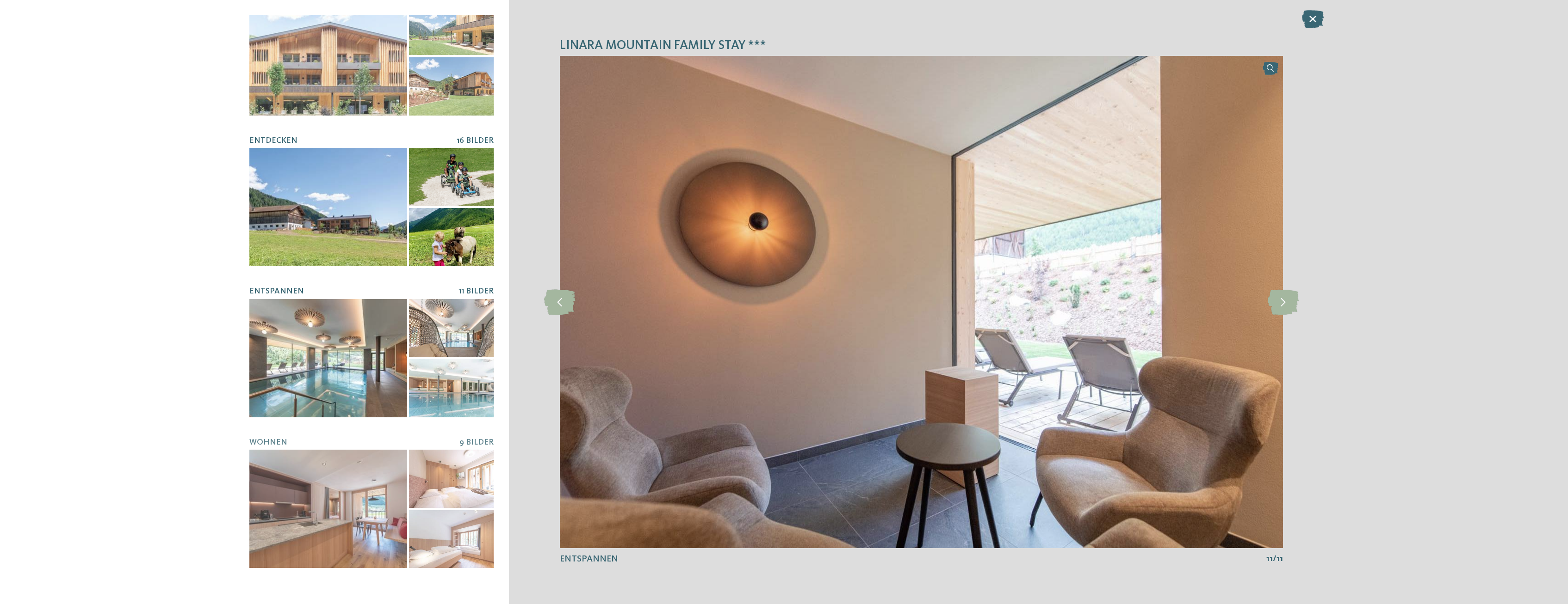
click at [279, 190] on div at bounding box center [328, 207] width 158 height 119
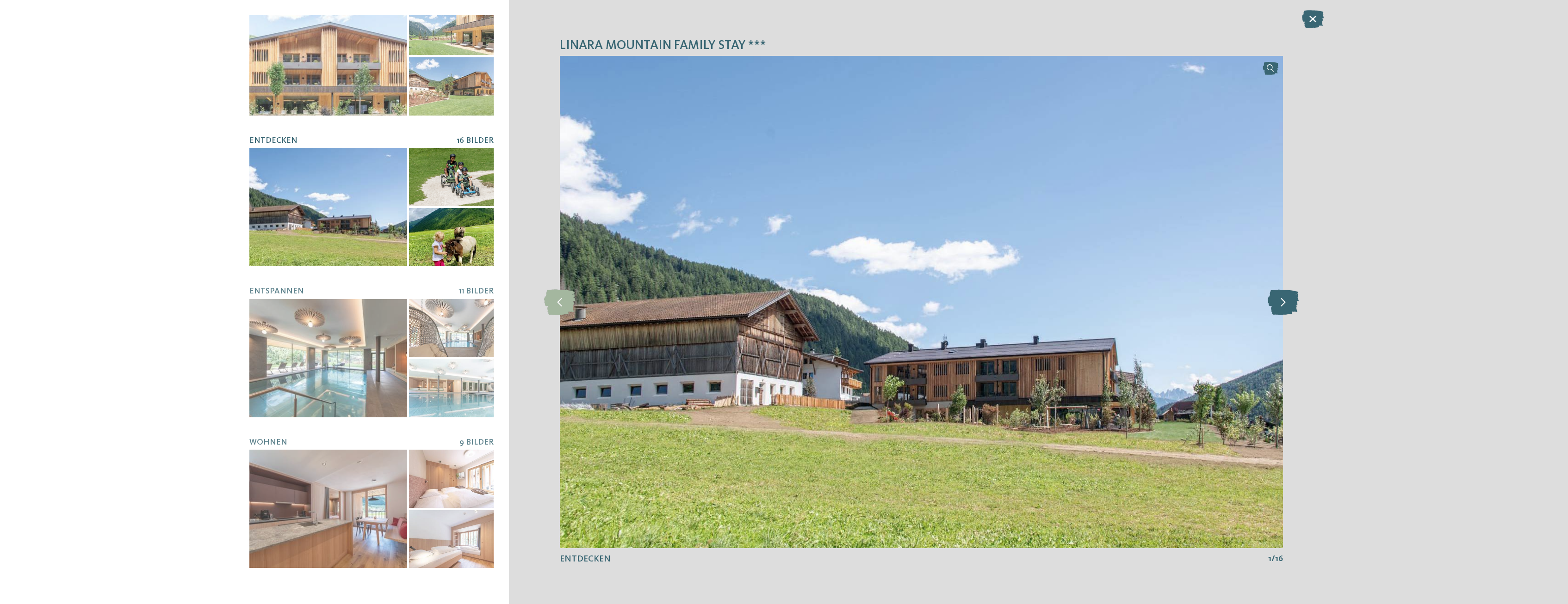
click at [1281, 300] on icon at bounding box center [1283, 302] width 31 height 26
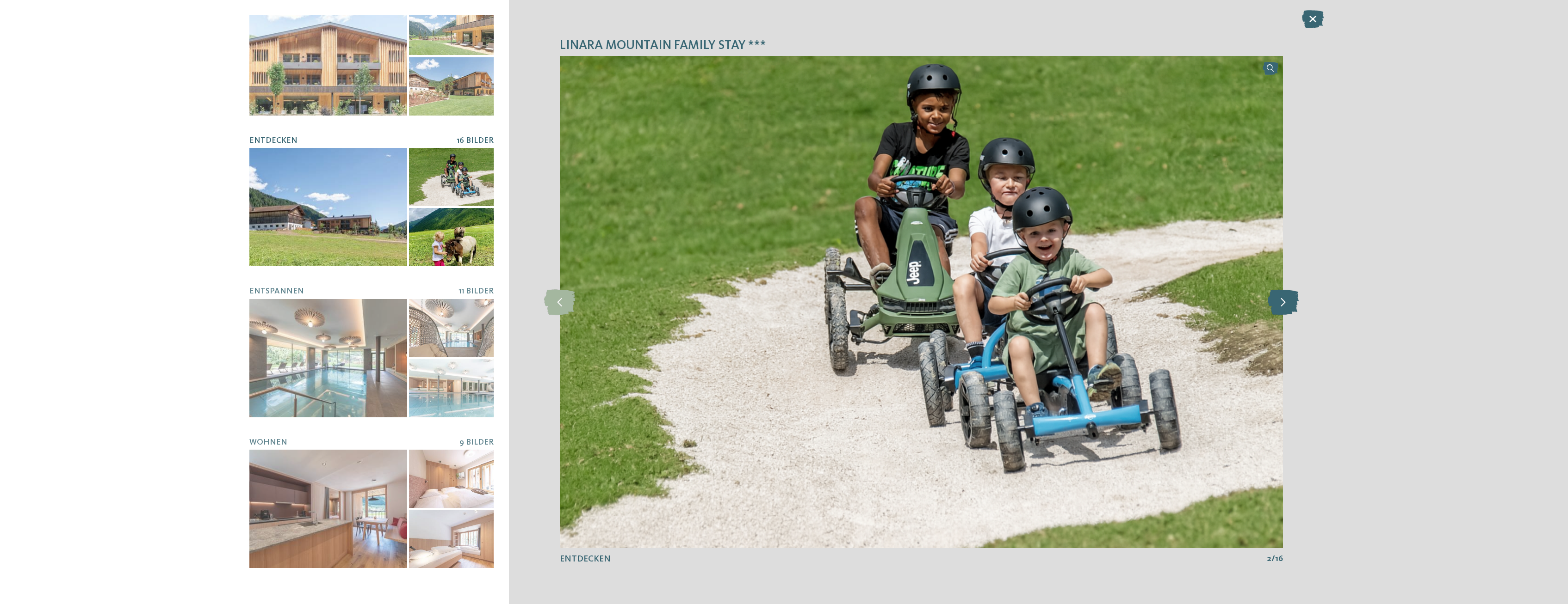
click at [1281, 300] on icon at bounding box center [1283, 302] width 31 height 26
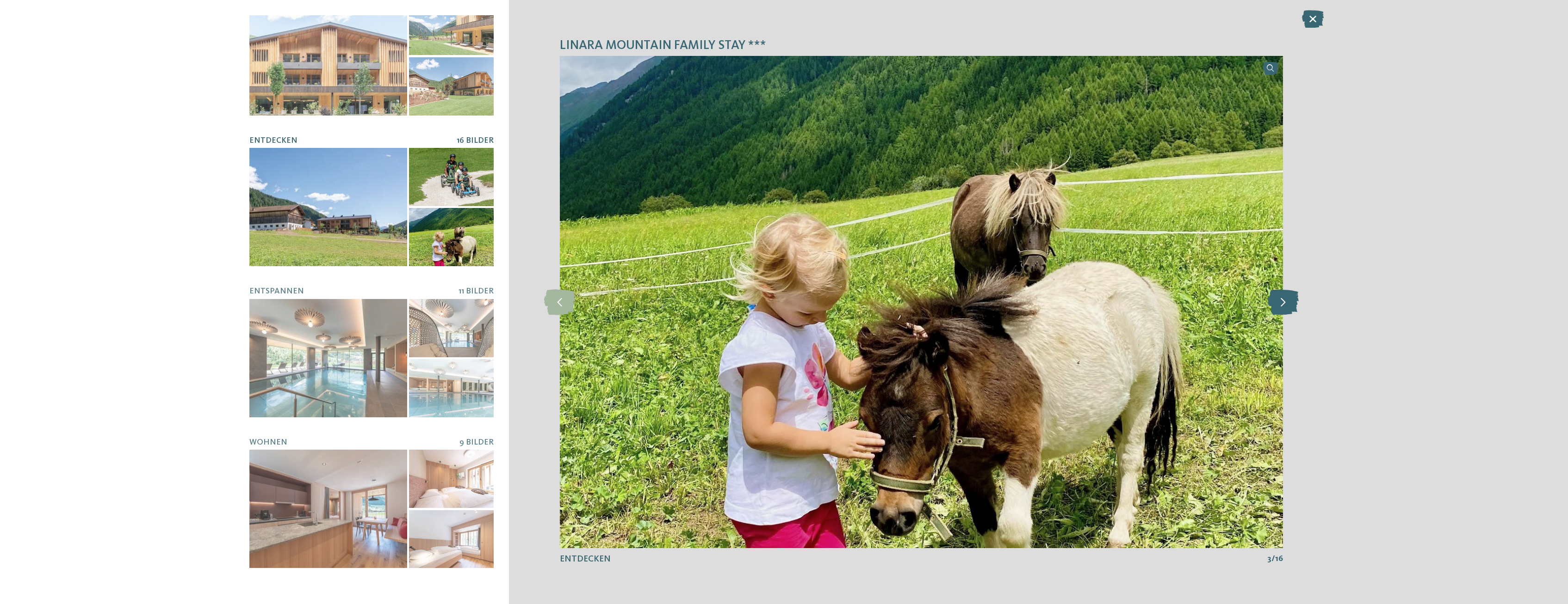
click at [1281, 300] on icon at bounding box center [1283, 302] width 31 height 26
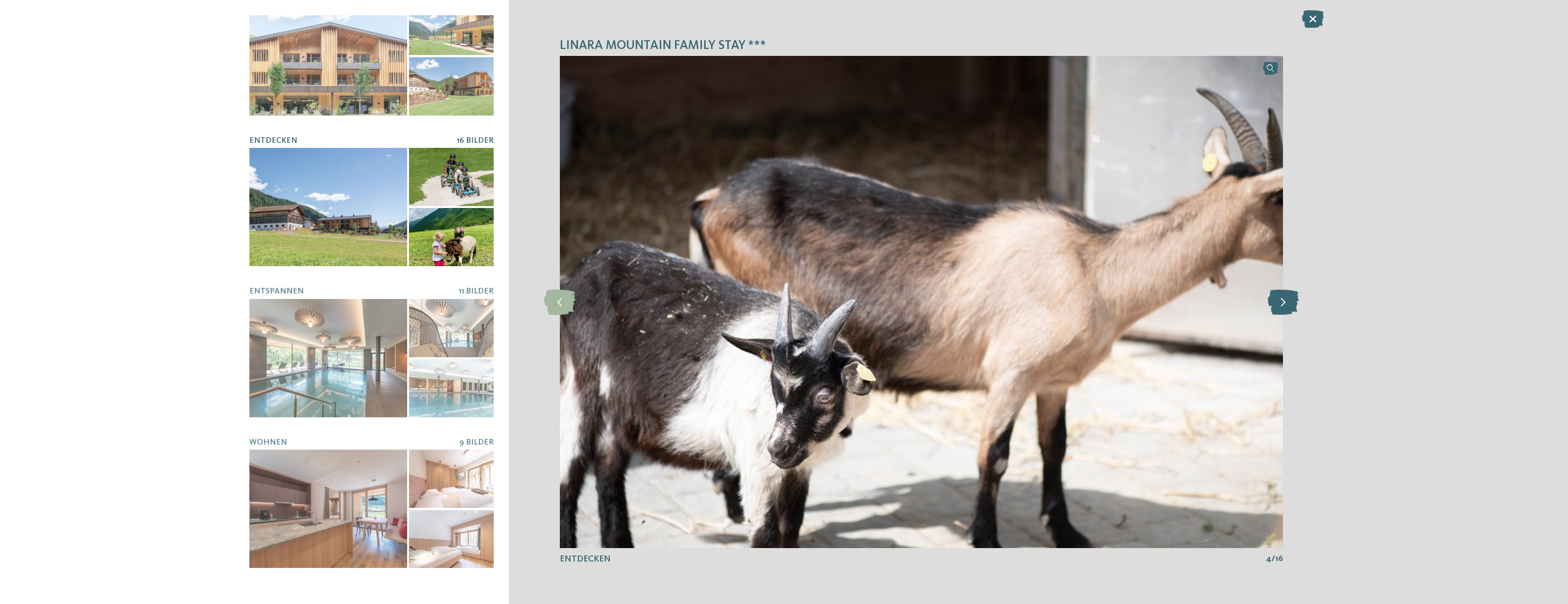
click at [1281, 300] on icon at bounding box center [1283, 302] width 31 height 26
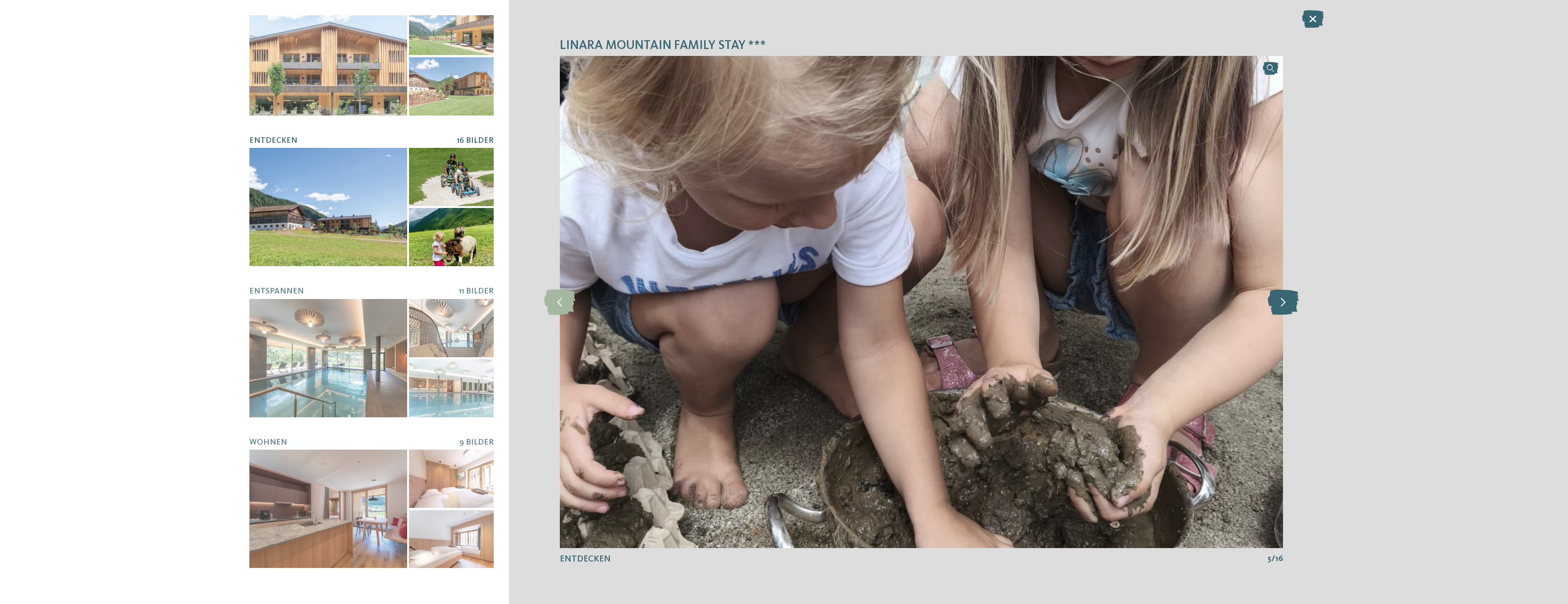
click at [1281, 300] on icon at bounding box center [1283, 302] width 31 height 26
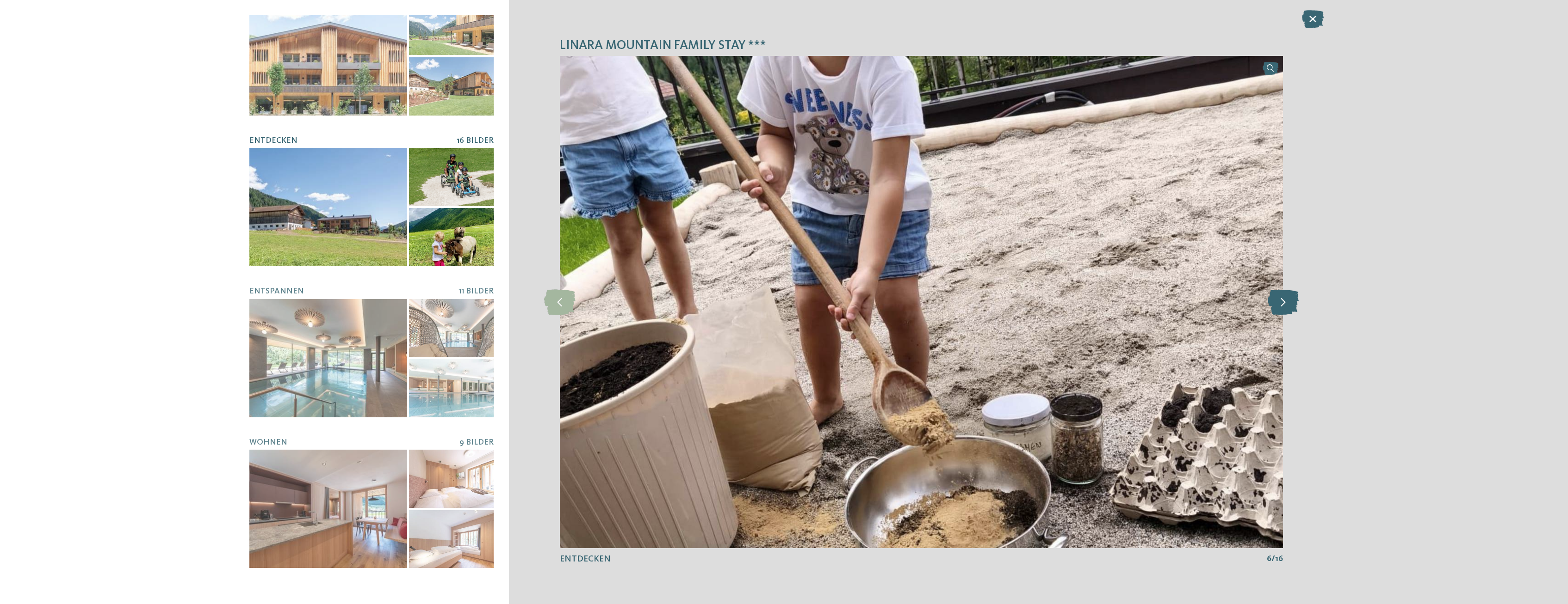
click at [1281, 300] on icon at bounding box center [1283, 302] width 31 height 26
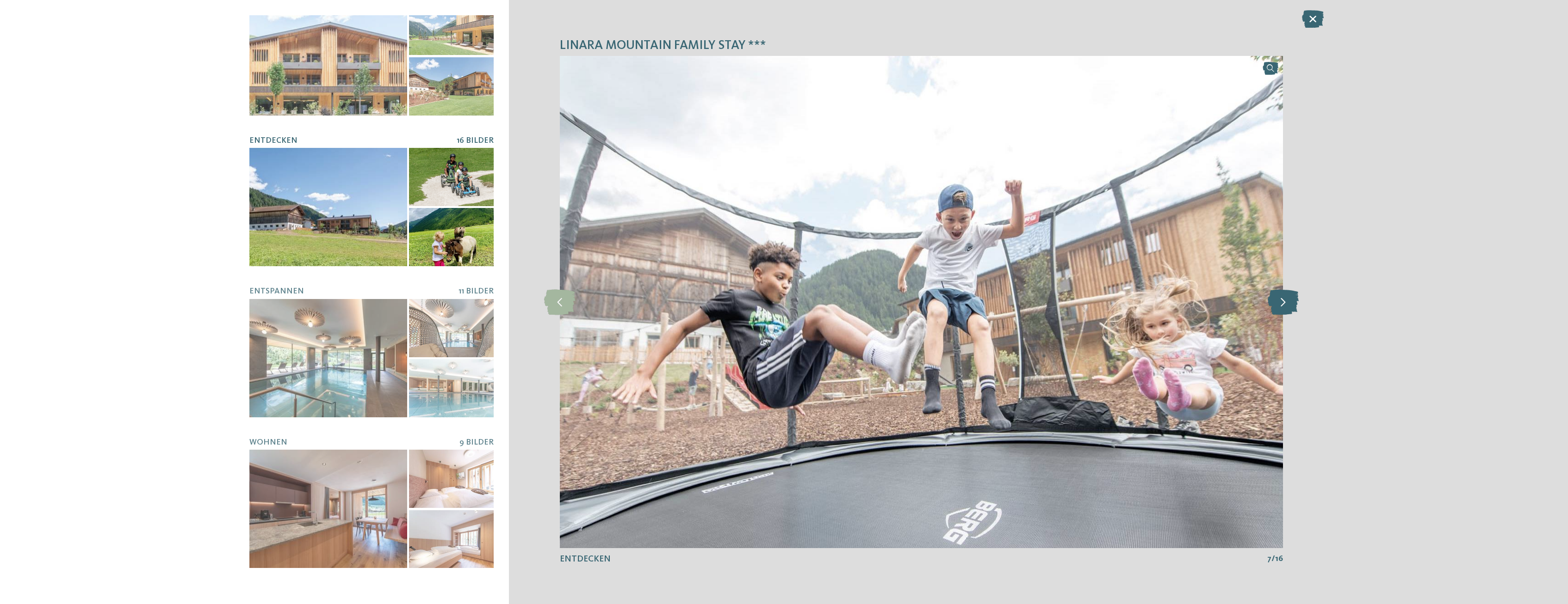
click at [1282, 300] on icon at bounding box center [1283, 302] width 31 height 26
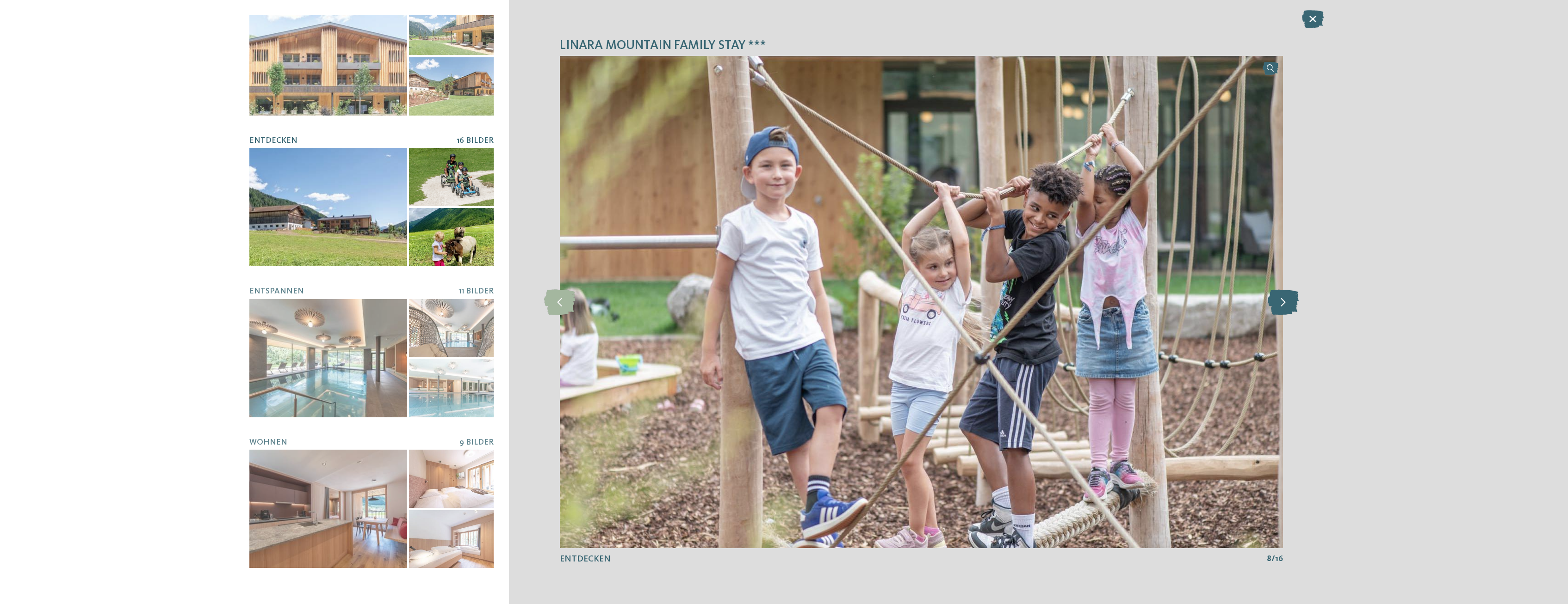
click at [1282, 300] on icon at bounding box center [1283, 302] width 31 height 26
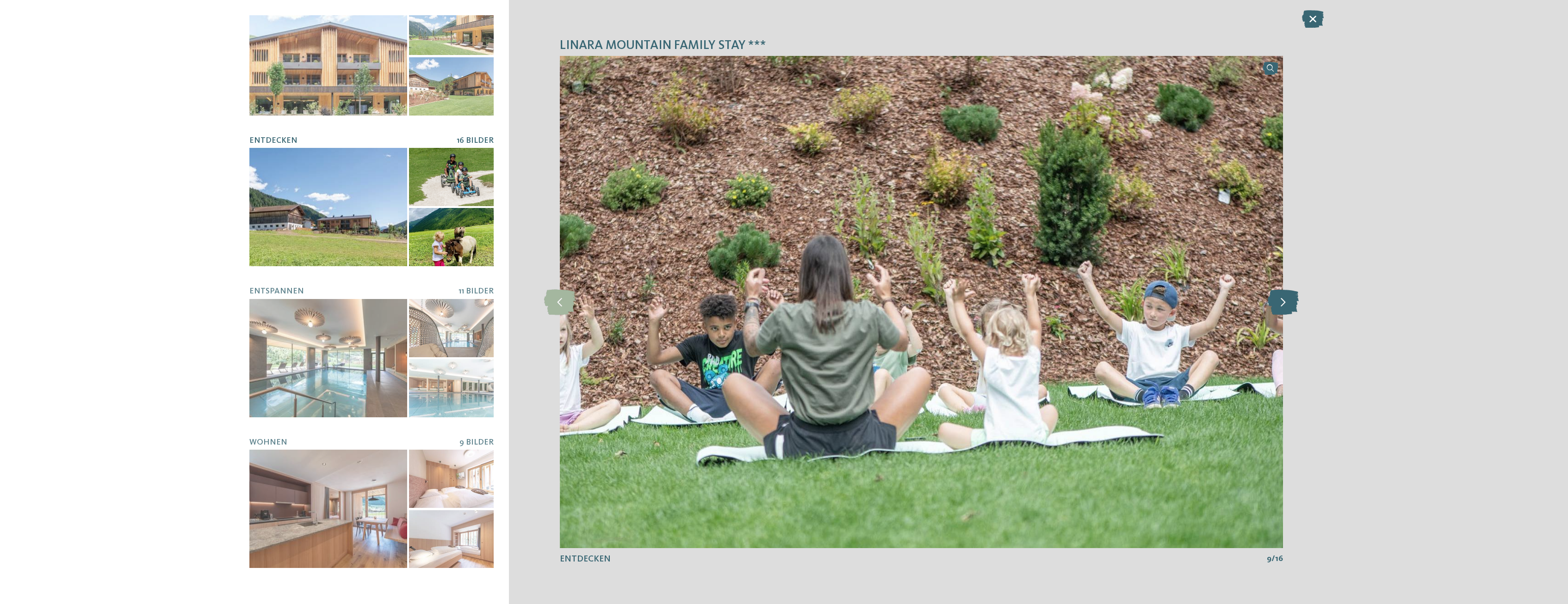
click at [1282, 300] on icon at bounding box center [1283, 302] width 31 height 26
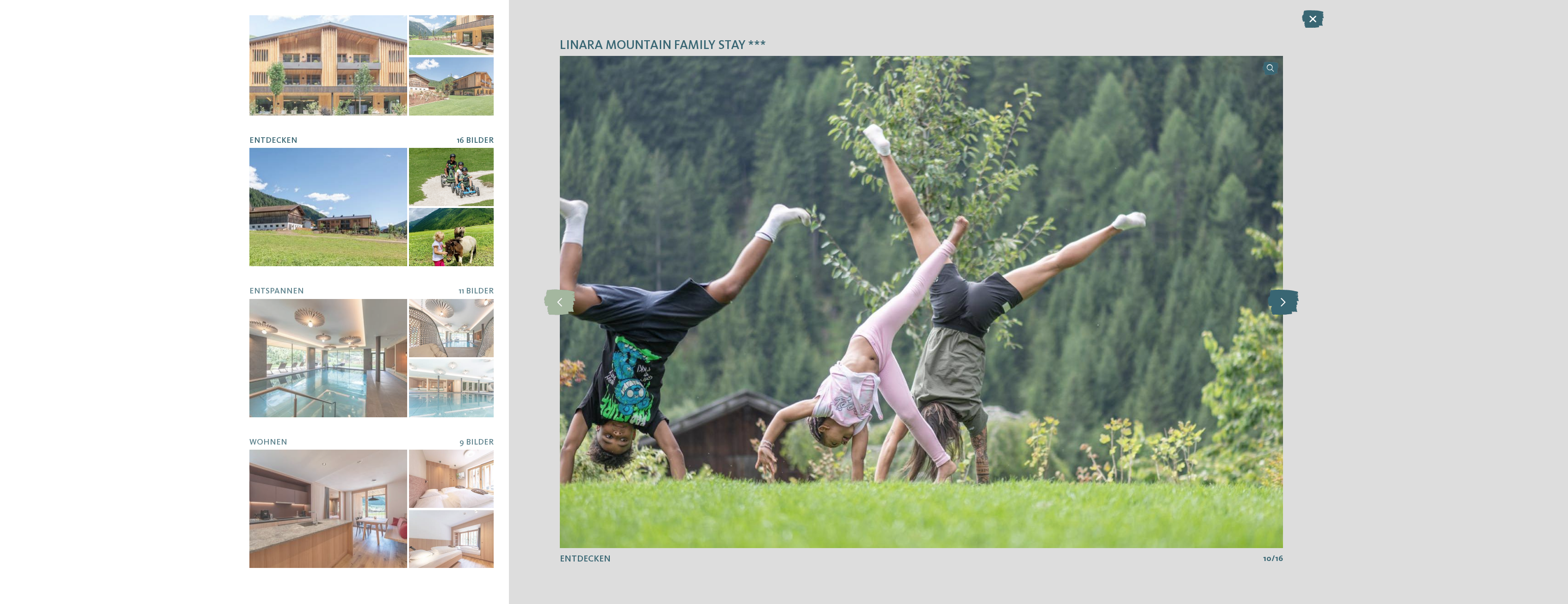
click at [1282, 300] on icon at bounding box center [1283, 302] width 31 height 26
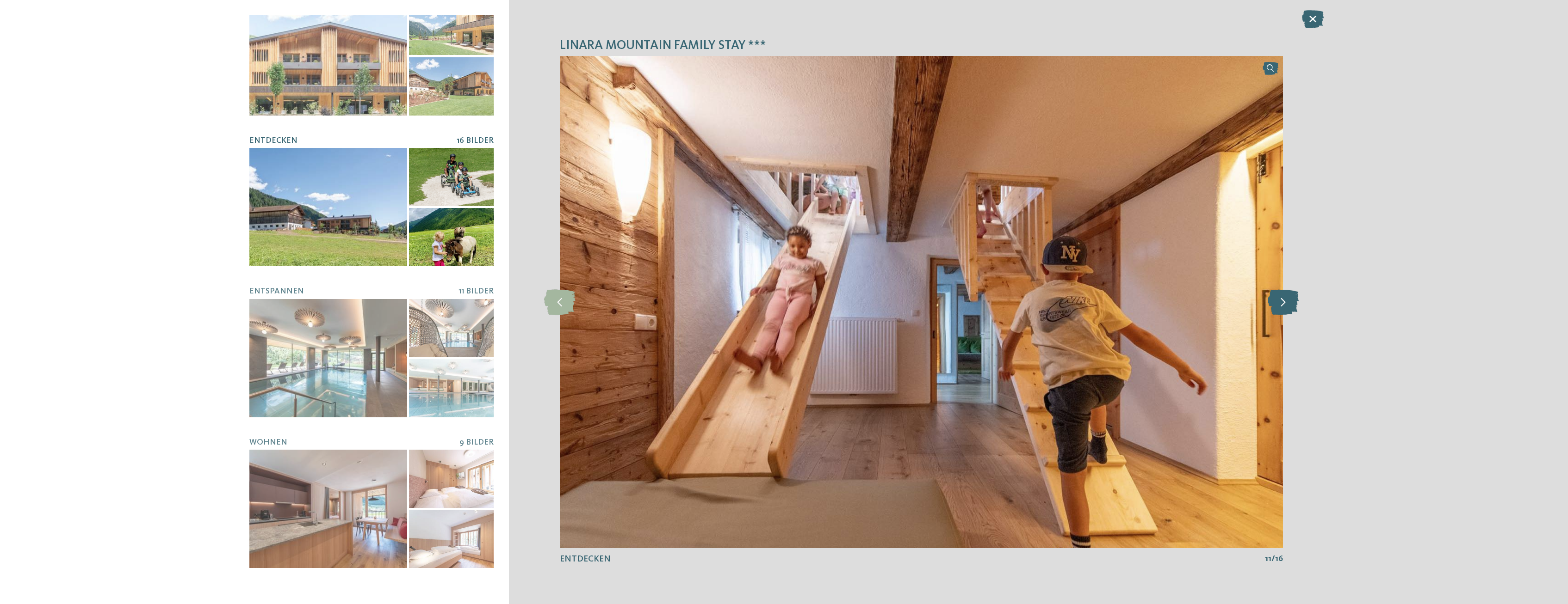
click at [1282, 300] on icon at bounding box center [1283, 302] width 31 height 26
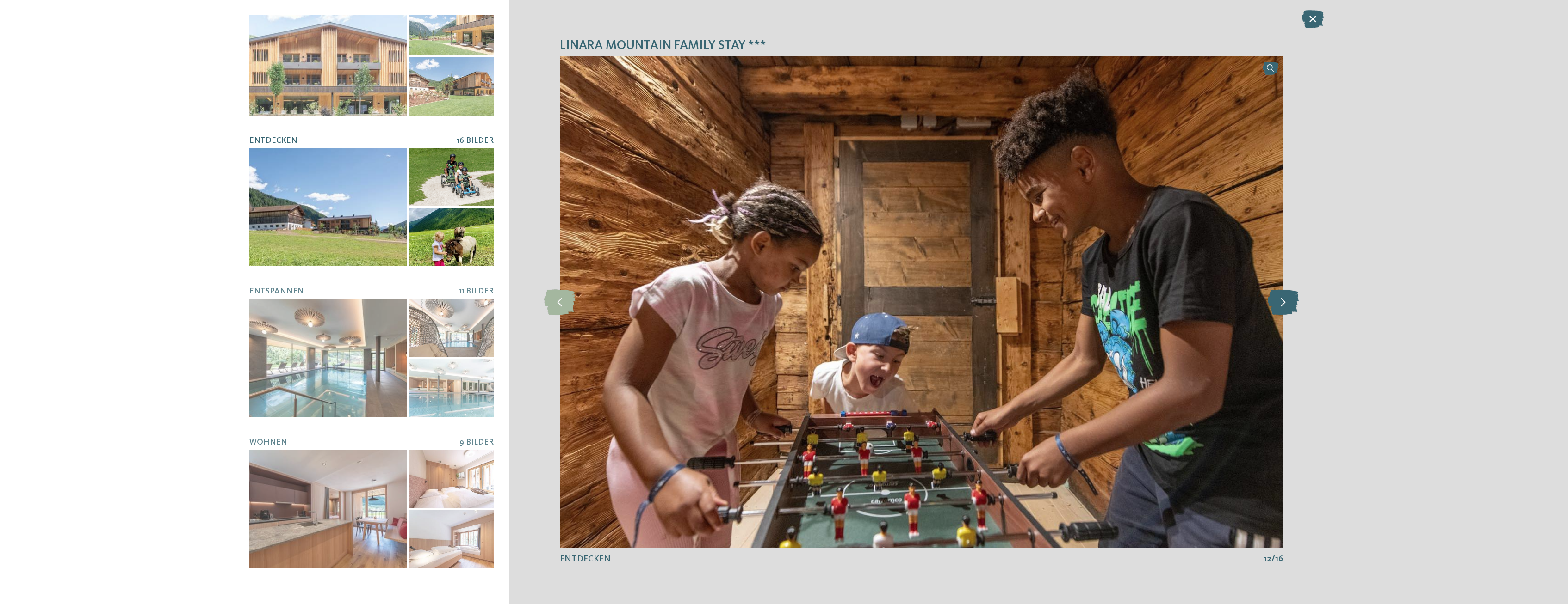
click at [1282, 300] on icon at bounding box center [1283, 302] width 31 height 26
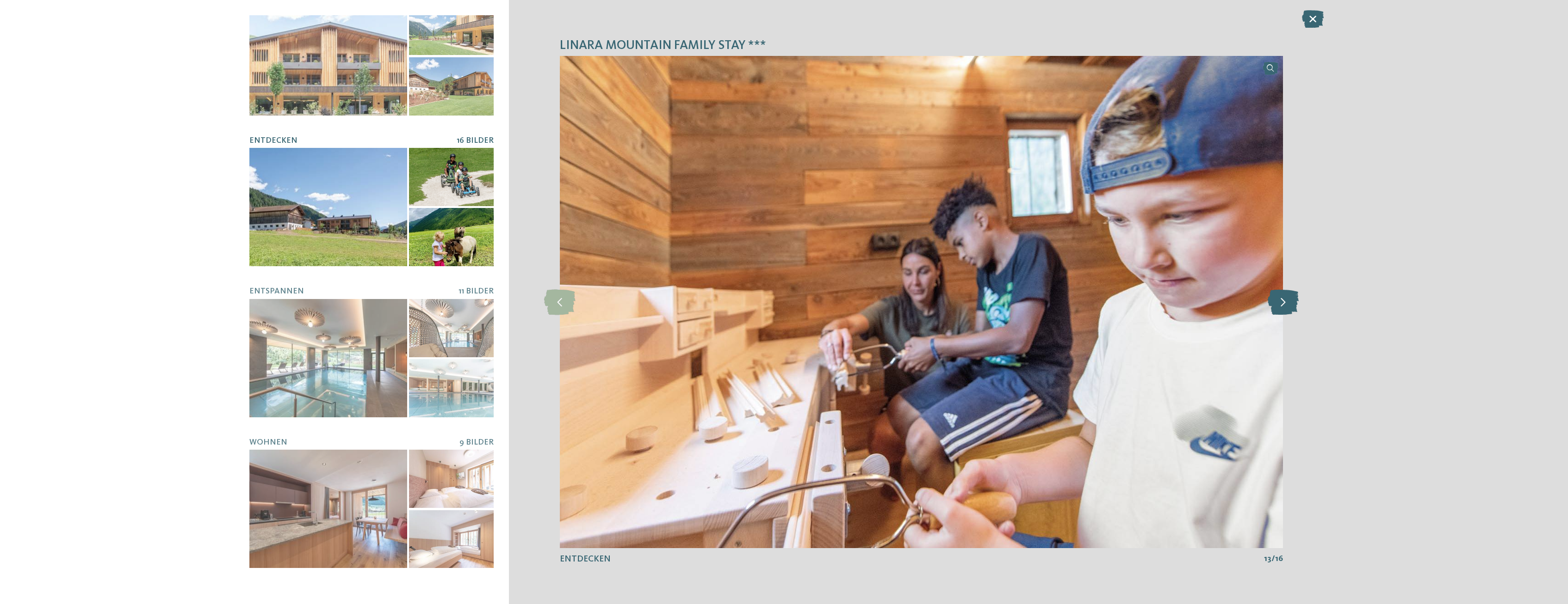
click at [1282, 300] on icon at bounding box center [1283, 302] width 31 height 26
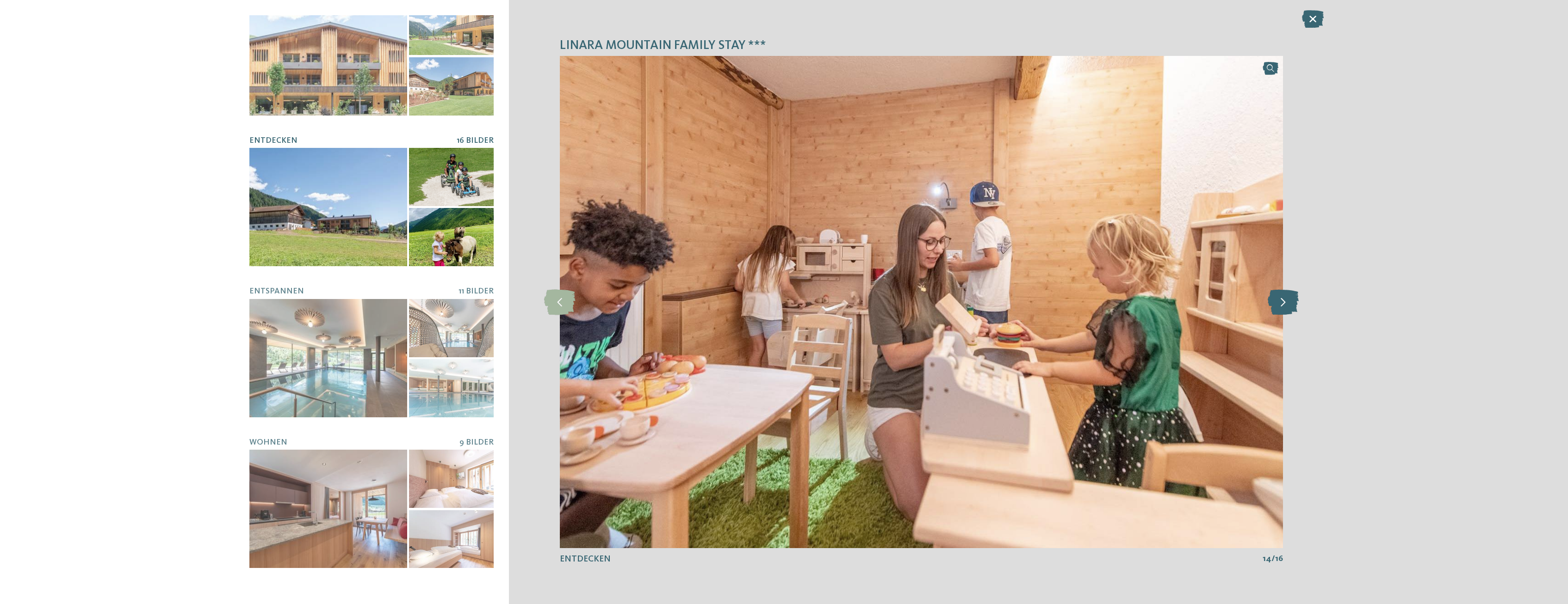
click at [1282, 300] on icon at bounding box center [1283, 302] width 31 height 26
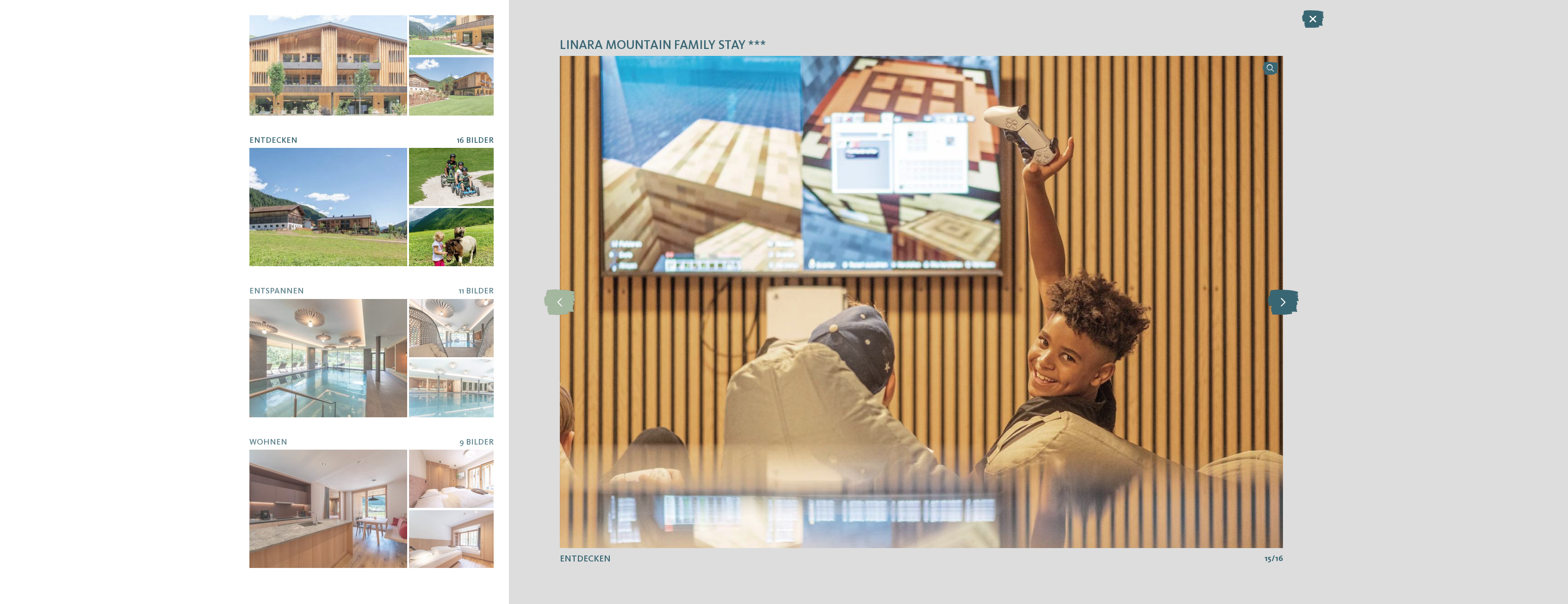
click at [1282, 300] on icon at bounding box center [1283, 302] width 31 height 26
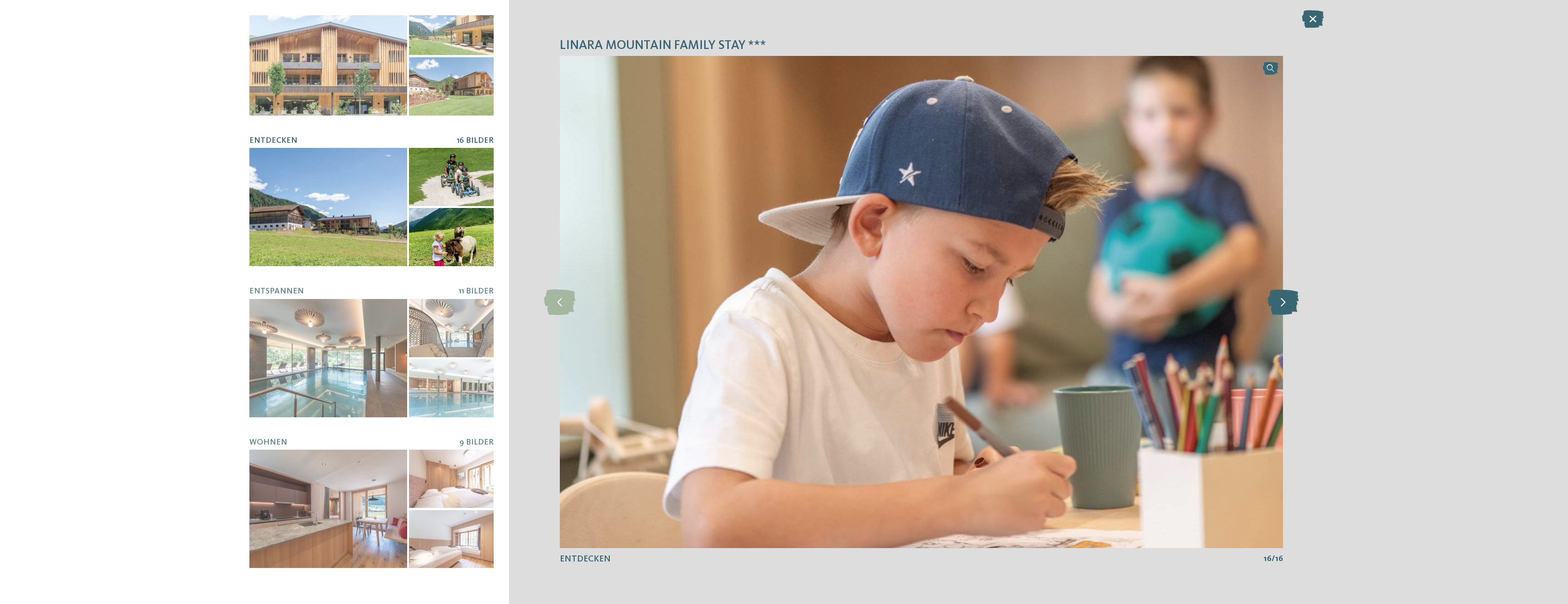
click at [1282, 300] on icon at bounding box center [1283, 302] width 31 height 26
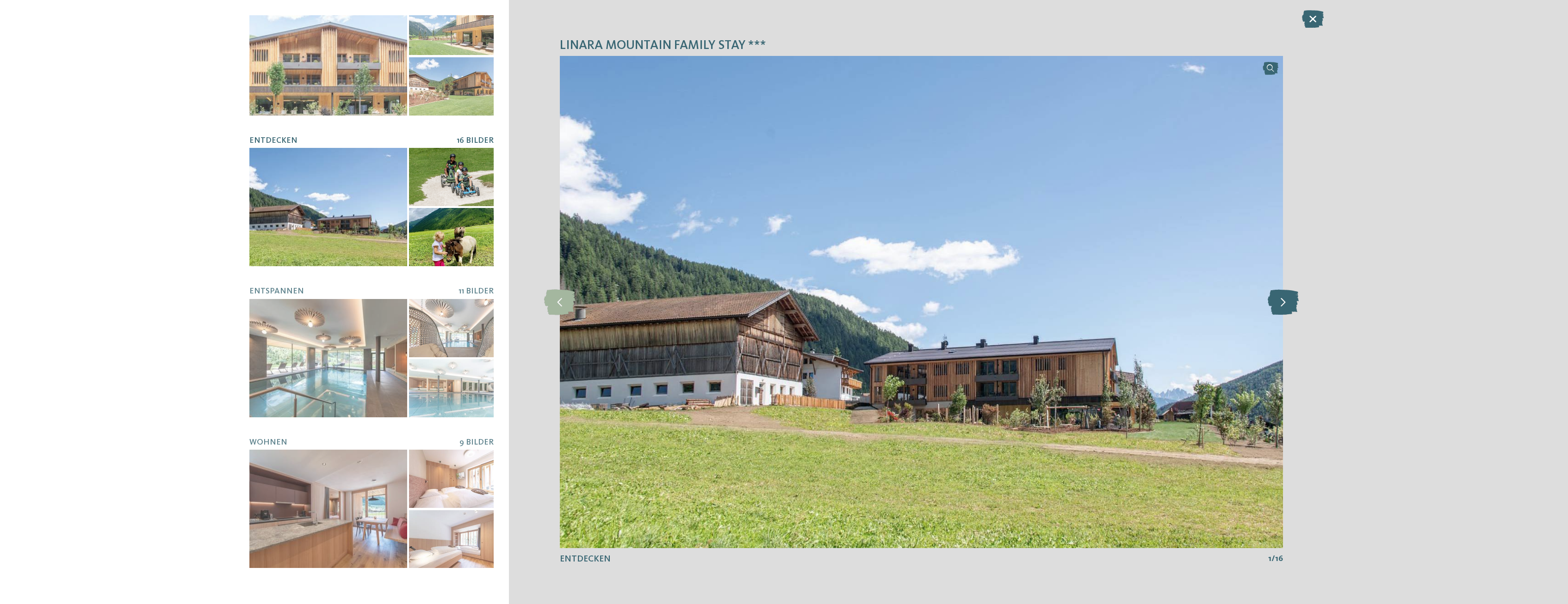
click at [1282, 300] on icon at bounding box center [1283, 302] width 31 height 26
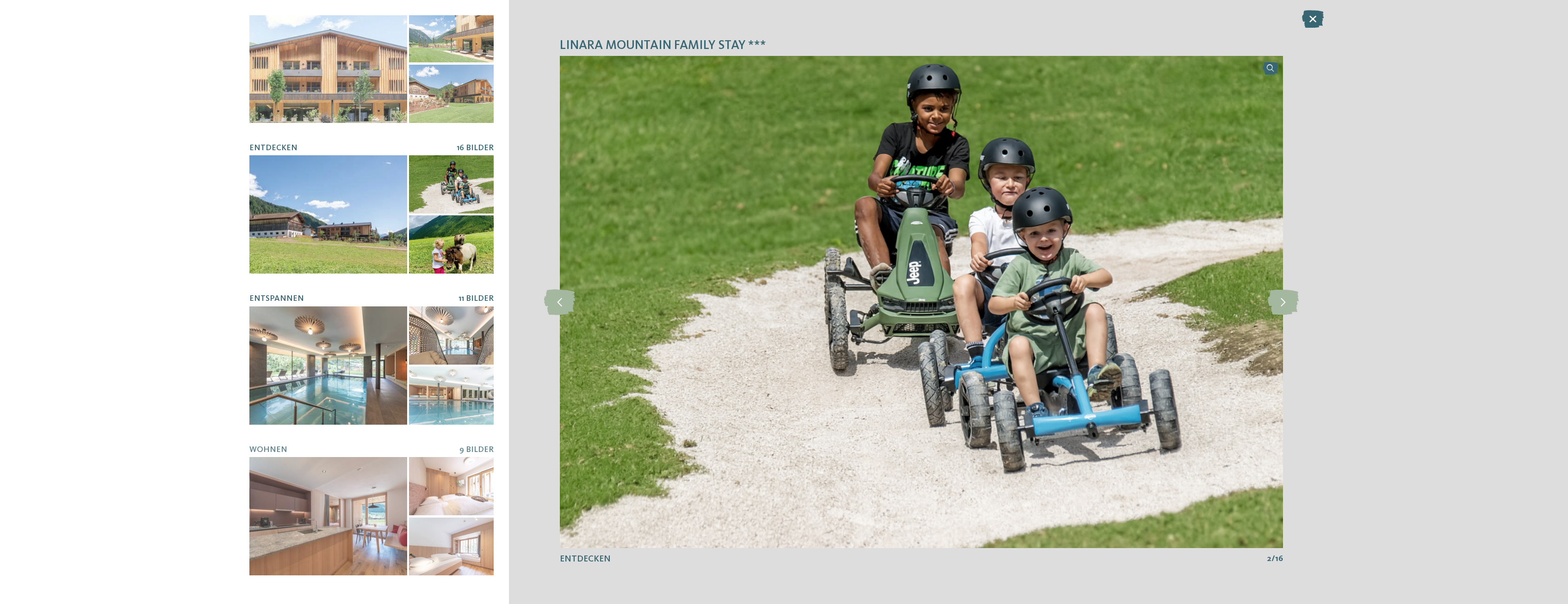
scroll to position [0, 0]
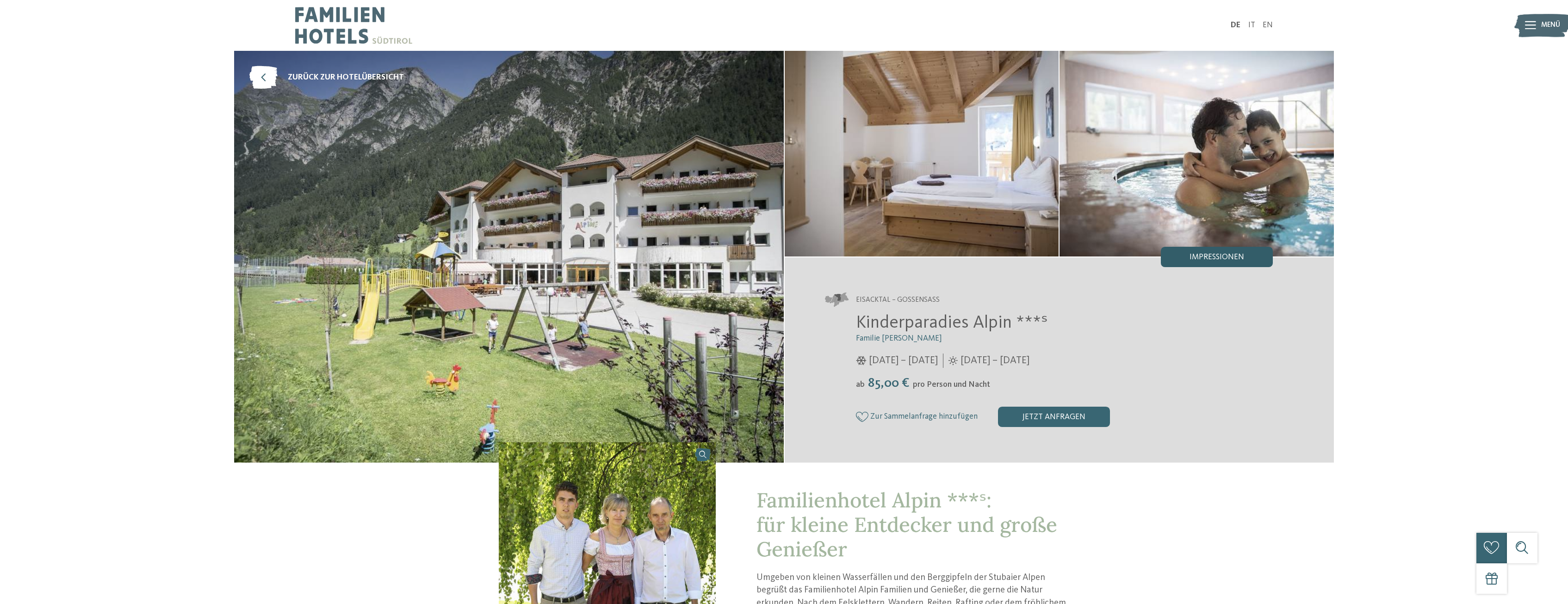
click at [1205, 263] on div "Impressionen" at bounding box center [1217, 257] width 112 height 20
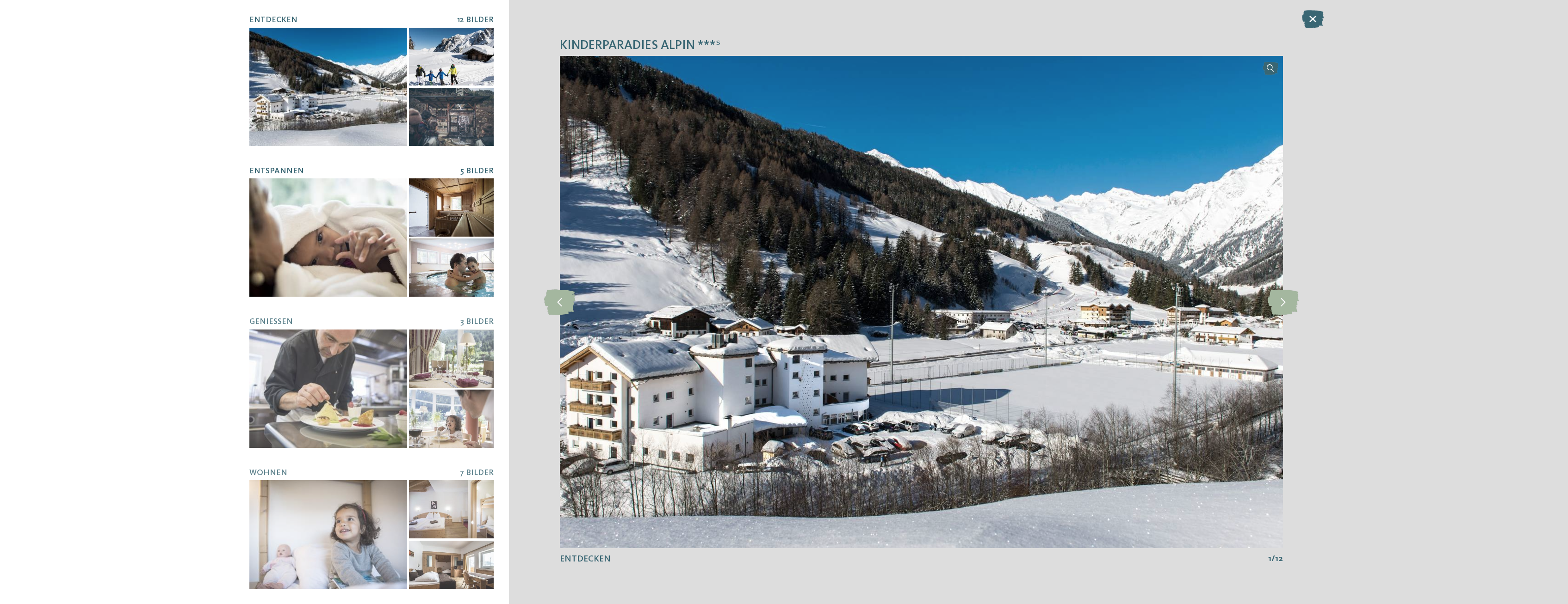
click at [354, 211] on div at bounding box center [328, 237] width 158 height 119
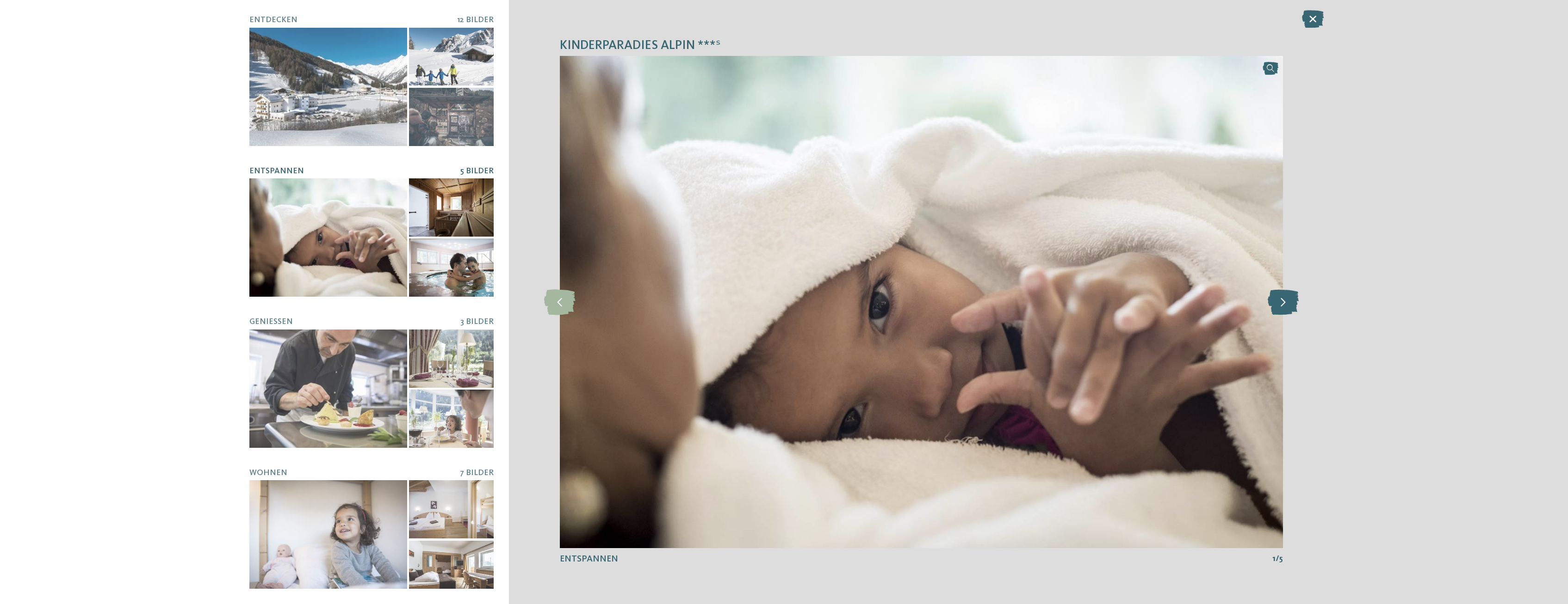
click at [1284, 302] on icon at bounding box center [1283, 302] width 31 height 26
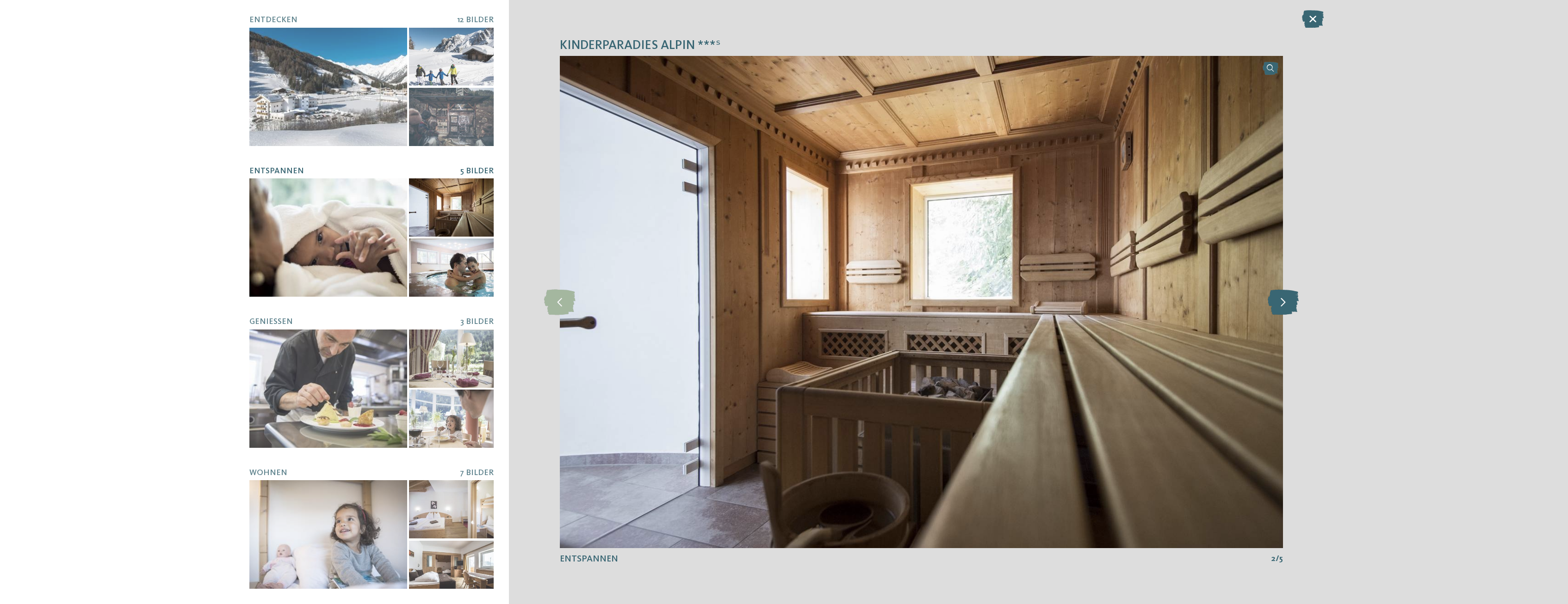
click at [1284, 302] on icon at bounding box center [1283, 302] width 31 height 26
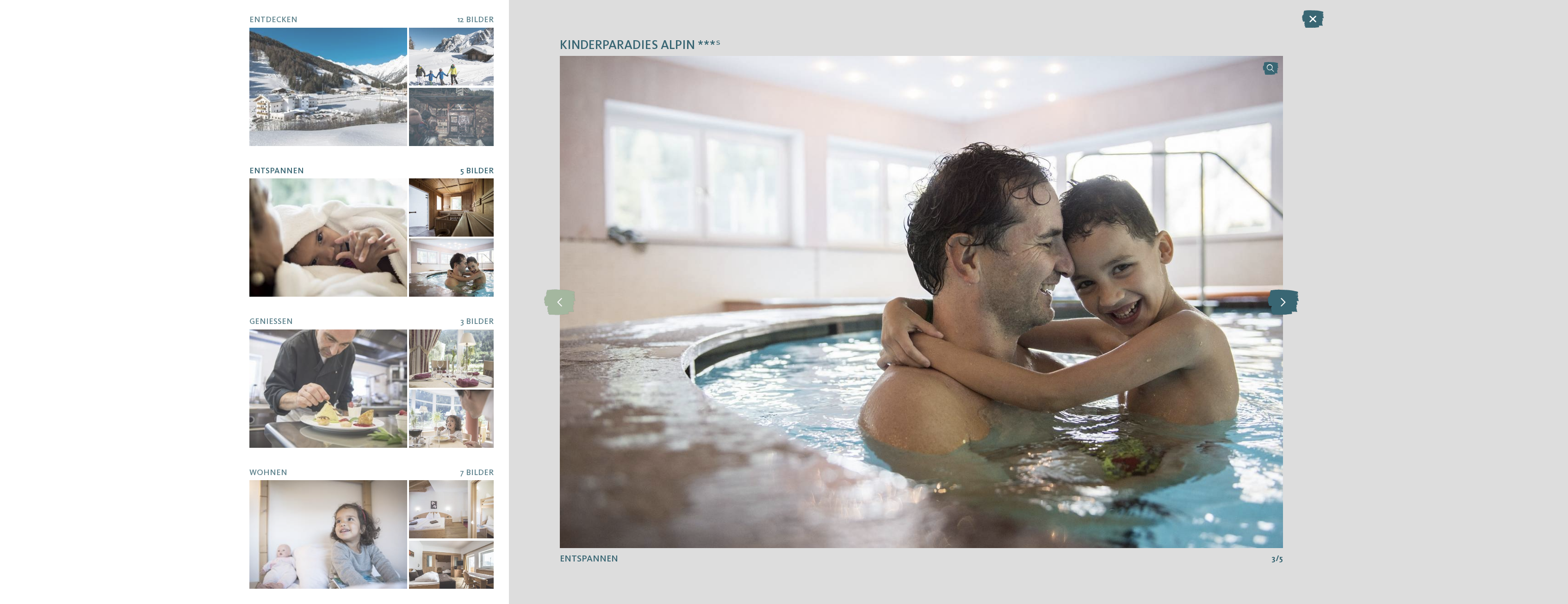
click at [1285, 302] on icon at bounding box center [1283, 302] width 31 height 26
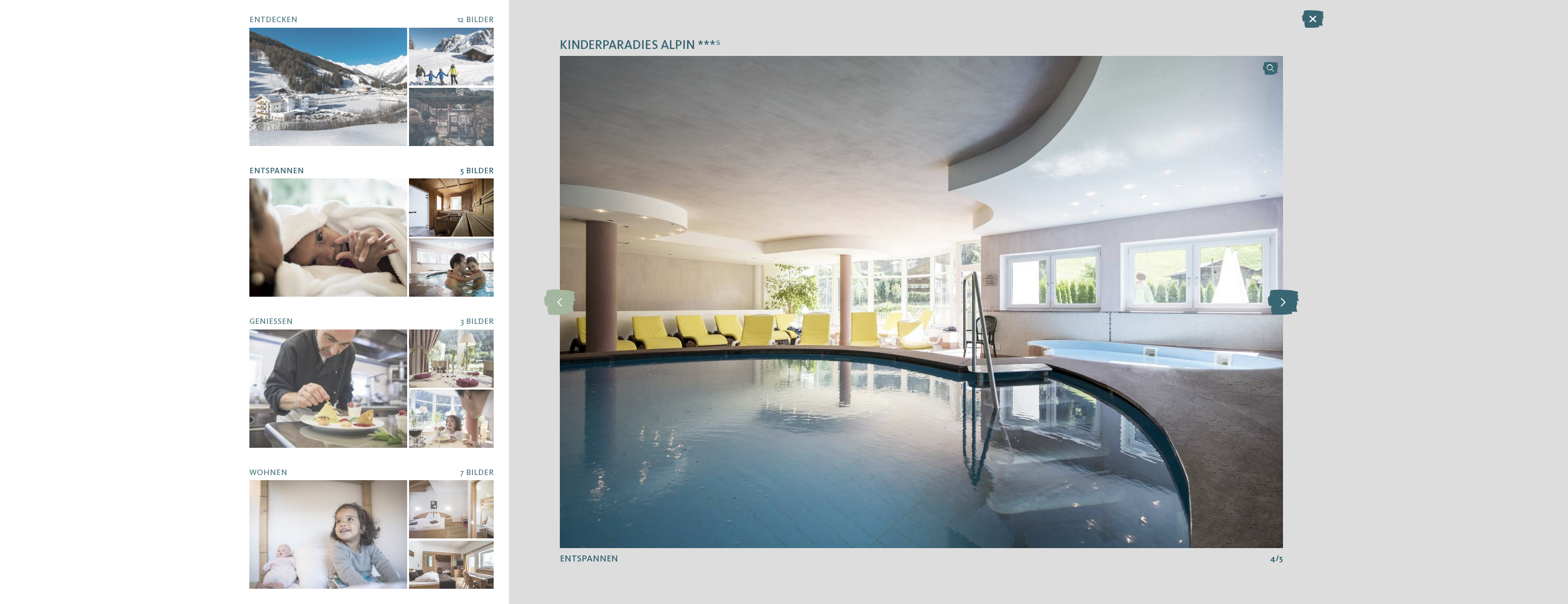
click at [1285, 302] on icon at bounding box center [1283, 302] width 31 height 26
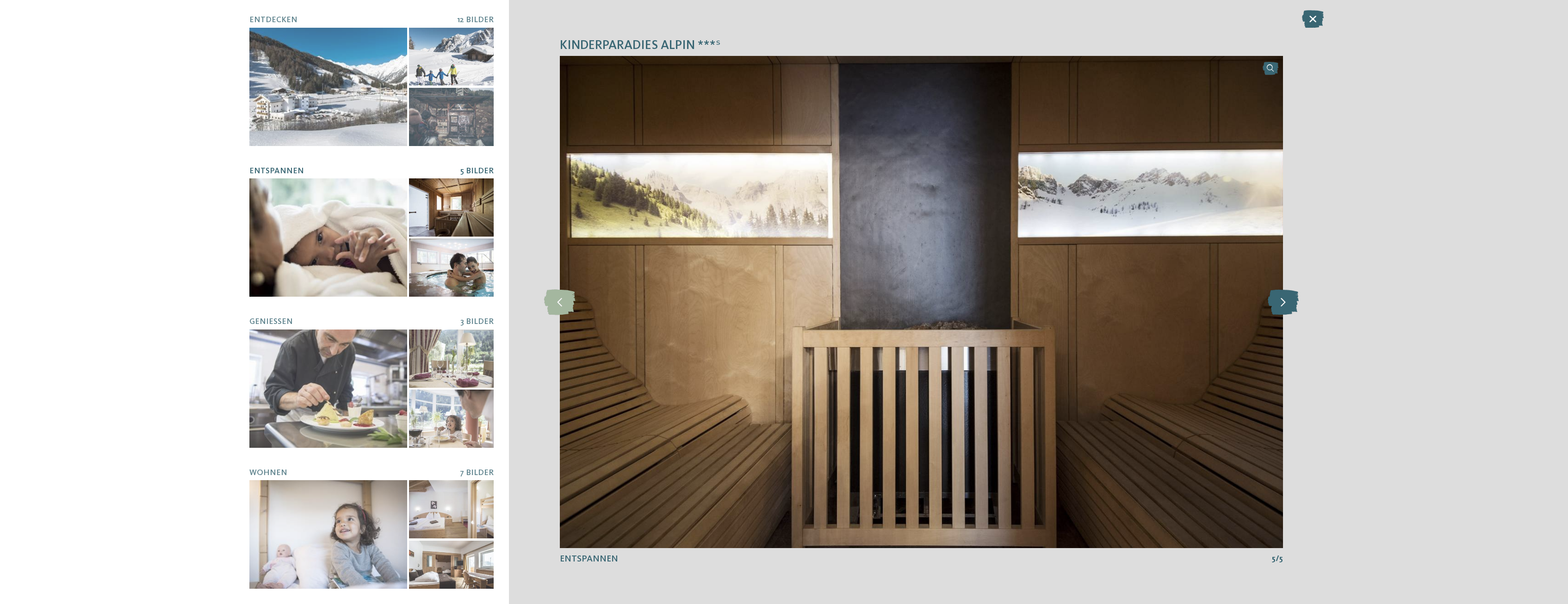
click at [1285, 302] on icon at bounding box center [1283, 302] width 31 height 26
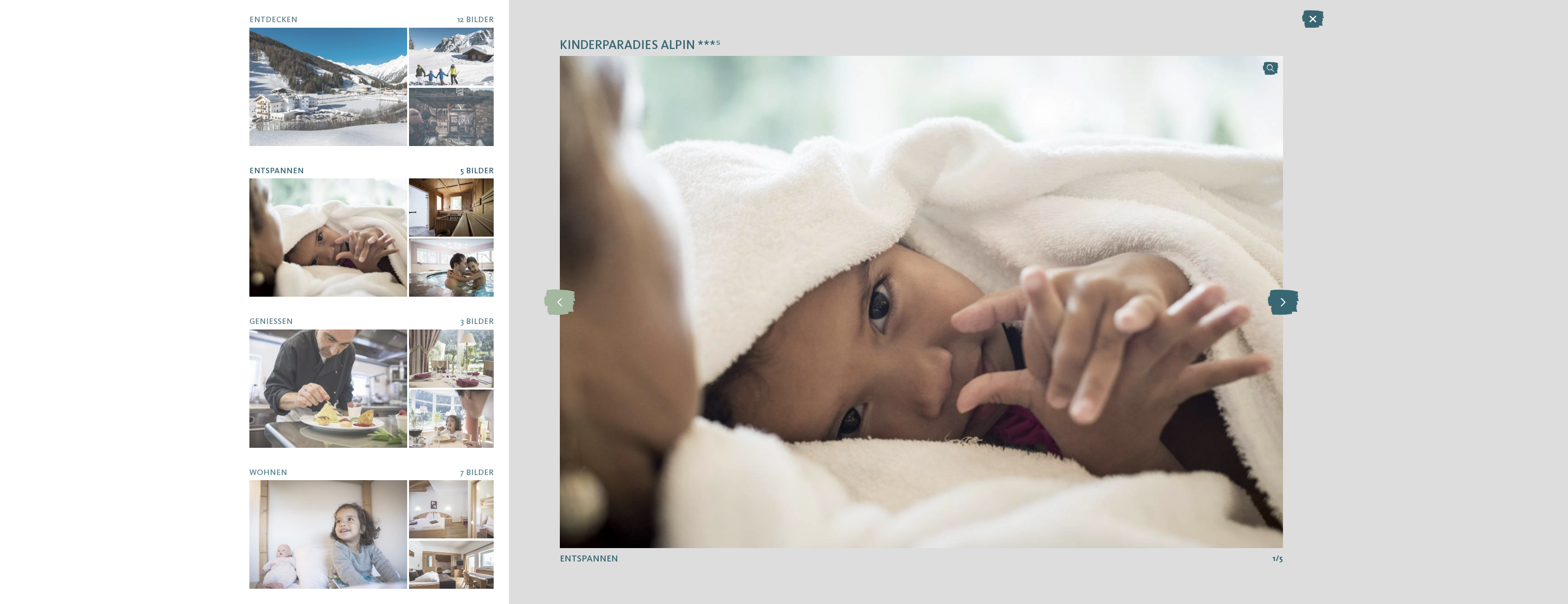
click at [1285, 302] on icon at bounding box center [1283, 302] width 31 height 26
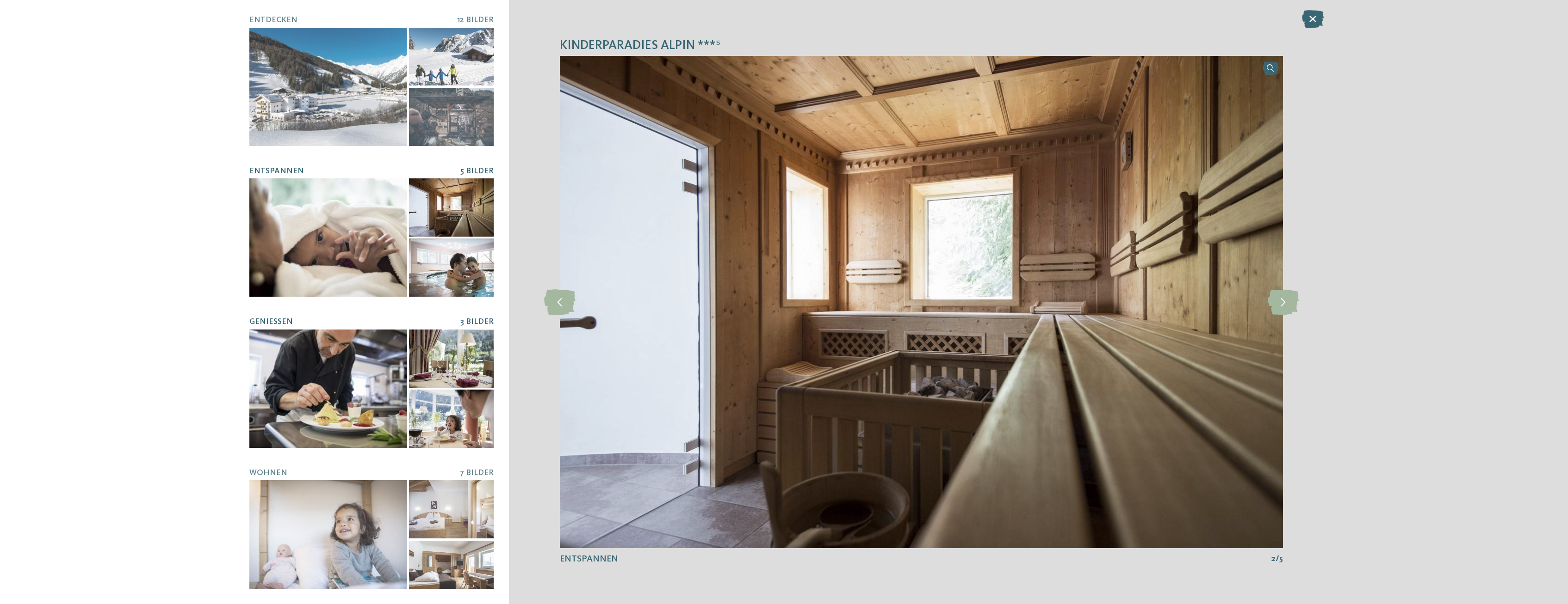
scroll to position [10, 0]
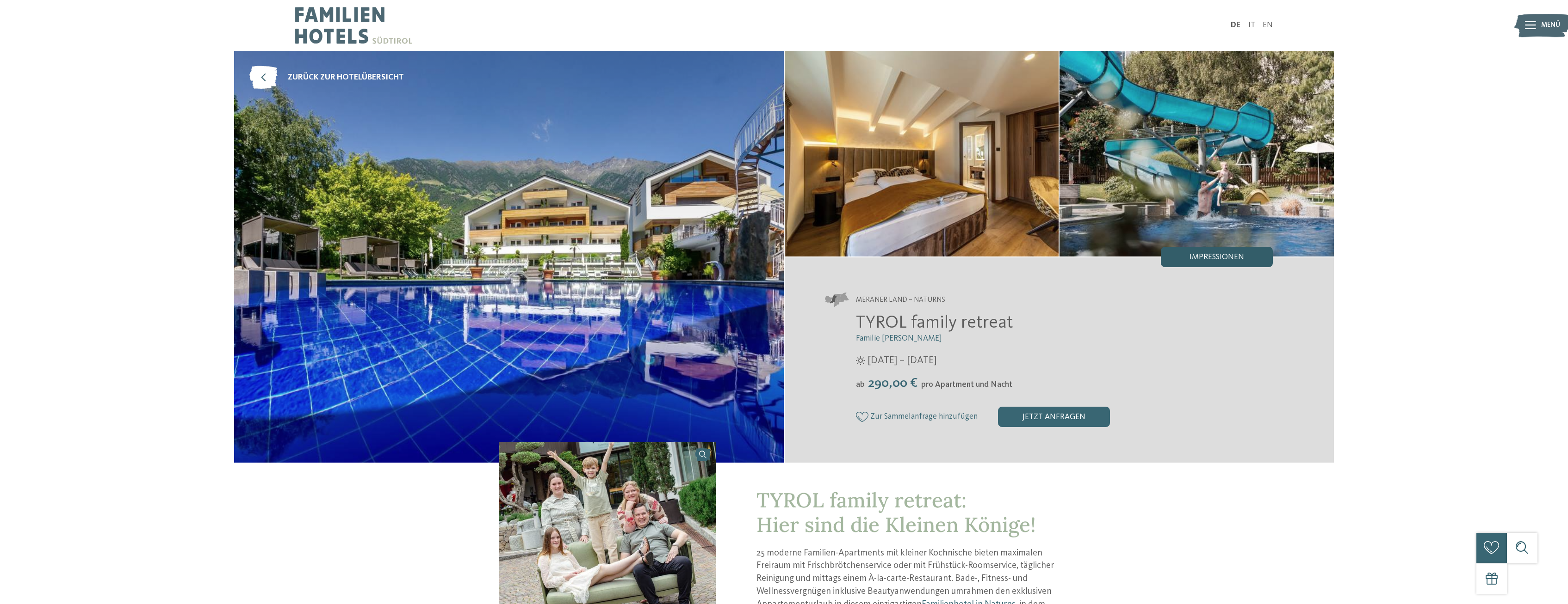
click at [1239, 263] on div "Impressionen" at bounding box center [1217, 257] width 112 height 20
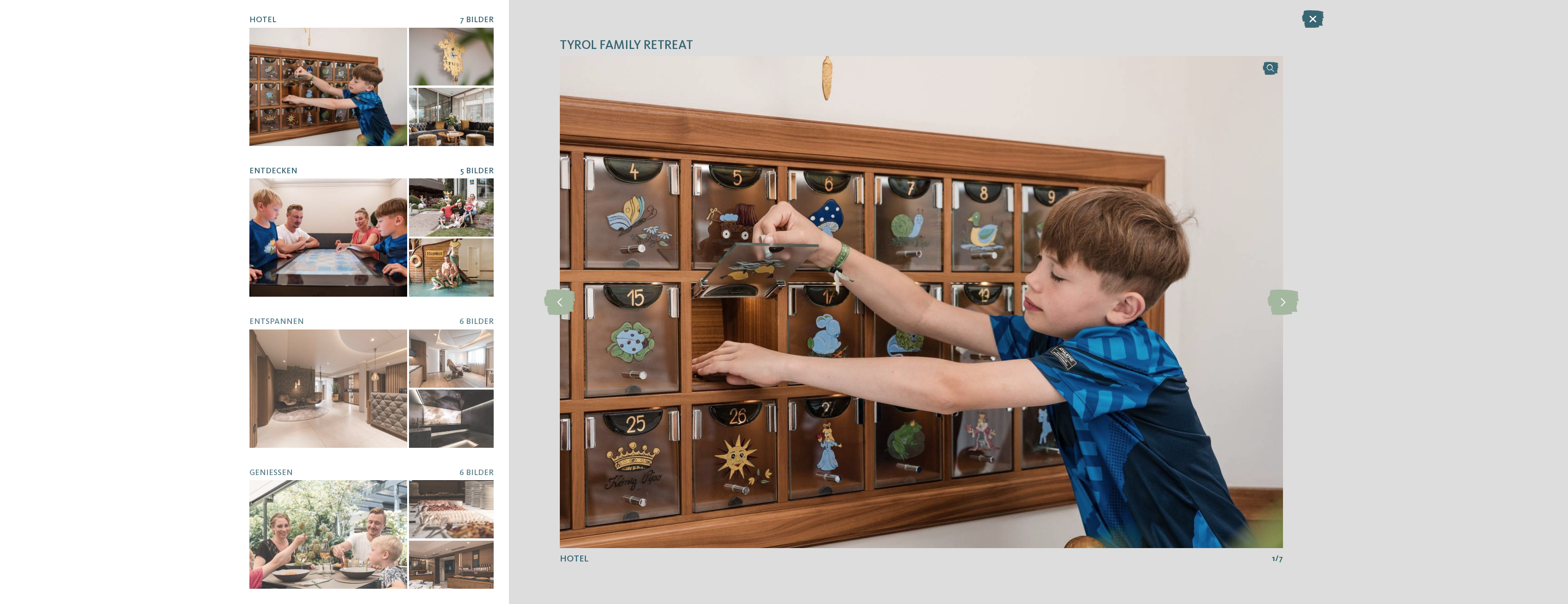
click at [356, 232] on div at bounding box center [328, 237] width 158 height 119
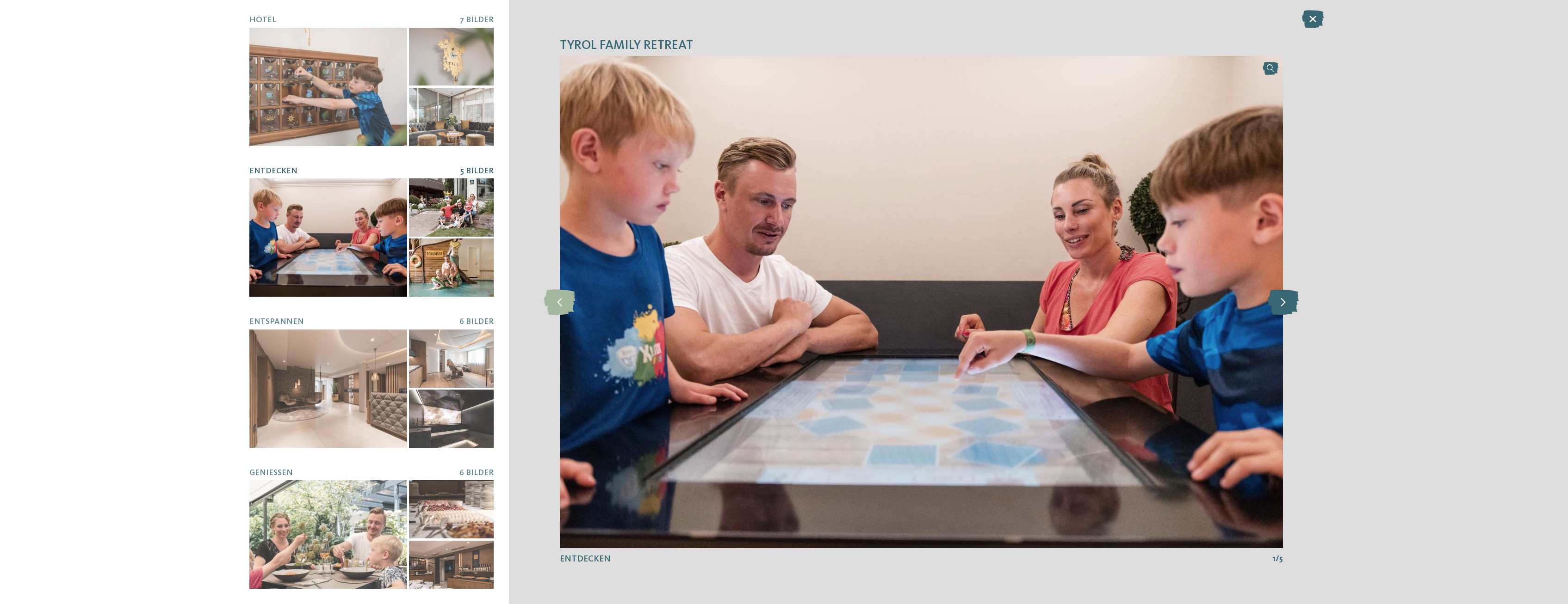
click at [1278, 299] on icon at bounding box center [1283, 302] width 31 height 26
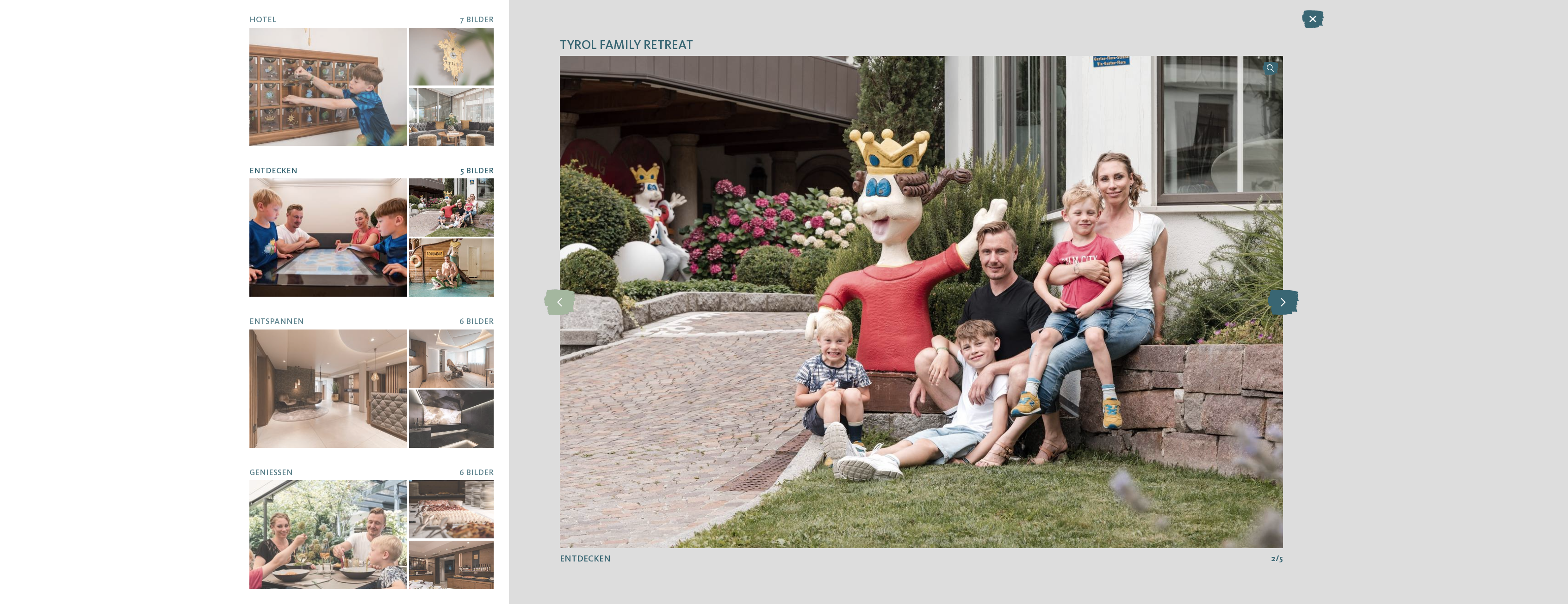
click at [1278, 298] on icon at bounding box center [1283, 302] width 31 height 26
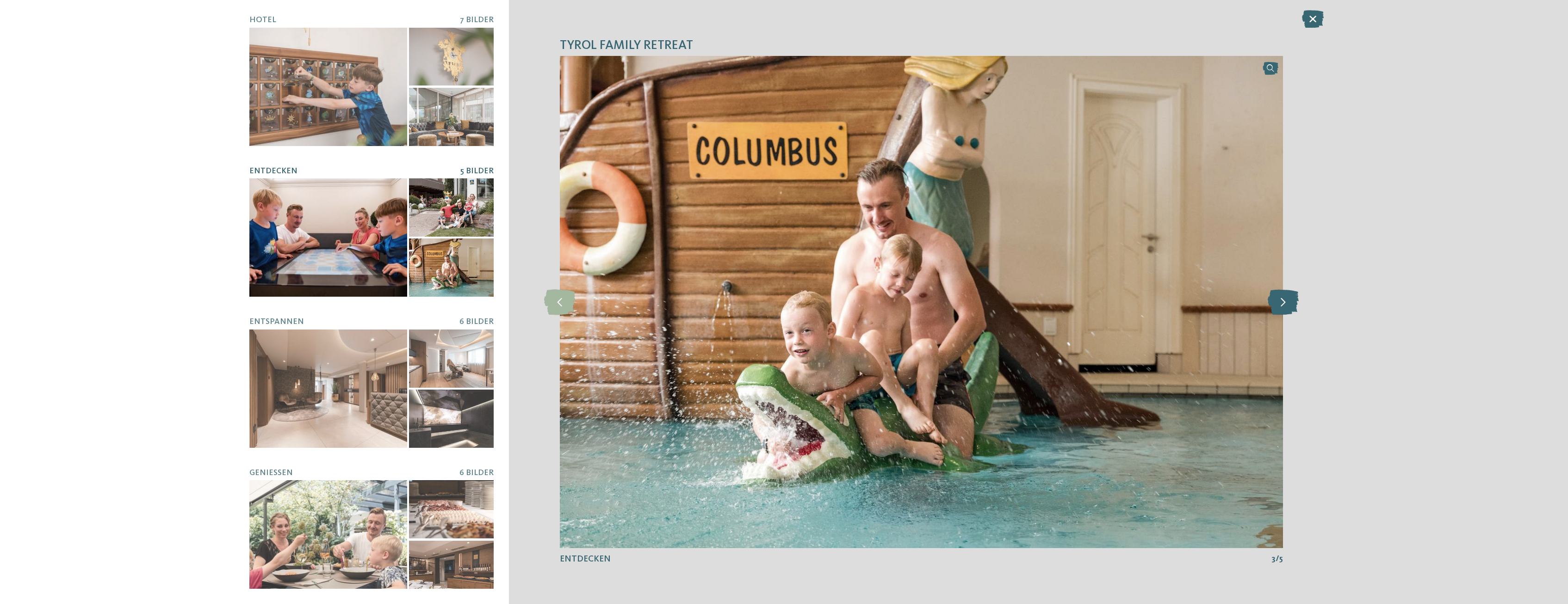
click at [1278, 298] on icon at bounding box center [1283, 302] width 31 height 26
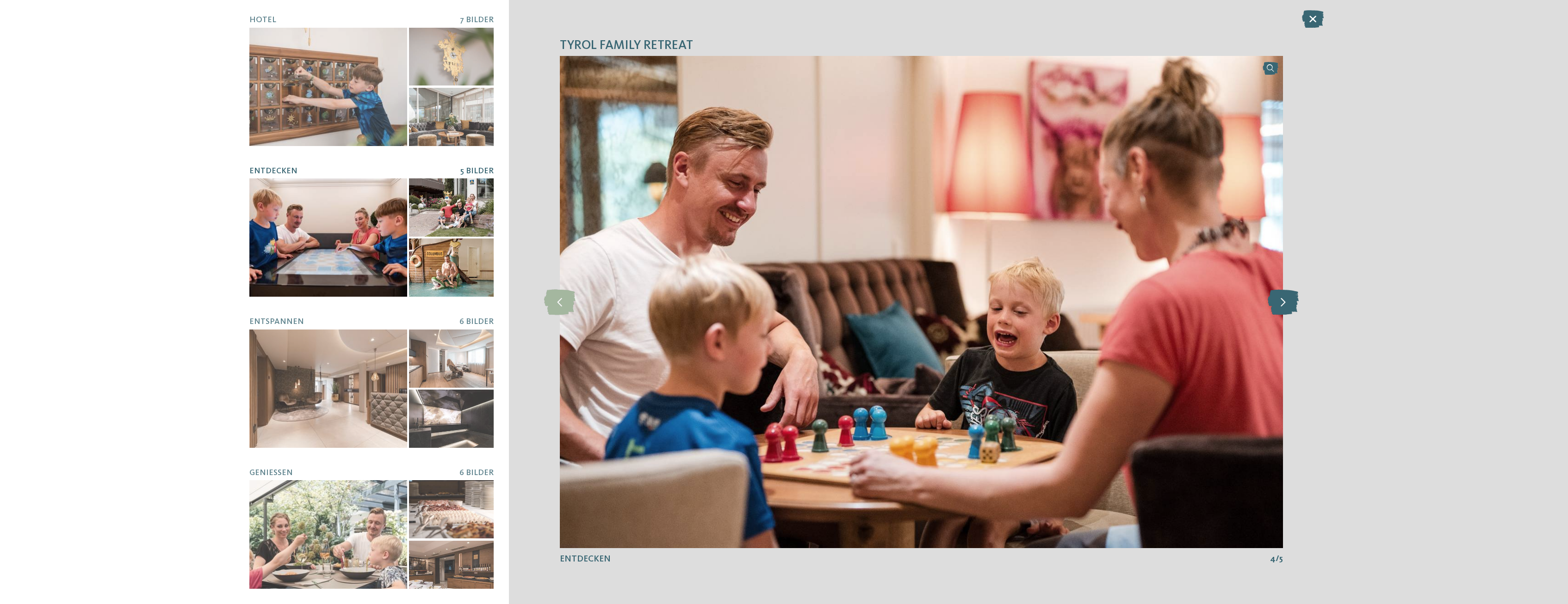
click at [1278, 298] on icon at bounding box center [1283, 302] width 31 height 26
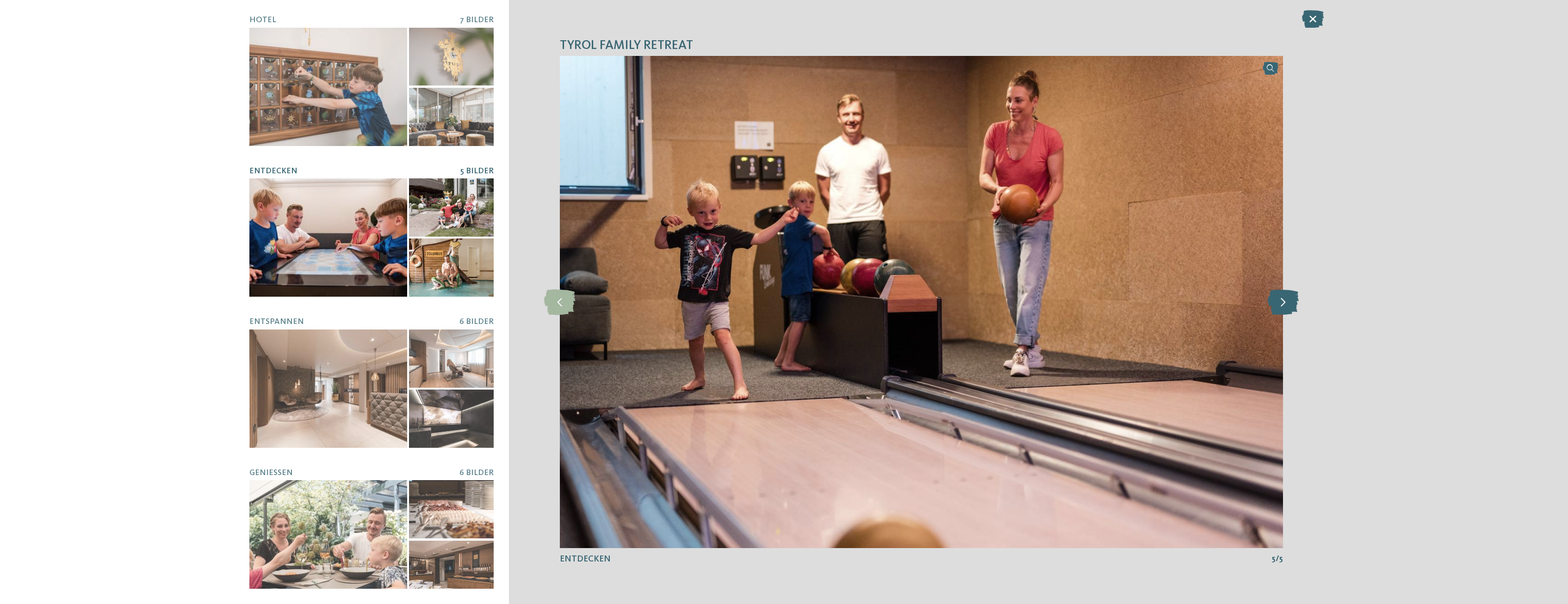
click at [1278, 298] on icon at bounding box center [1283, 302] width 31 height 26
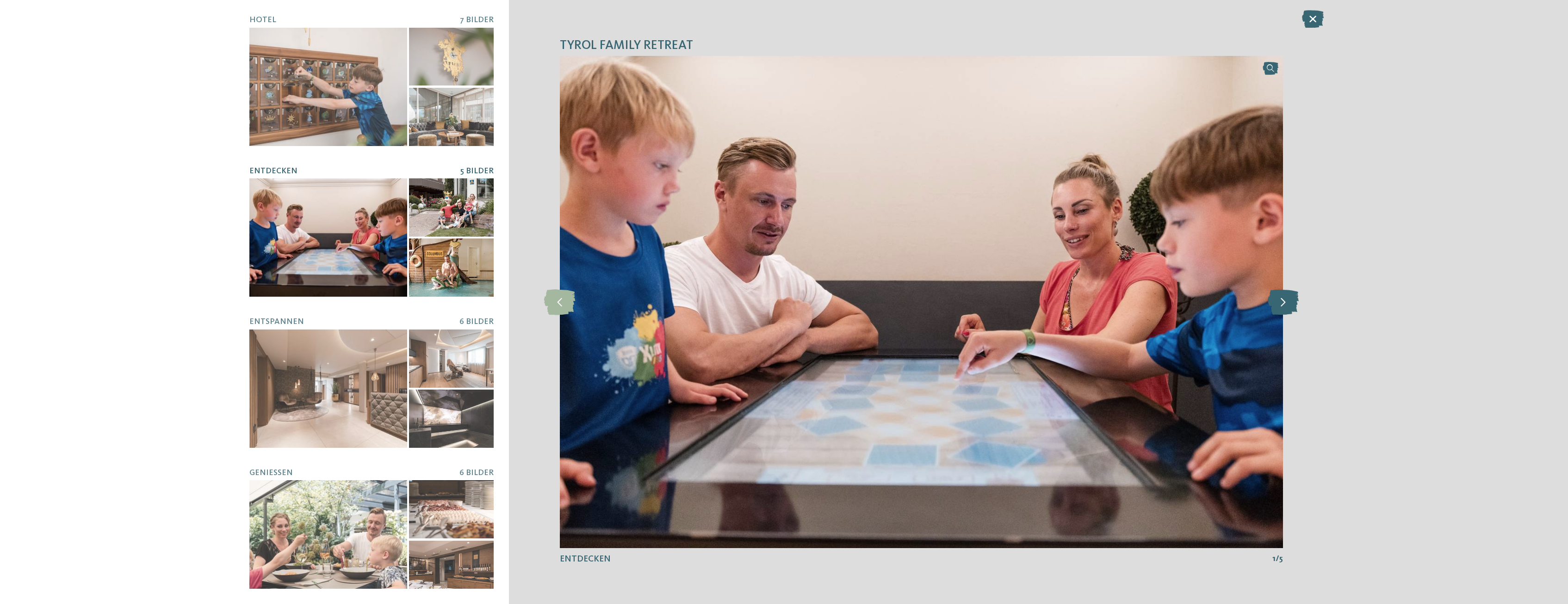
click at [1278, 298] on icon at bounding box center [1283, 302] width 31 height 26
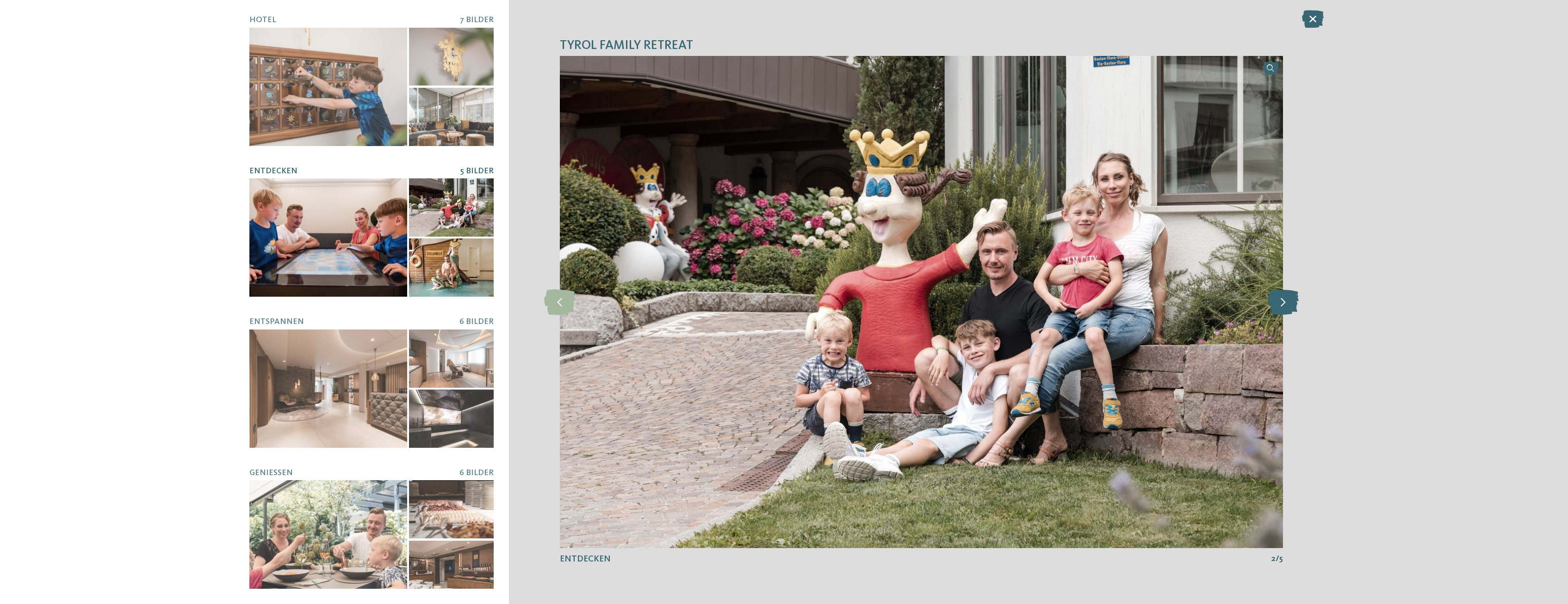
click at [1278, 298] on icon at bounding box center [1283, 302] width 31 height 26
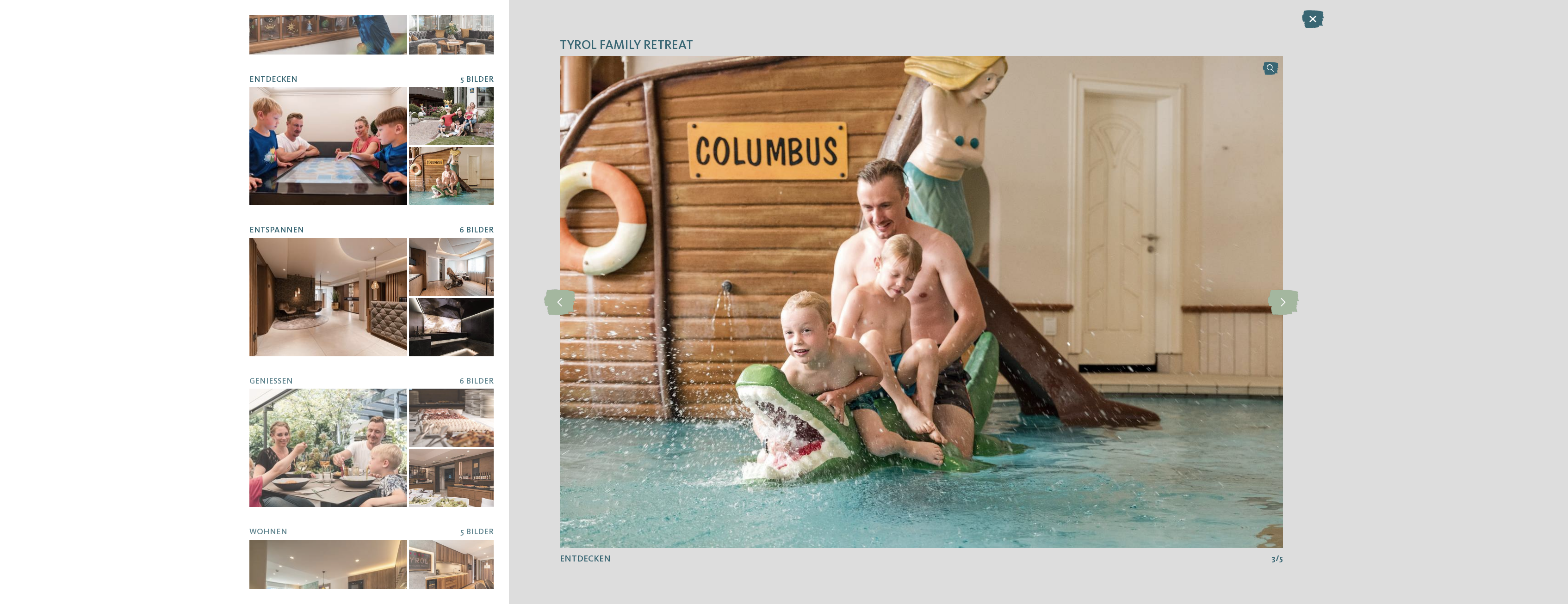
scroll to position [161, 0]
